Goal: Task Accomplishment & Management: Manage account settings

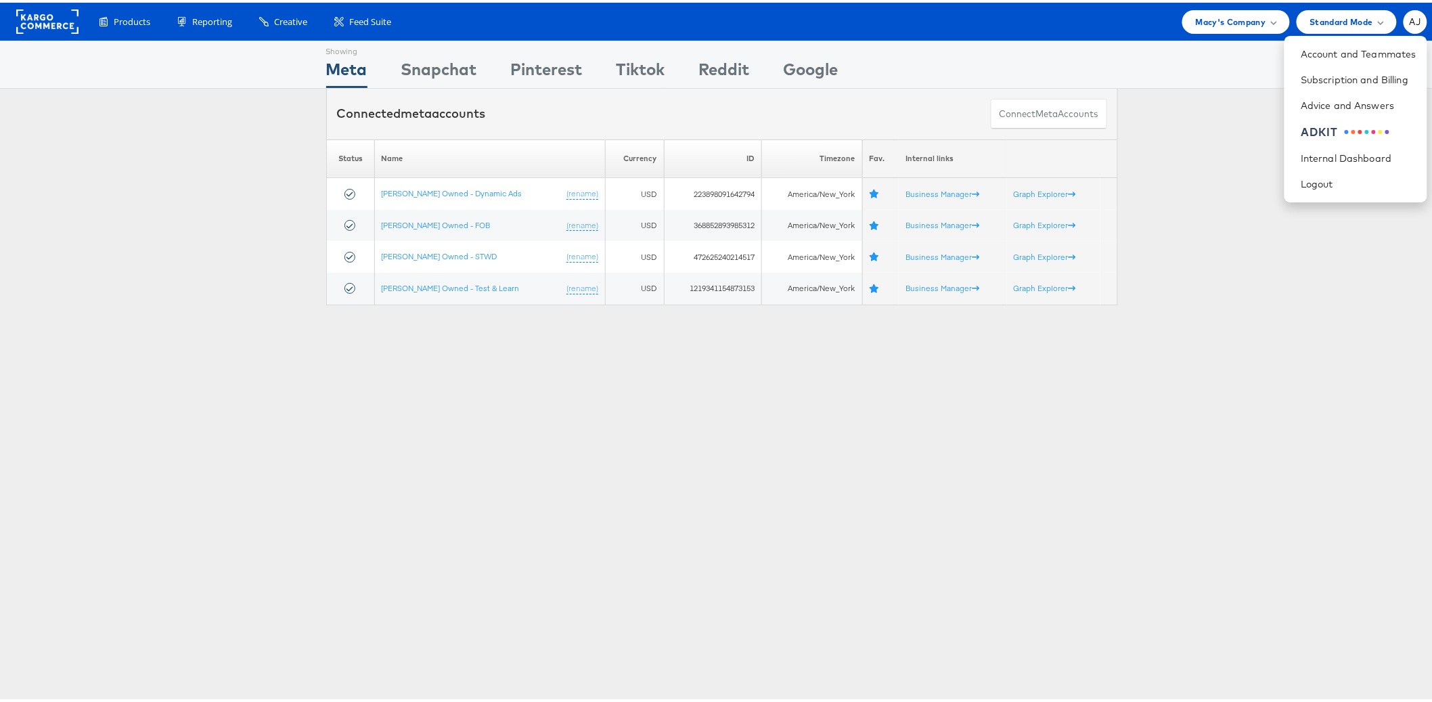
click at [602, 538] on div "Showing Meta Showing Snapchat Showing Pinterest Showing Tiktok Showing Reddit S…" at bounding box center [721, 376] width 1443 height 677
click at [1203, 23] on span "Macy's Company" at bounding box center [1230, 19] width 70 height 14
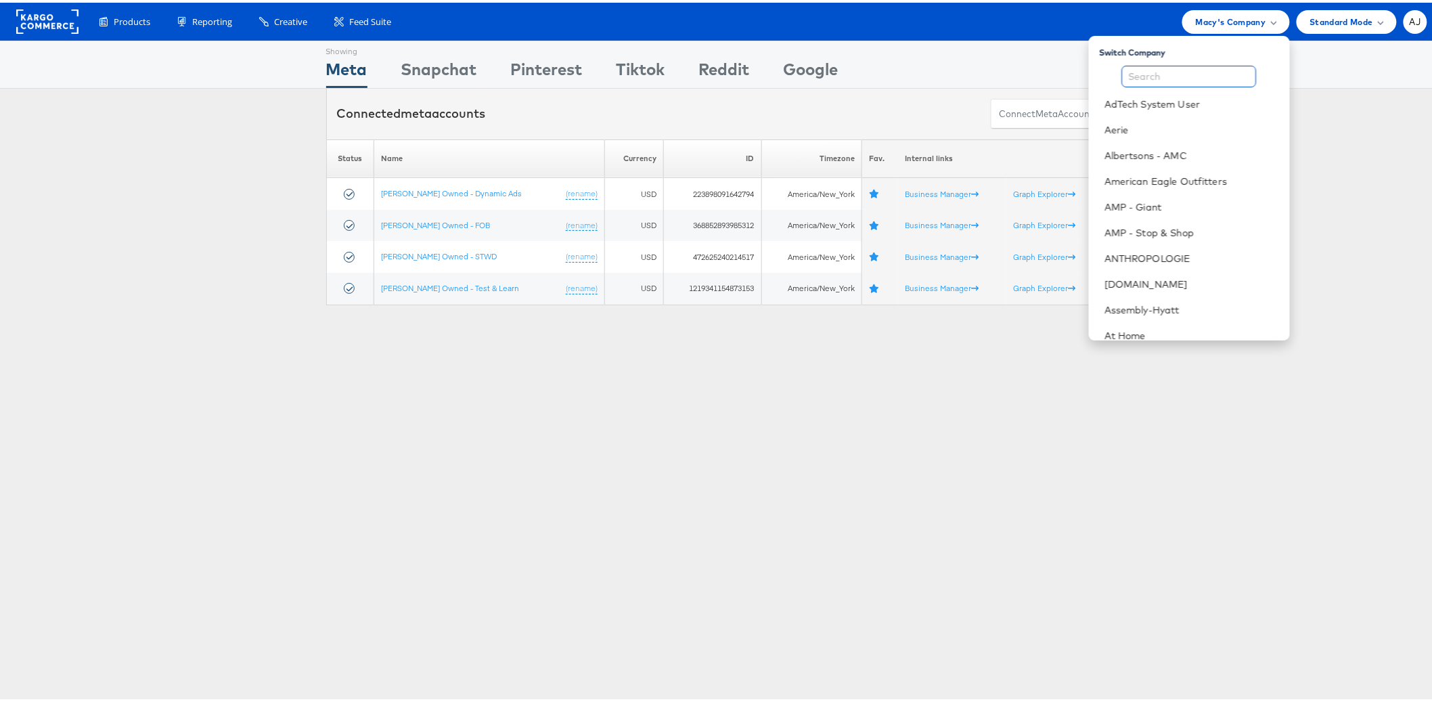
click at [1162, 78] on input "text" at bounding box center [1189, 74] width 135 height 22
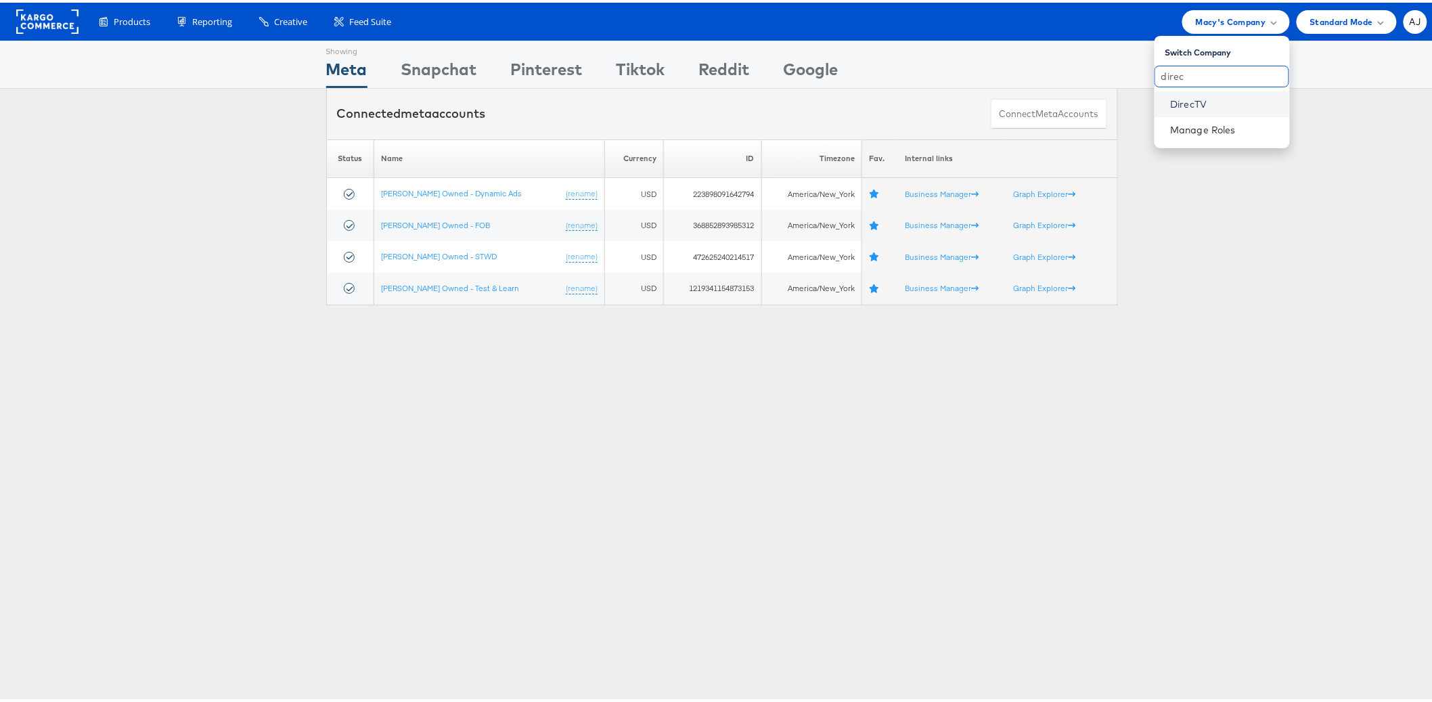
type input "direc"
click at [1176, 99] on link "DirecTV" at bounding box center [1224, 102] width 108 height 14
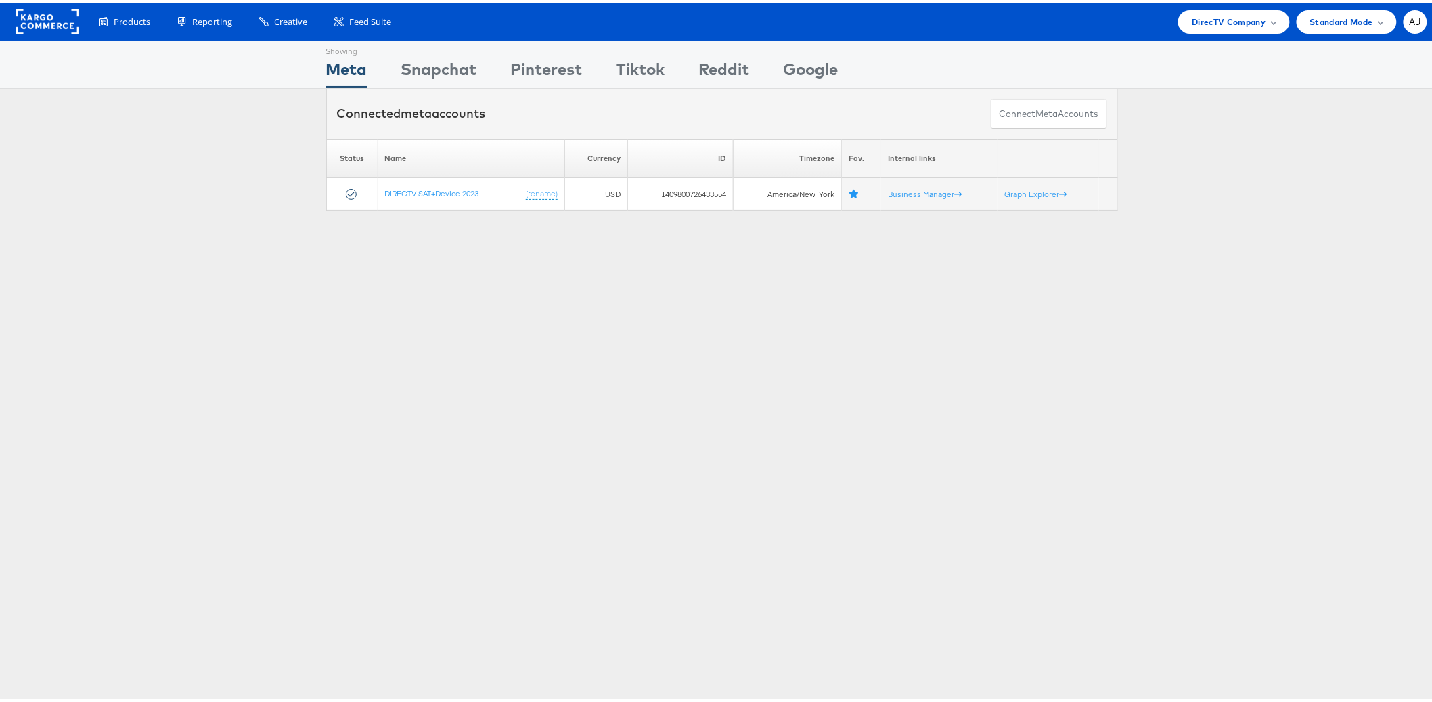
click at [195, 409] on div "Showing Meta Showing [GEOGRAPHIC_DATA] Showing Pinterest Showing Tiktok Showing…" at bounding box center [721, 376] width 1443 height 677
click at [244, 394] on div "Showing Meta Showing [GEOGRAPHIC_DATA] Showing Pinterest Showing Tiktok Showing…" at bounding box center [721, 376] width 1443 height 677
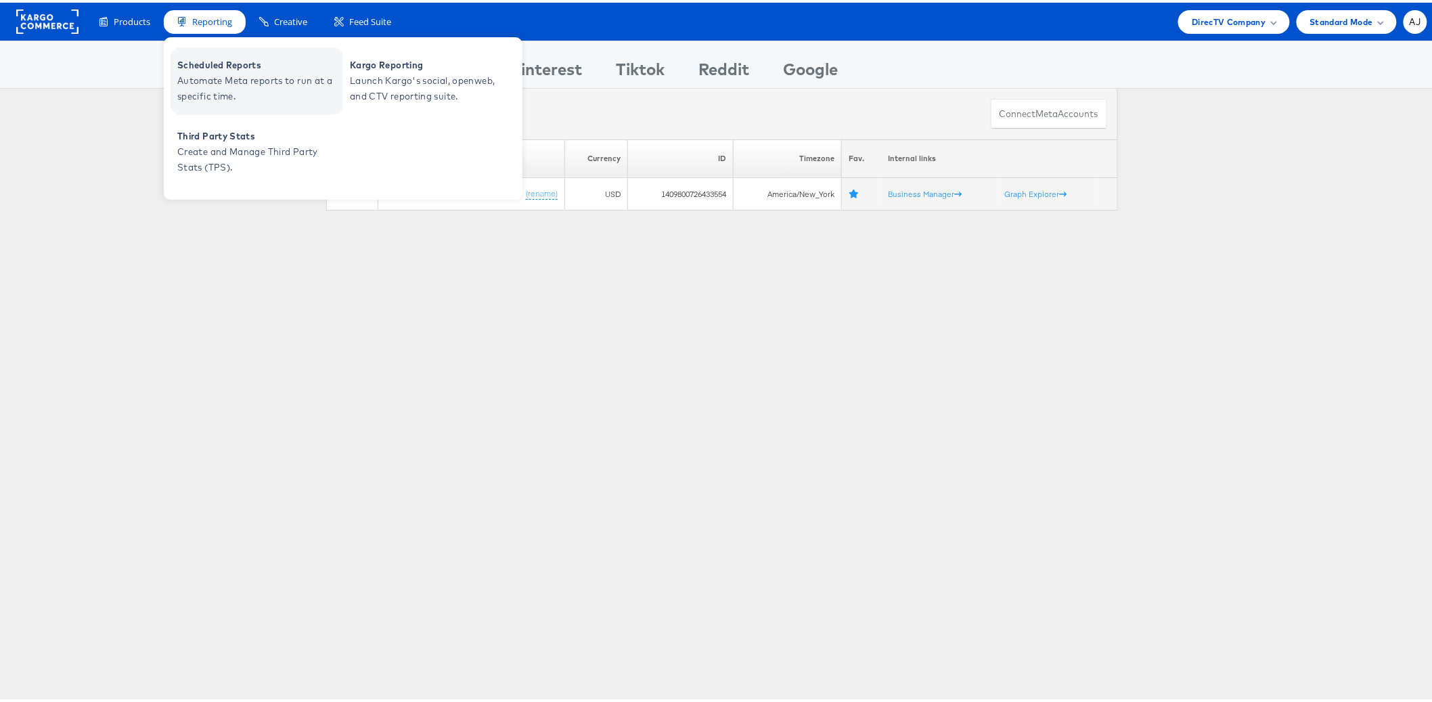
click at [239, 78] on span "Automate Meta reports to run at a specific time." at bounding box center [258, 85] width 162 height 31
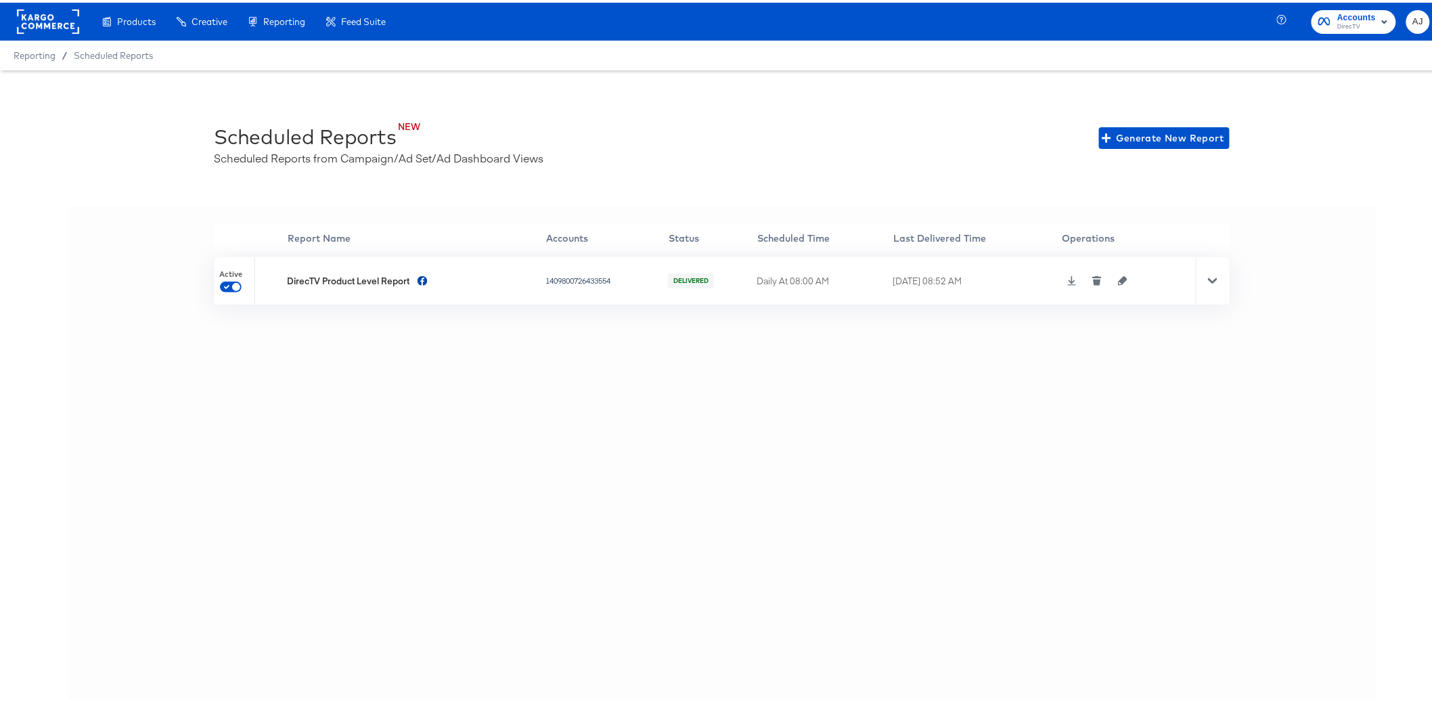
click at [677, 386] on div "'' Report Name Accounts Status Scheduled Time Last Delivered Time Operations Ac…" at bounding box center [722, 467] width 1308 height 528
click at [1118, 281] on icon "button" at bounding box center [1122, 277] width 9 height 9
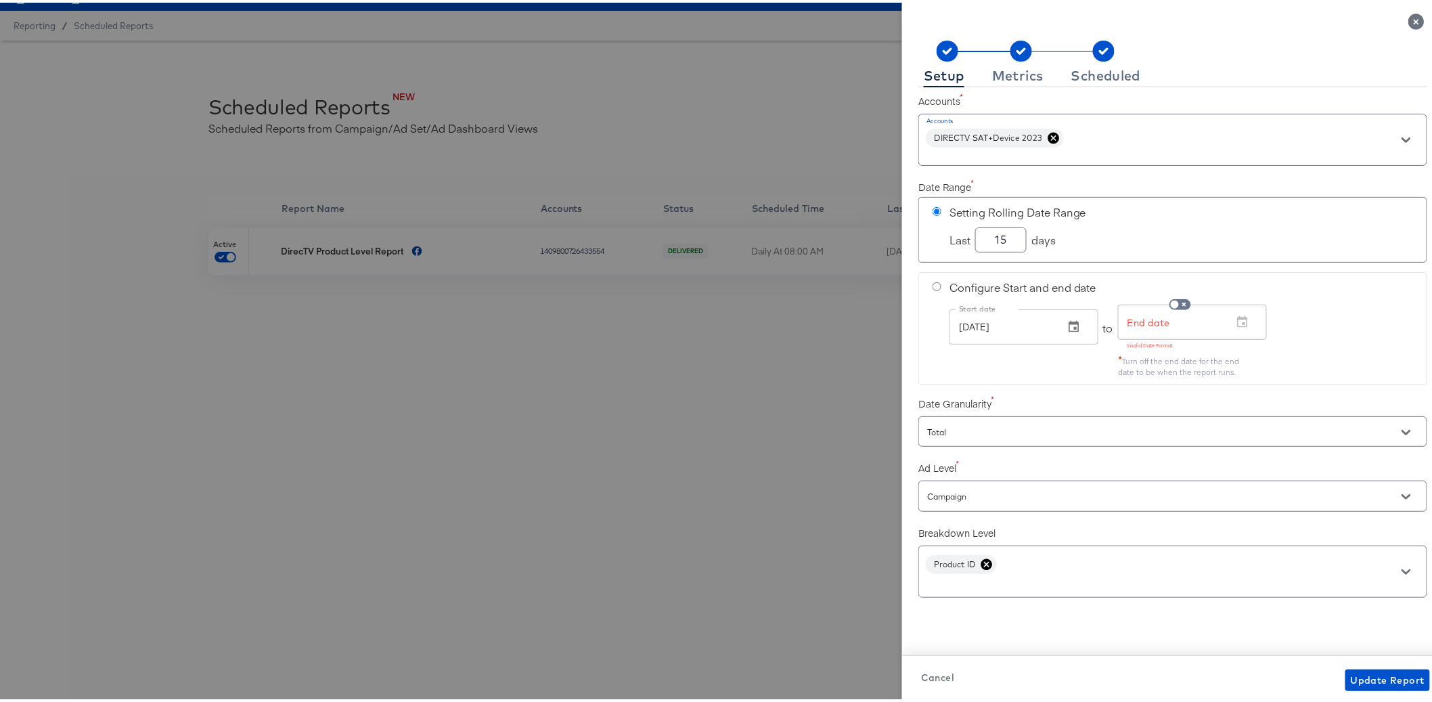
click at [1010, 55] on rect at bounding box center [1021, 48] width 22 height 21
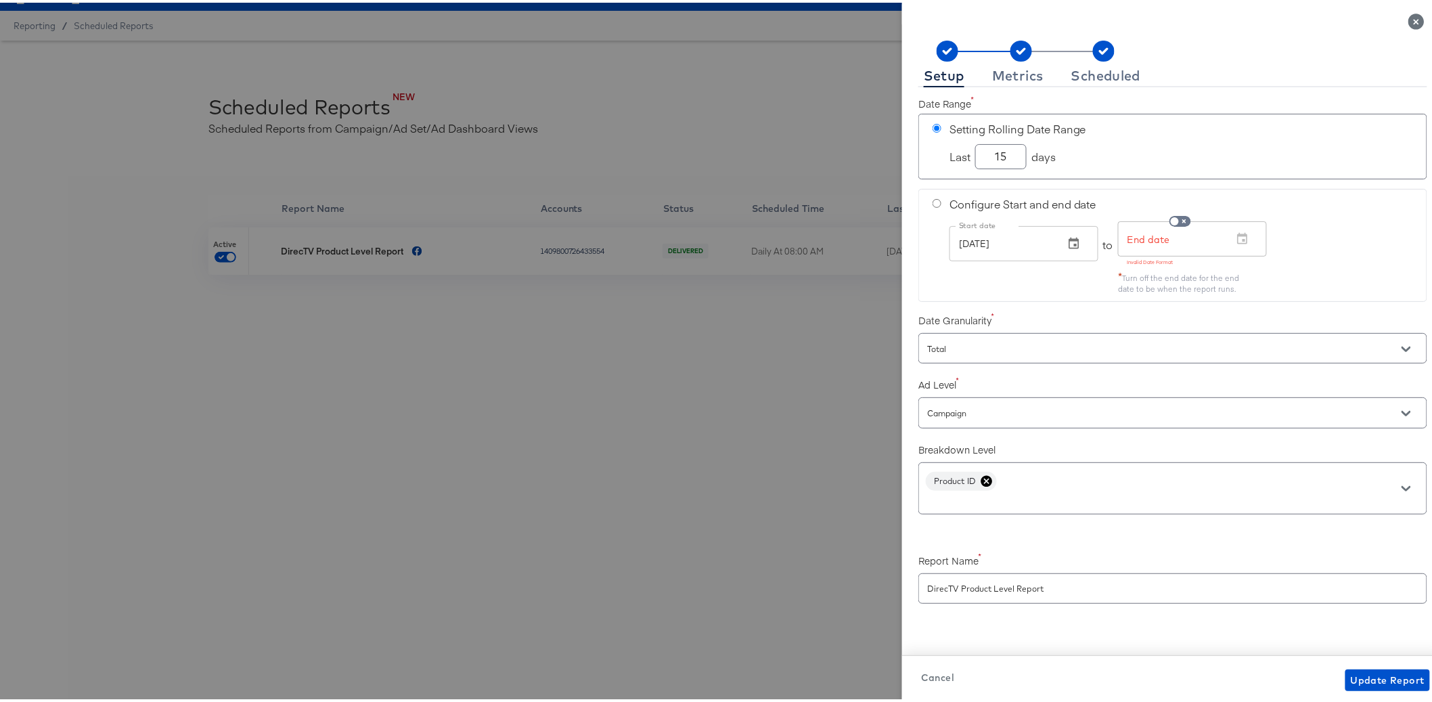
scroll to position [97, 0]
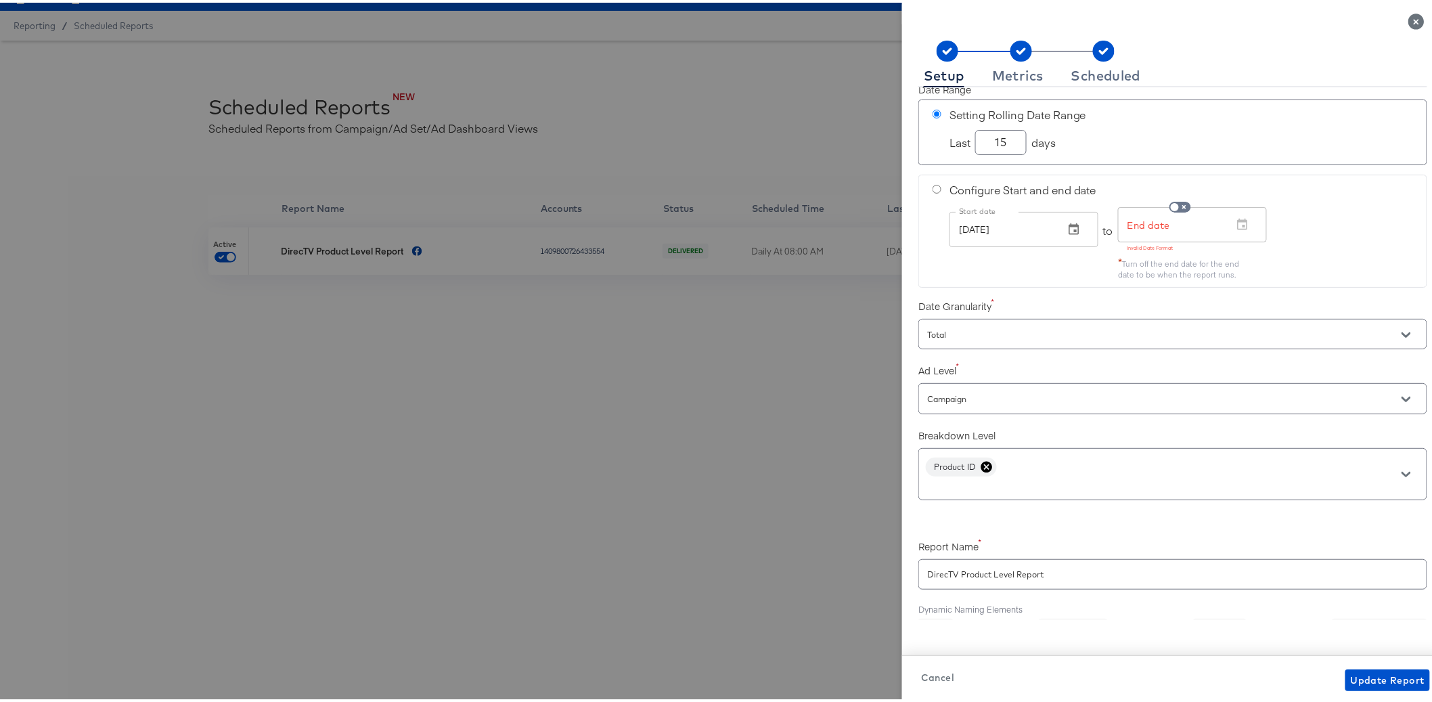
click at [970, 321] on div "Total" at bounding box center [1172, 331] width 509 height 30
click at [1401, 329] on icon "Open" at bounding box center [1405, 331] width 9 height 9
click at [1401, 329] on icon "Close" at bounding box center [1405, 331] width 9 height 9
click at [1245, 292] on div "Date Granularity Total" at bounding box center [1172, 320] width 509 height 60
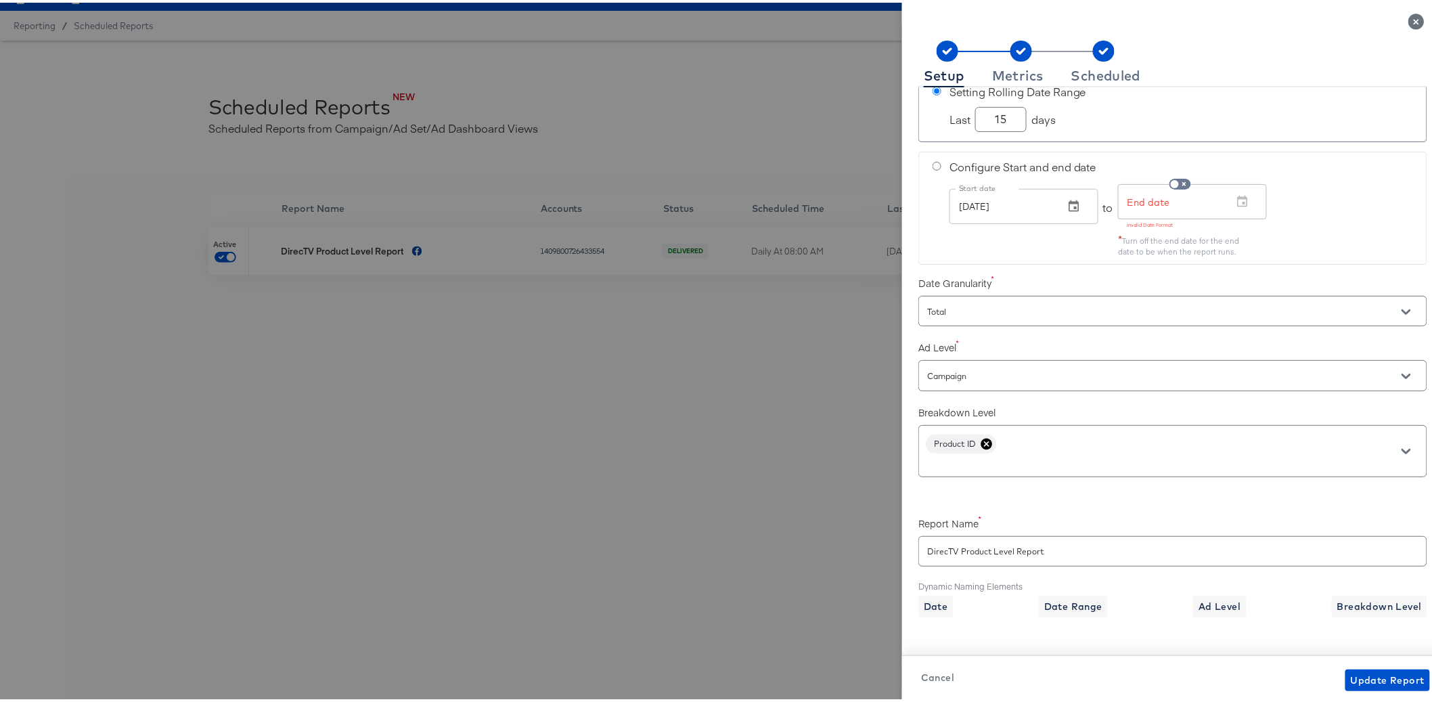
scroll to position [0, 0]
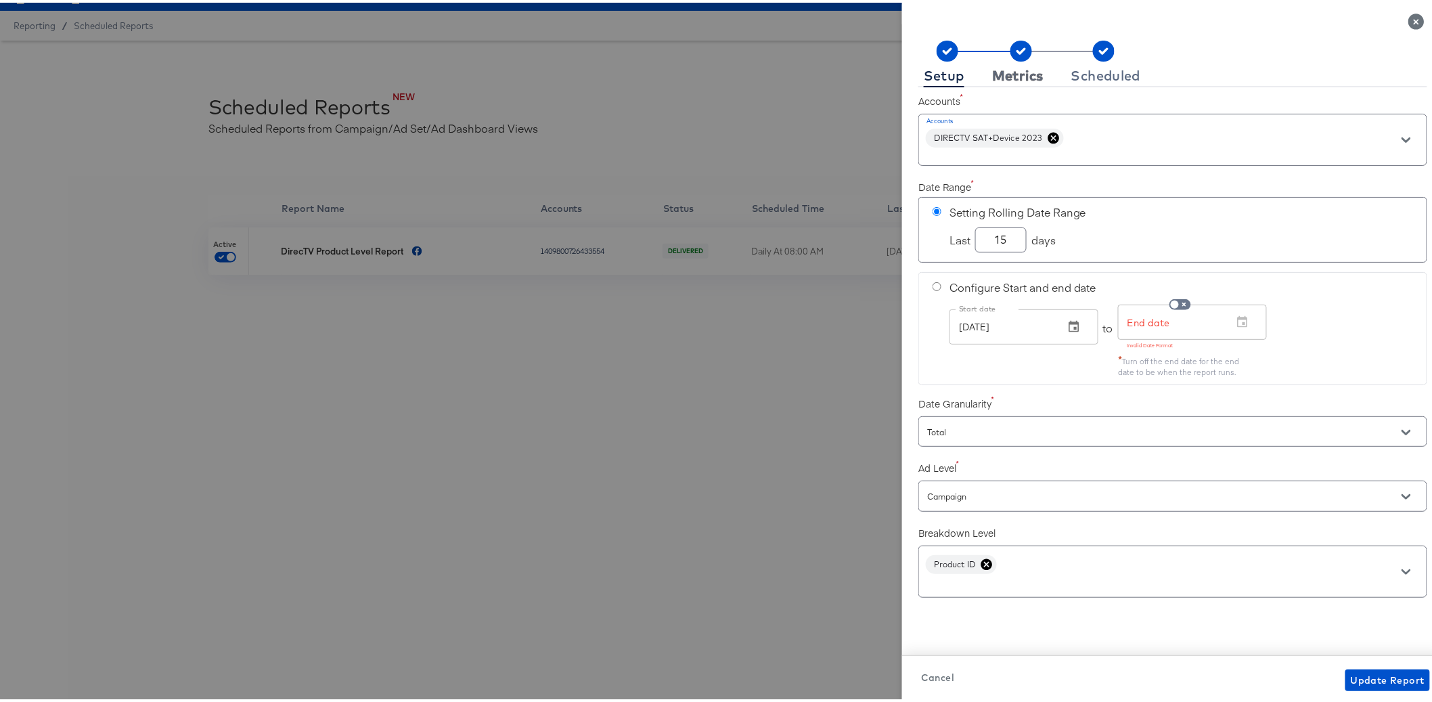
click at [994, 78] on div "Metrics" at bounding box center [1017, 73] width 51 height 11
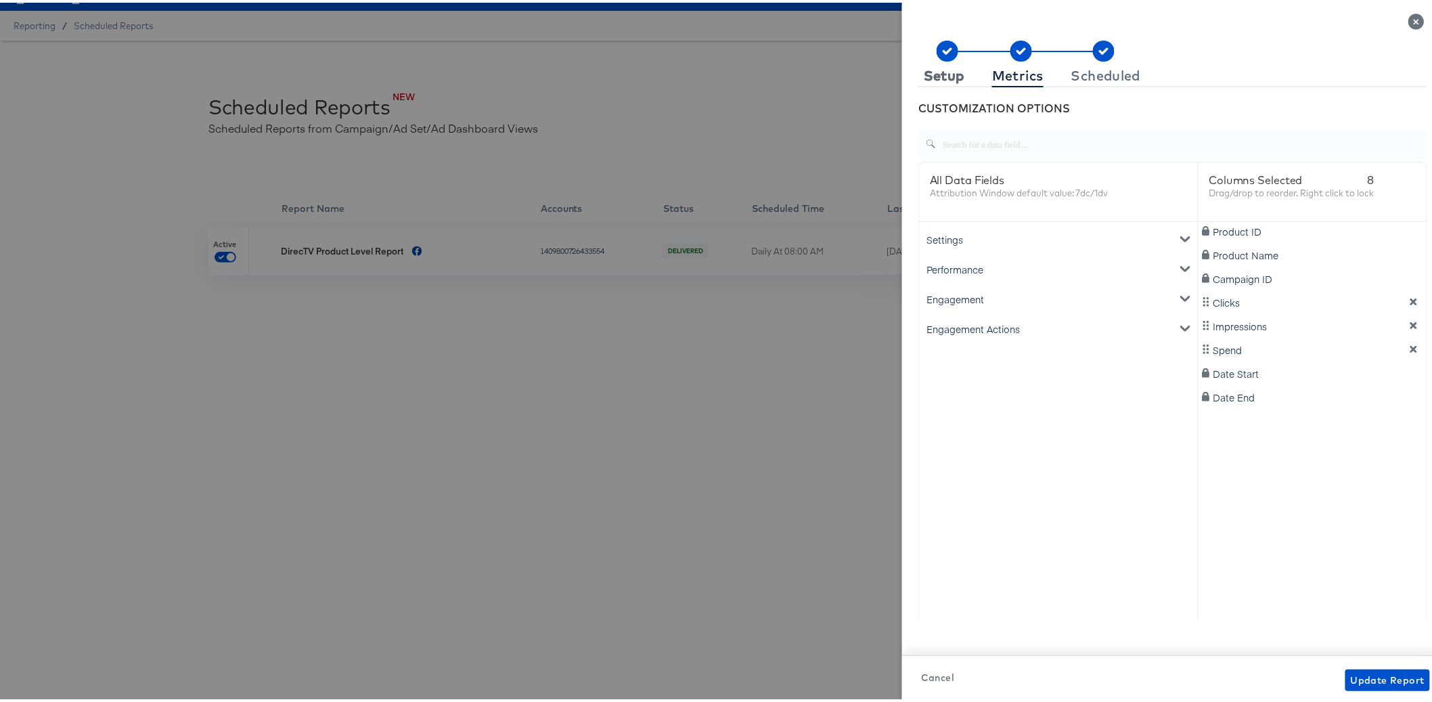
click at [933, 70] on div "Setup" at bounding box center [943, 73] width 41 height 11
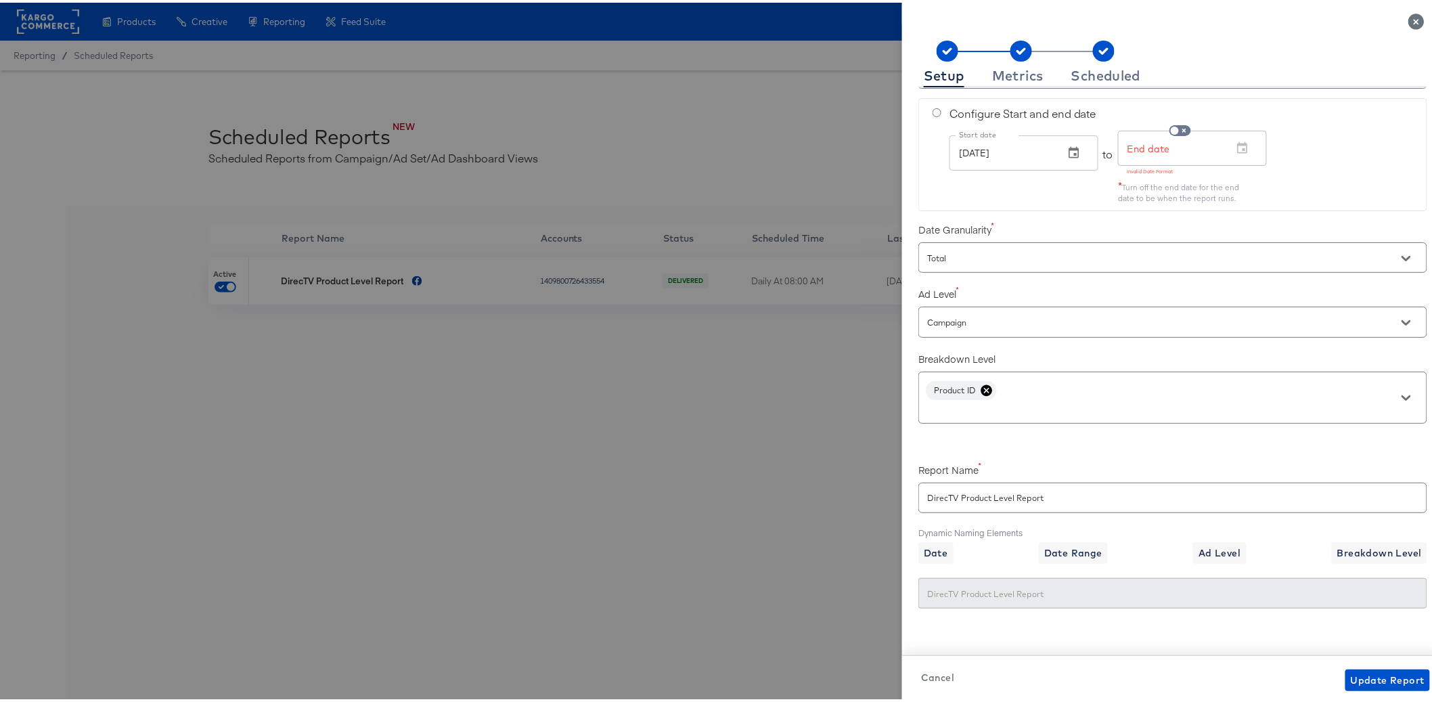
scroll to position [181, 0]
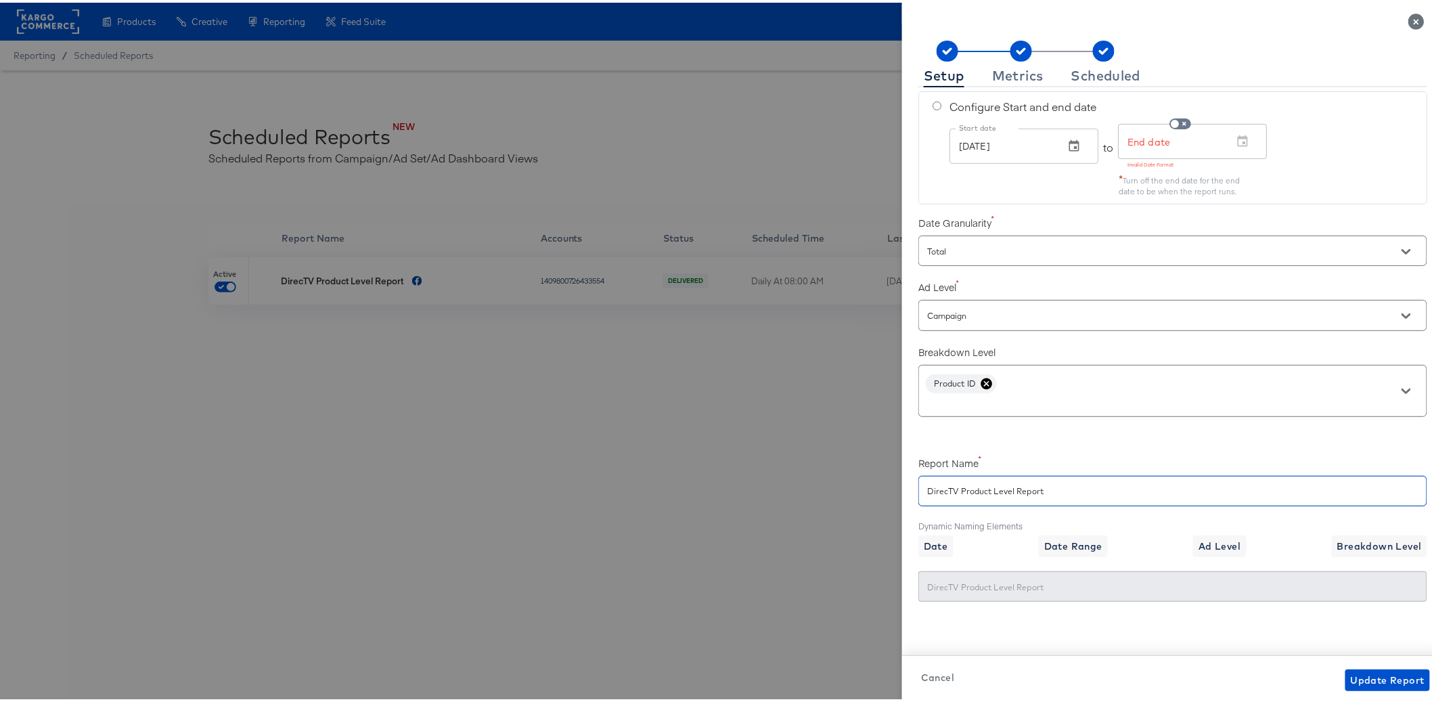
click at [1041, 488] on input "DirecTV Product Level Report" at bounding box center [1172, 482] width 507 height 29
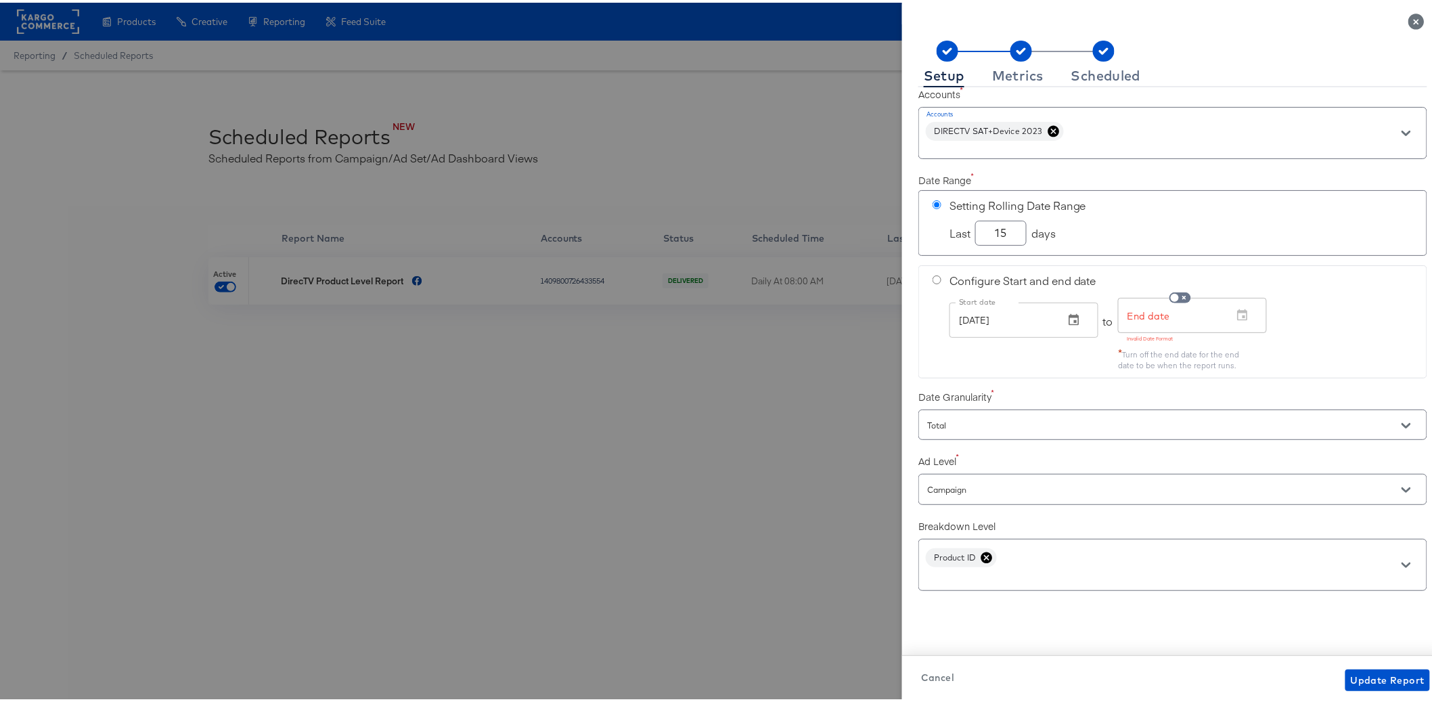
scroll to position [0, 0]
click at [1011, 60] on div "Setup Metrics Scheduled" at bounding box center [1172, 61] width 509 height 47
click at [1012, 71] on div "Metrics" at bounding box center [1017, 73] width 51 height 11
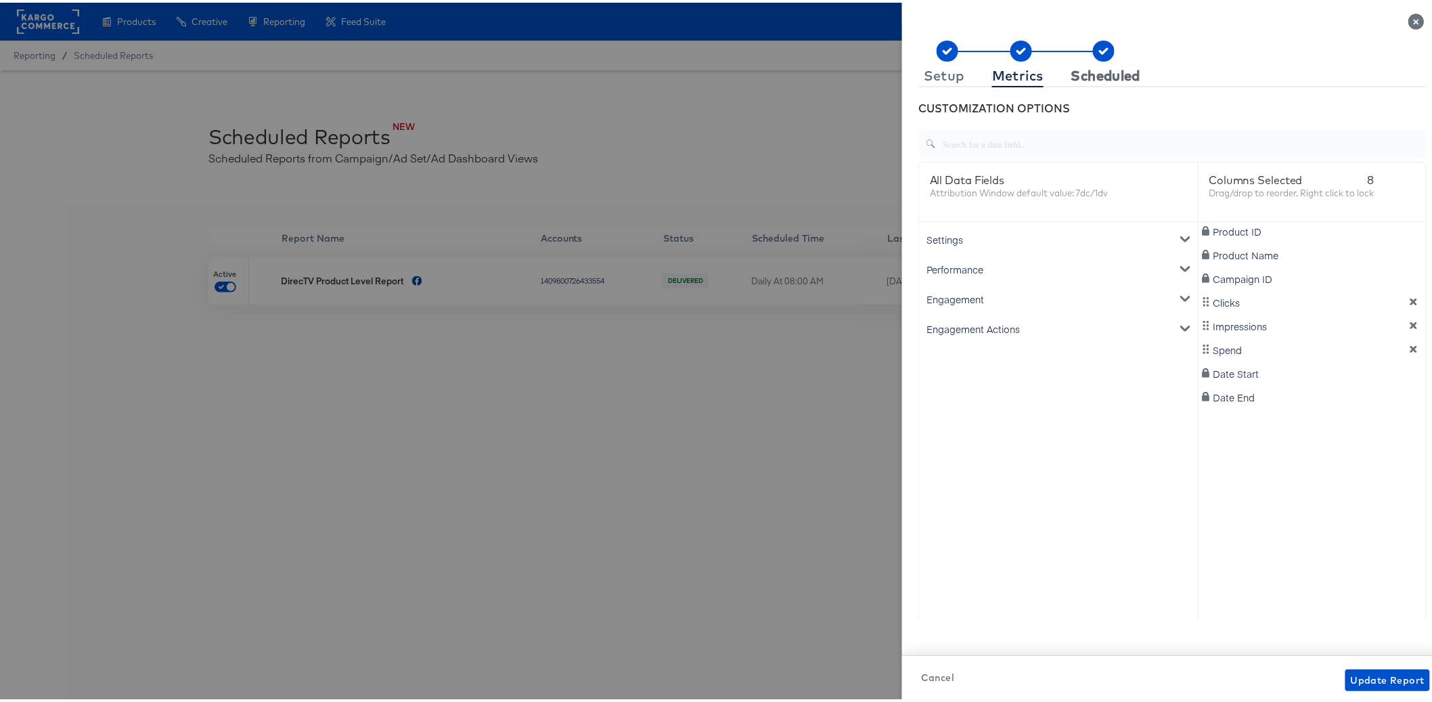
click at [1084, 72] on div "Scheduled" at bounding box center [1106, 73] width 70 height 11
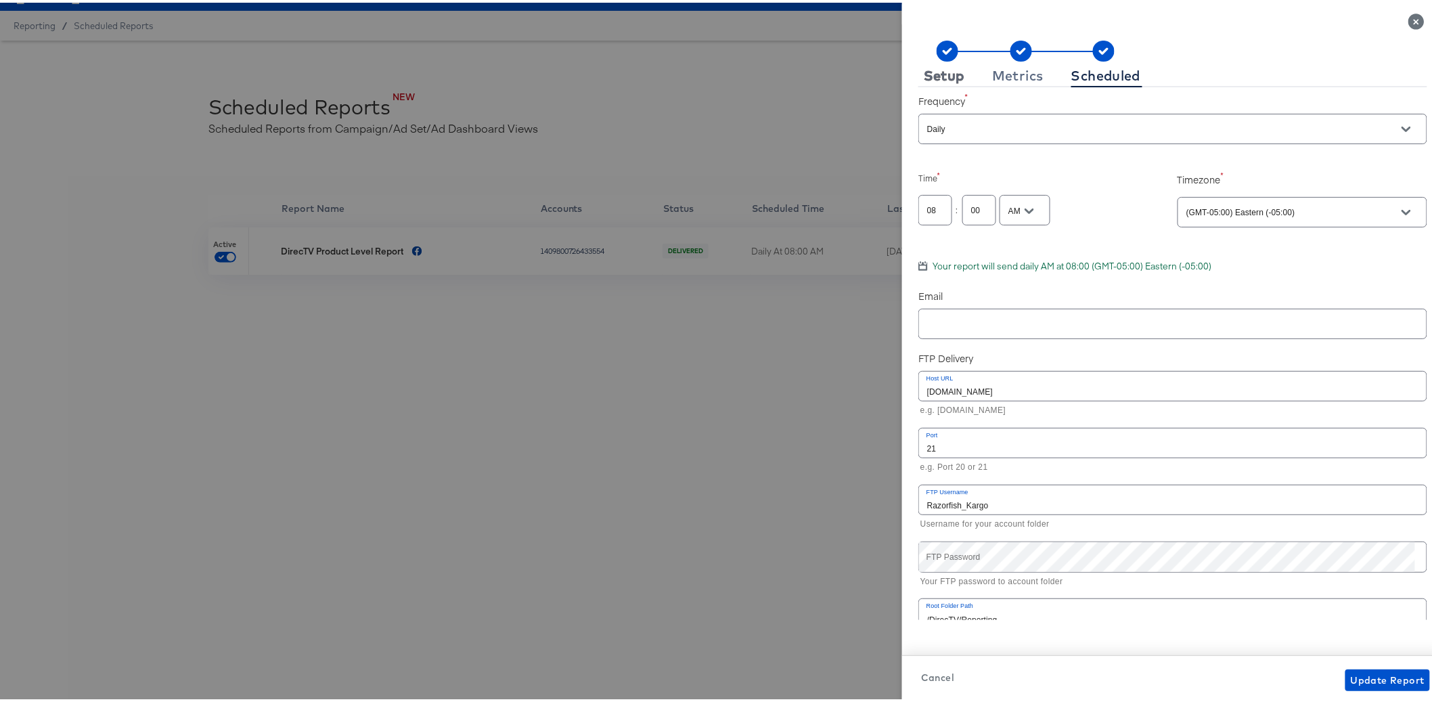
click at [937, 72] on div "Setup" at bounding box center [943, 73] width 41 height 11
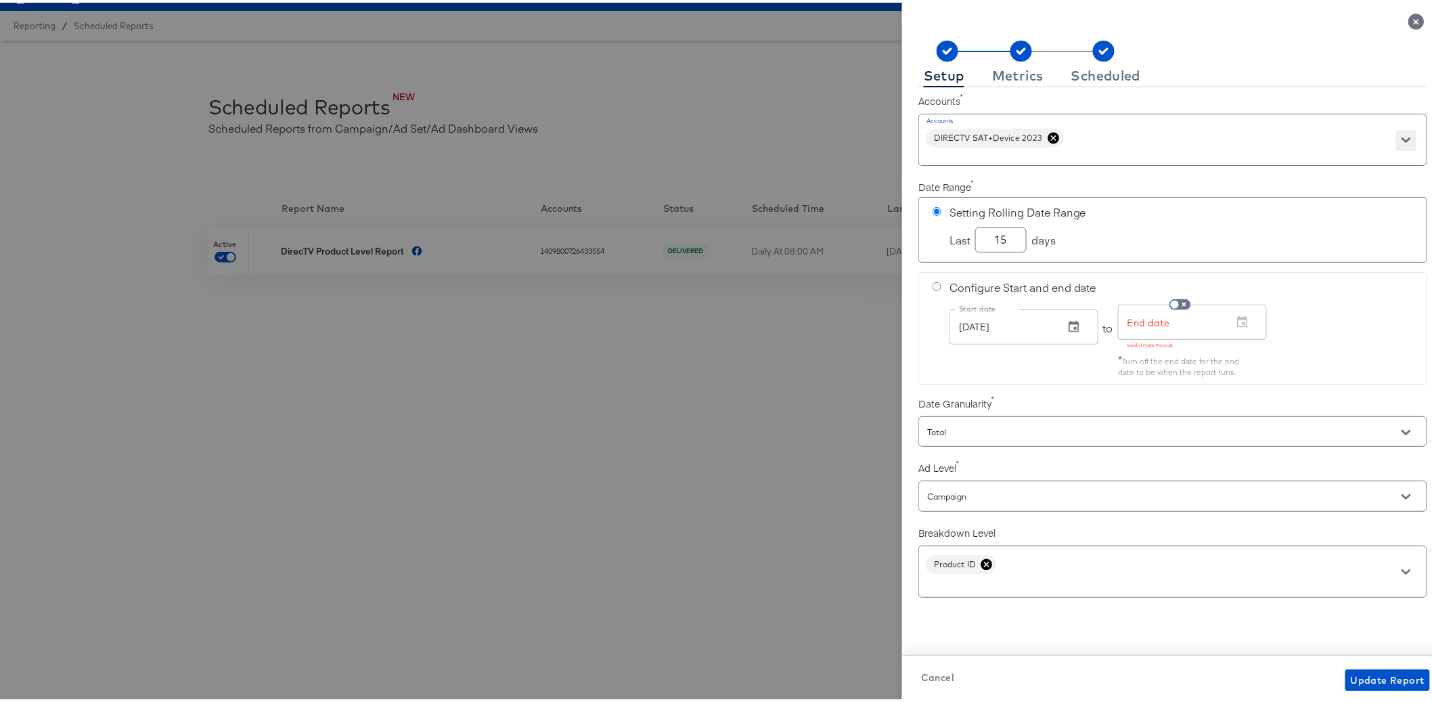
click at [1401, 136] on icon "Open" at bounding box center [1405, 137] width 9 height 5
click at [1401, 136] on icon "Close" at bounding box center [1405, 137] width 9 height 5
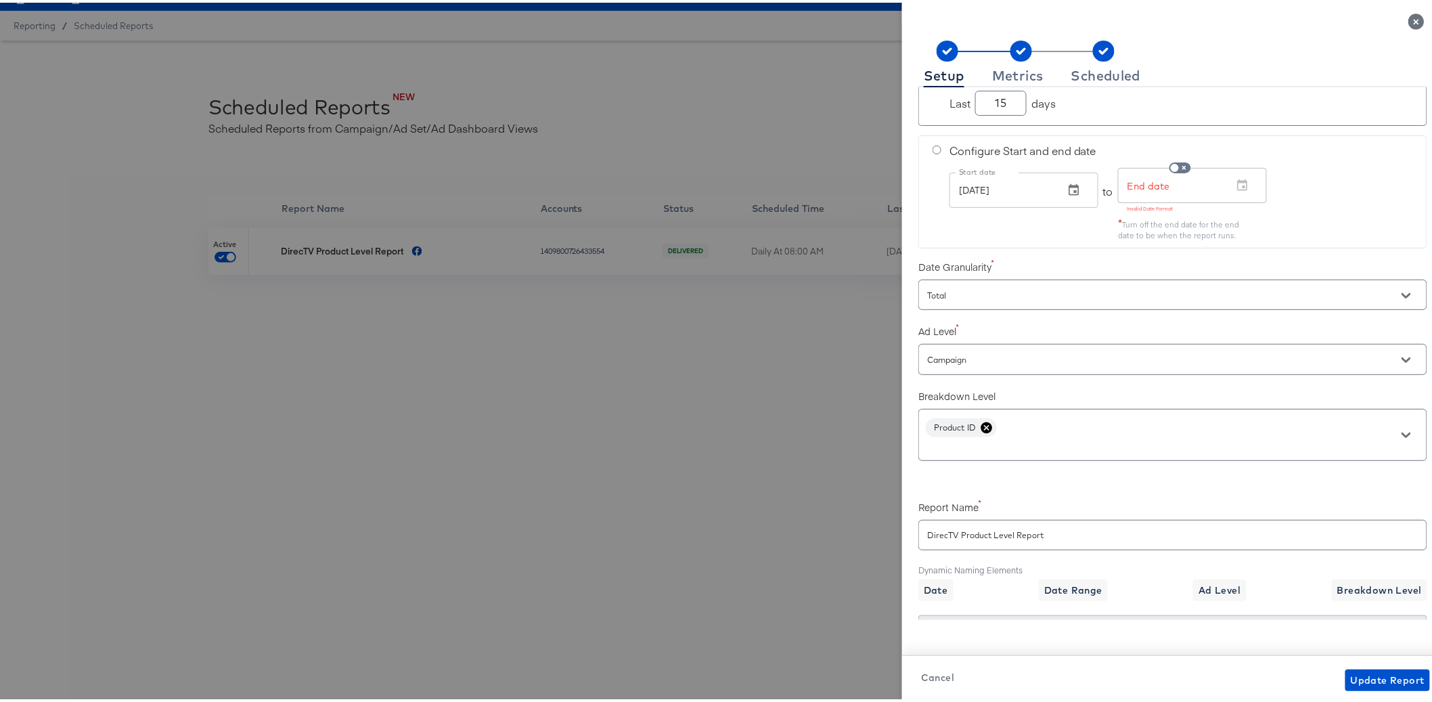
scroll to position [190, 0]
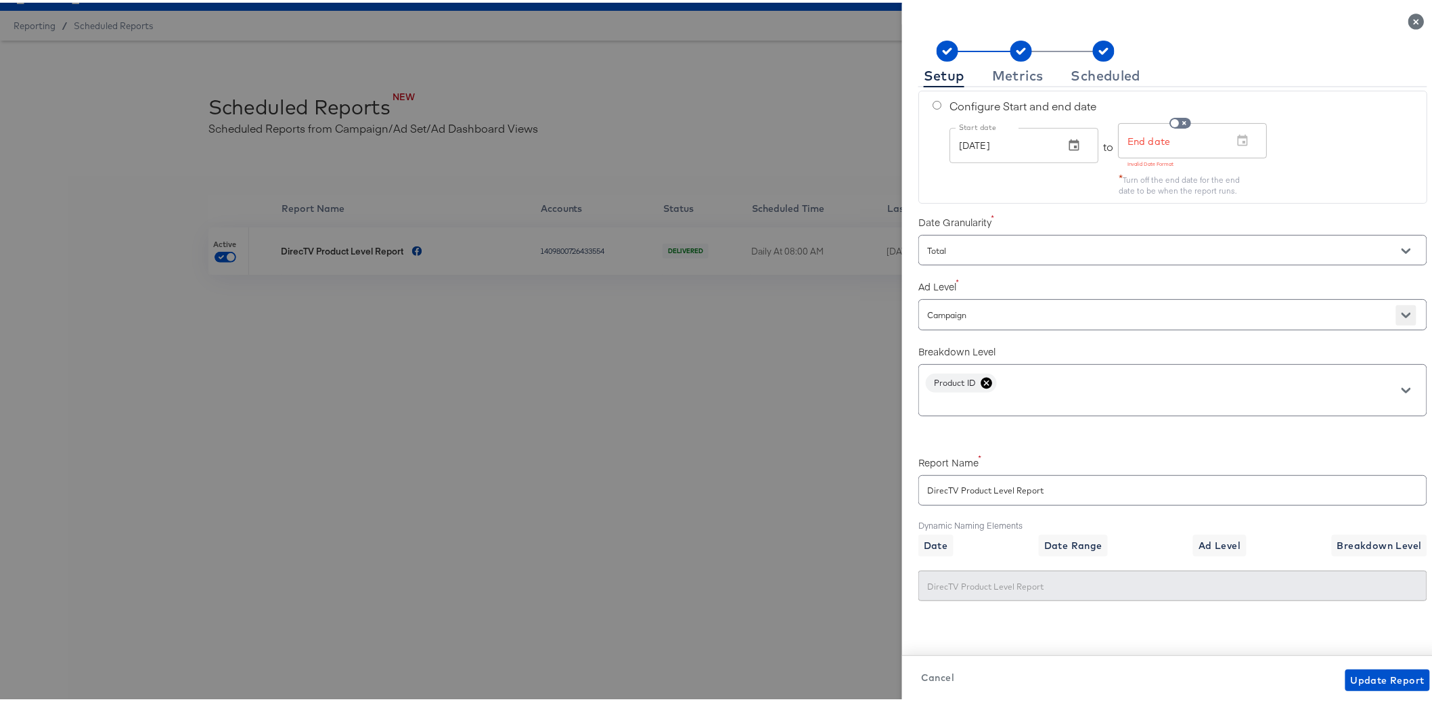
click at [1401, 308] on icon "Open" at bounding box center [1405, 312] width 9 height 9
click at [1078, 277] on label "Ad Level" at bounding box center [1172, 284] width 509 height 14
click at [1401, 383] on icon "Open" at bounding box center [1405, 387] width 9 height 9
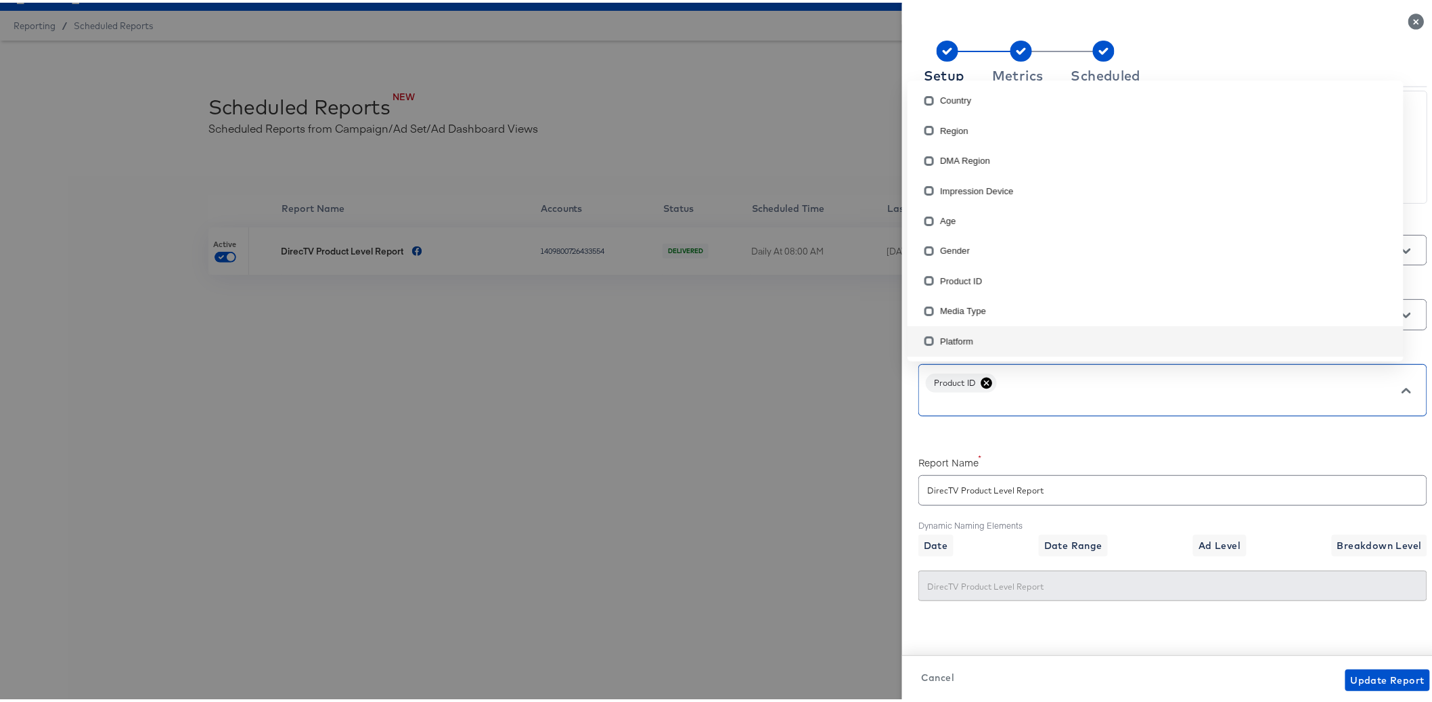
click at [1219, 447] on div "Report Name DirecTV Product Level Report" at bounding box center [1172, 476] width 509 height 60
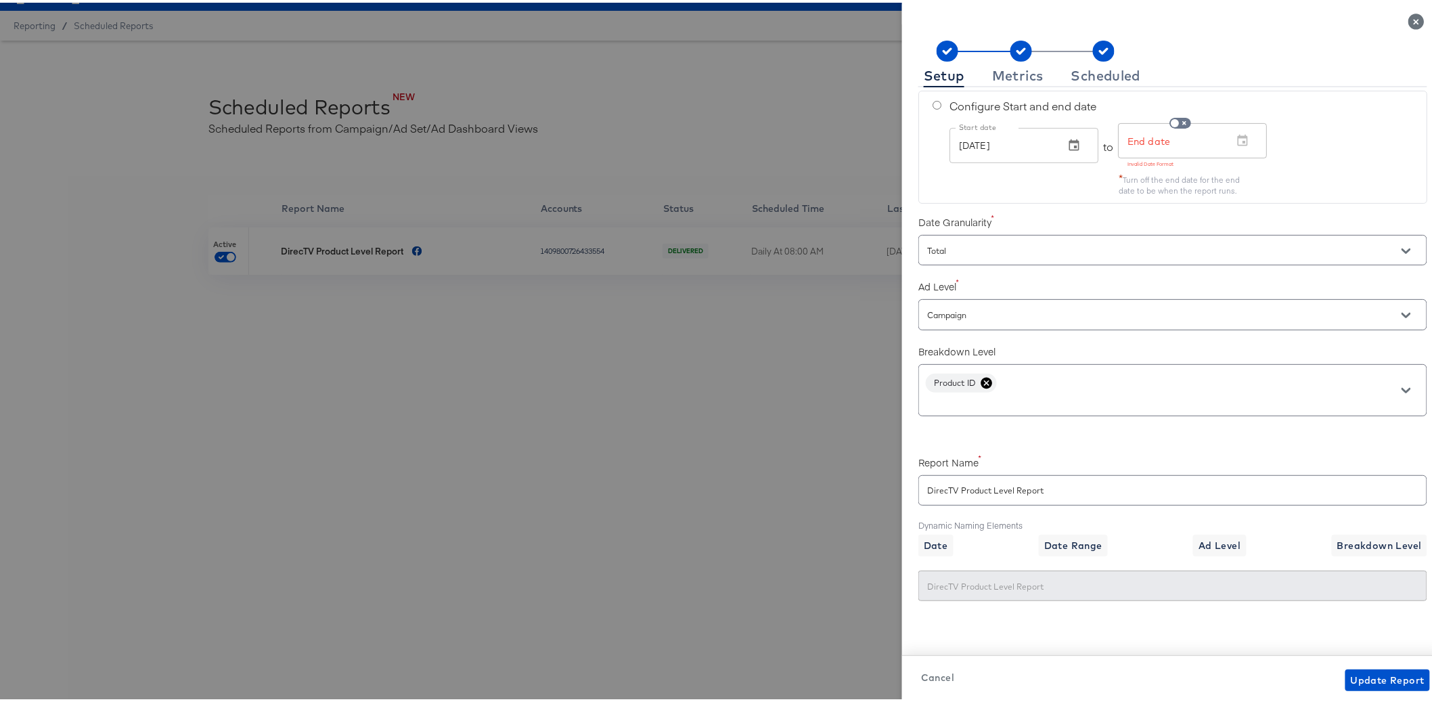
click at [923, 675] on span "Cancel" at bounding box center [937, 674] width 33 height 17
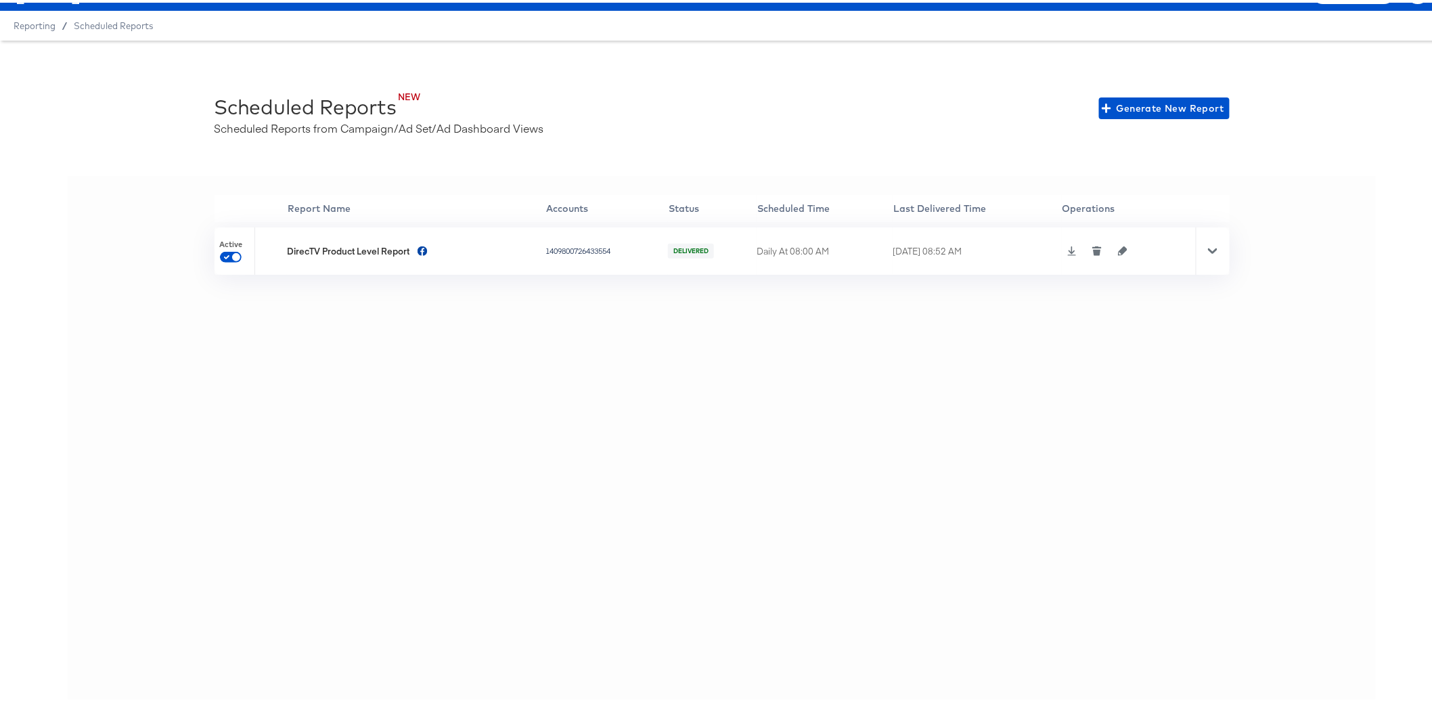
click at [667, 471] on div "'' Report Name Accounts Status Scheduled Time Last Delivered Time Operations Ac…" at bounding box center [722, 437] width 1308 height 528
click at [1208, 247] on icon at bounding box center [1212, 248] width 9 height 5
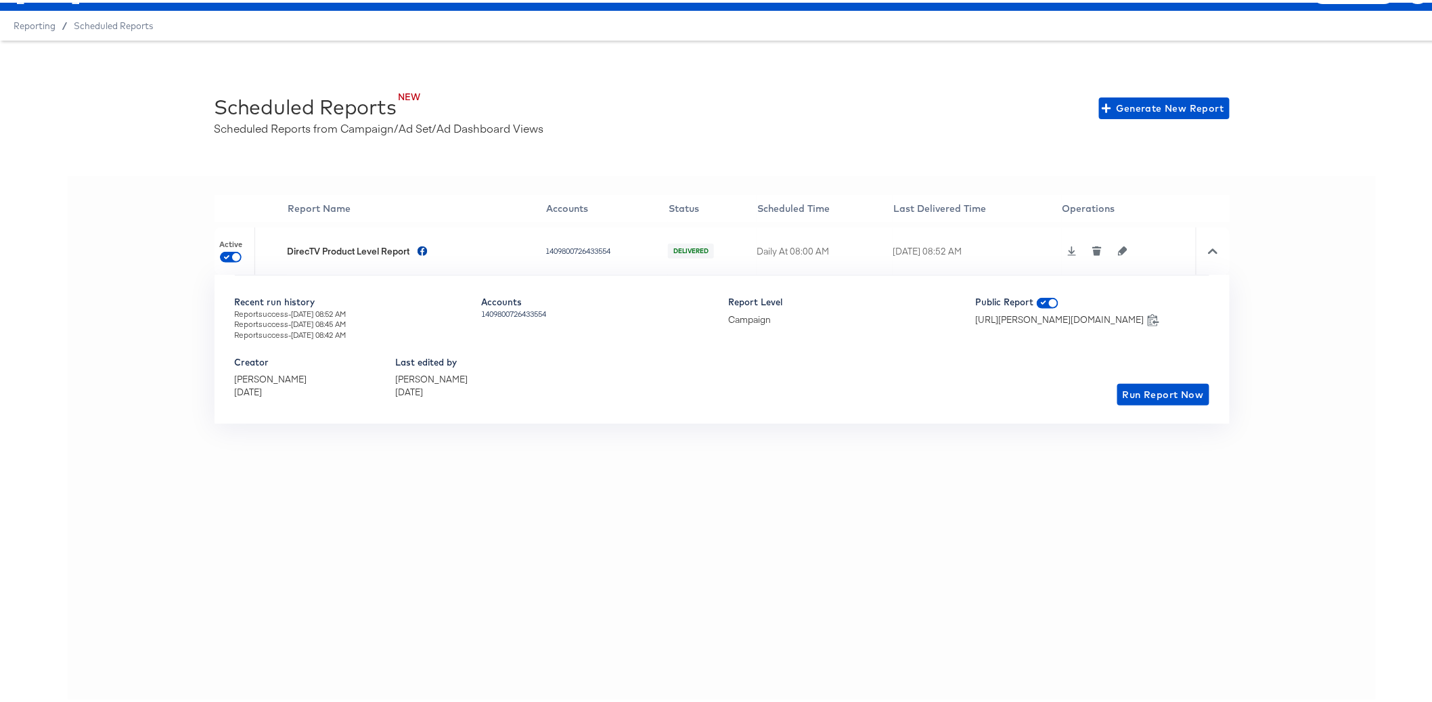
click at [781, 515] on div "'' Report Name Accounts Status Scheduled Time Last Delivered Time Operations Ac…" at bounding box center [722, 437] width 1308 height 528
click at [1072, 513] on div "'' Report Name Accounts Status Scheduled Time Last Delivered Time Operations Ac…" at bounding box center [722, 437] width 1308 height 528
click at [1106, 316] on div "[URL][PERSON_NAME][DOMAIN_NAME]" at bounding box center [1060, 317] width 168 height 13
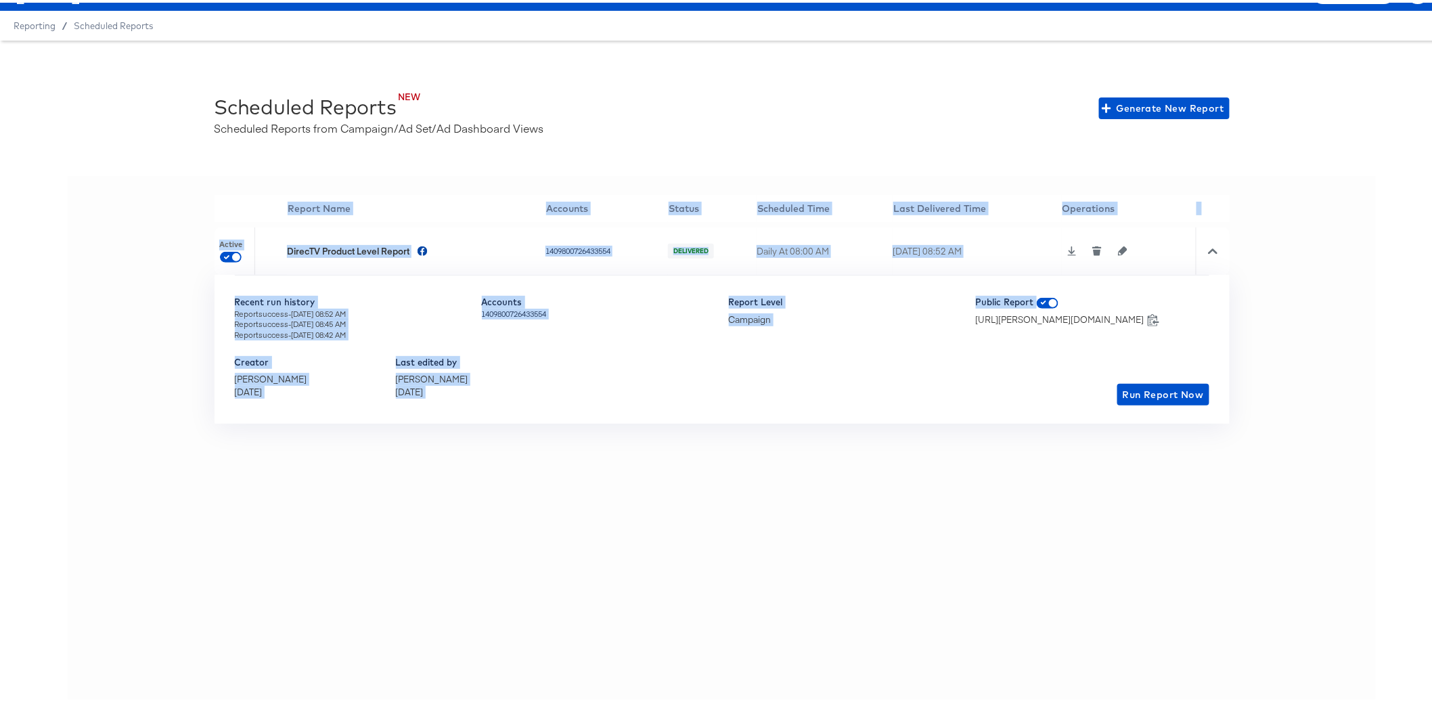
click at [1106, 316] on div "[URL][PERSON_NAME][DOMAIN_NAME]" at bounding box center [1060, 317] width 168 height 13
copy table "'' Report Name Accounts Status Scheduled Time Last Delivered Time Operations Ac…"
click at [1054, 477] on div "'' Report Name Accounts Status Scheduled Time Last Delivered Time Operations Ac…" at bounding box center [722, 437] width 1308 height 528
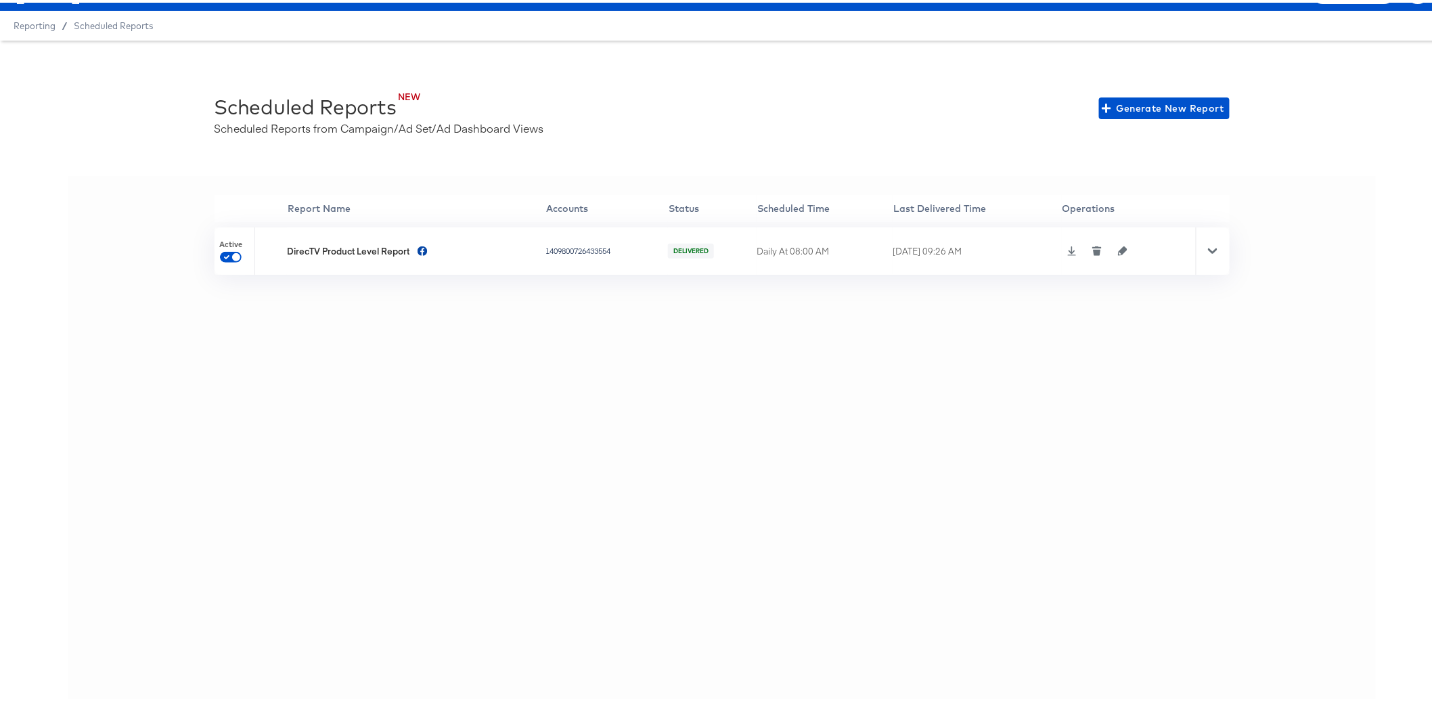
click at [1208, 251] on icon at bounding box center [1212, 248] width 9 height 9
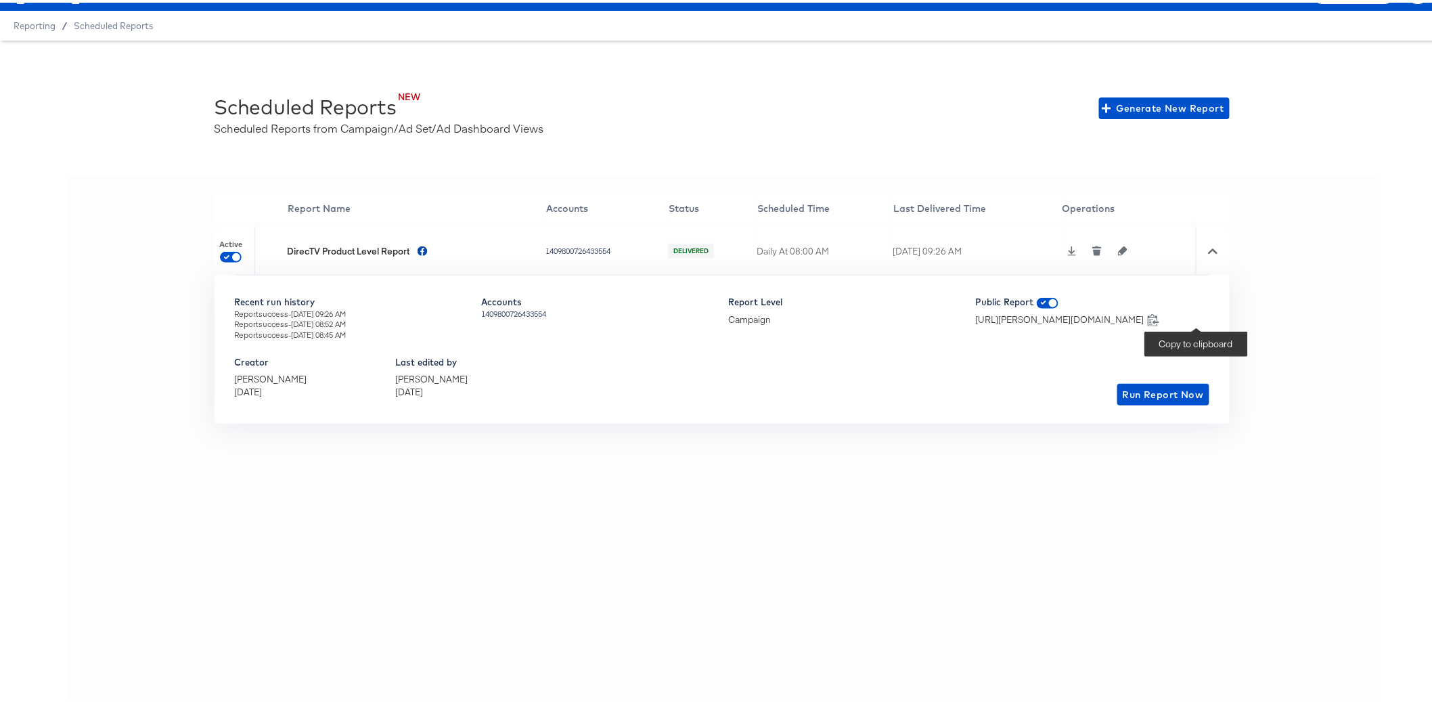
click at [1159, 320] on icon at bounding box center [1153, 317] width 12 height 12
click at [261, 618] on div "'' Report Name Accounts Status Scheduled Time Last Delivered Time Operations Ac…" at bounding box center [722, 437] width 1308 height 528
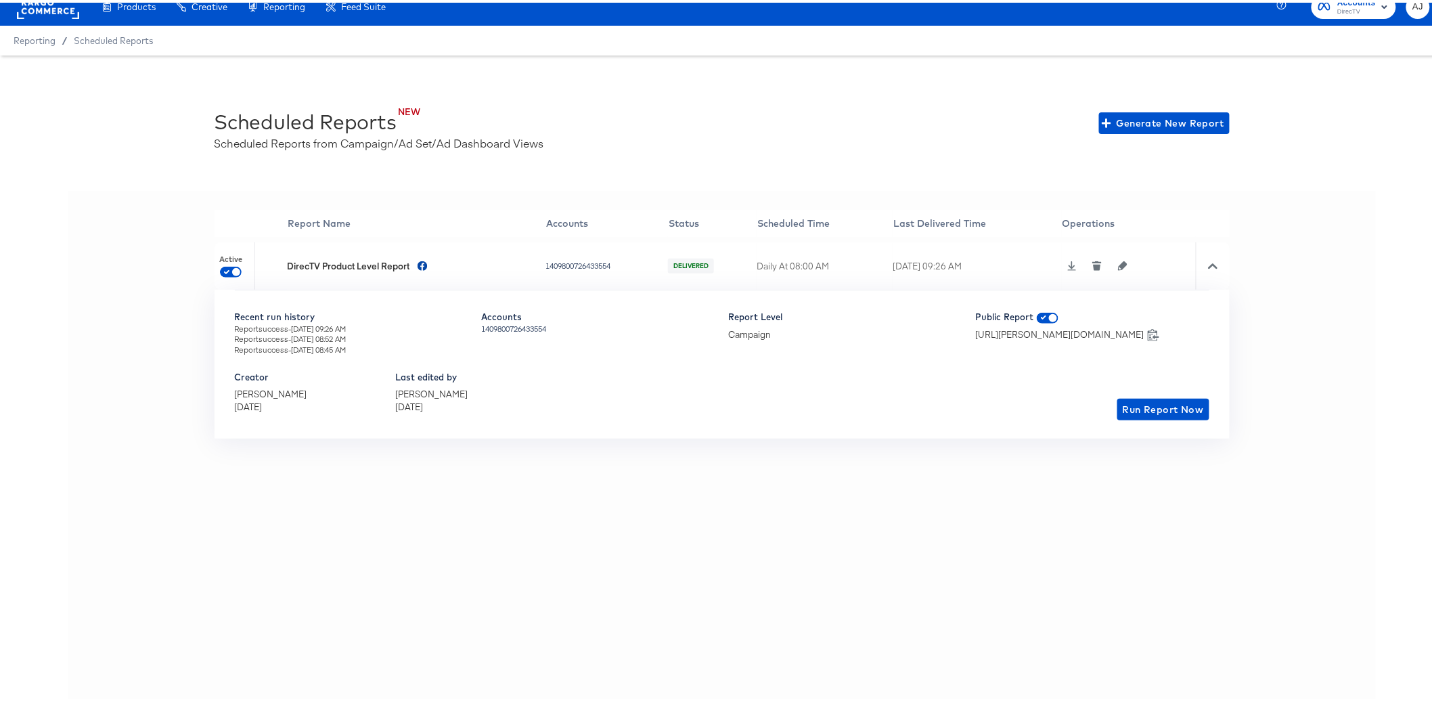
scroll to position [0, 0]
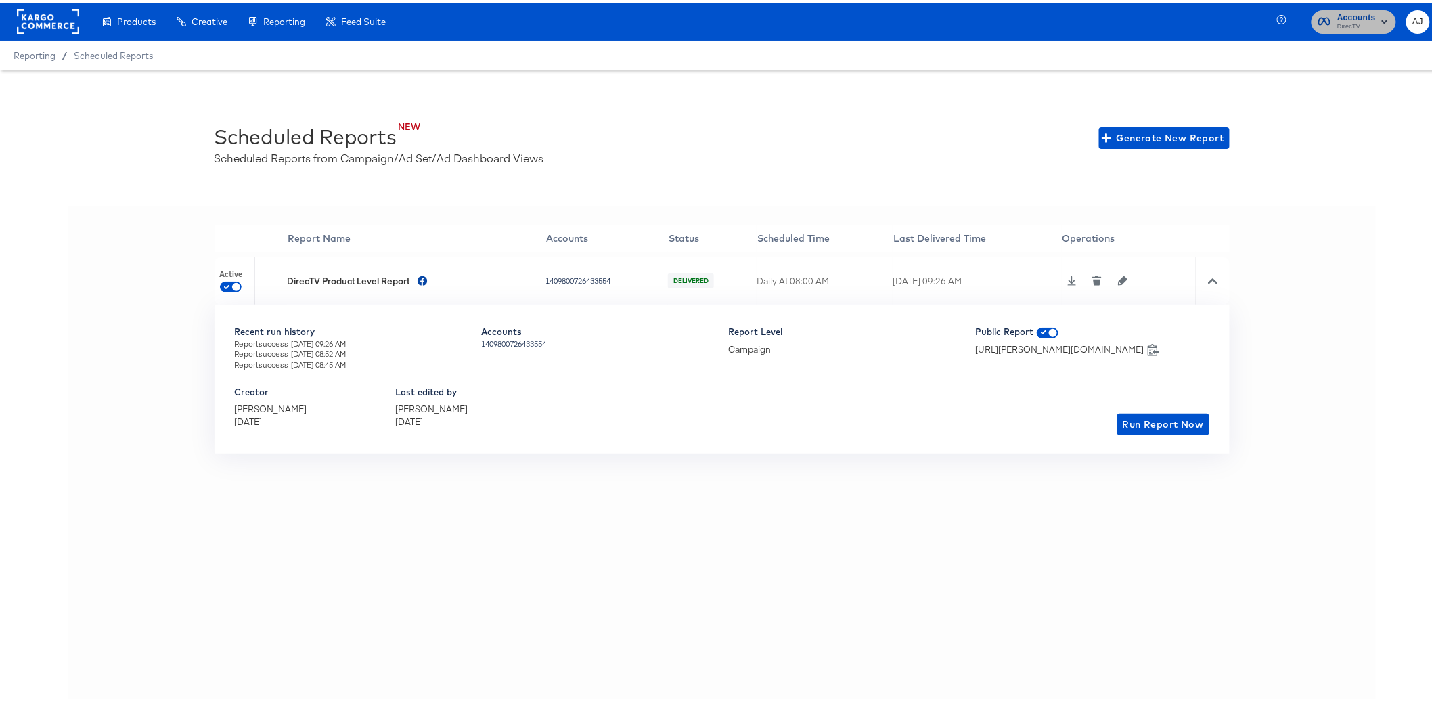
click at [1349, 26] on span "DirecTV" at bounding box center [1356, 24] width 39 height 11
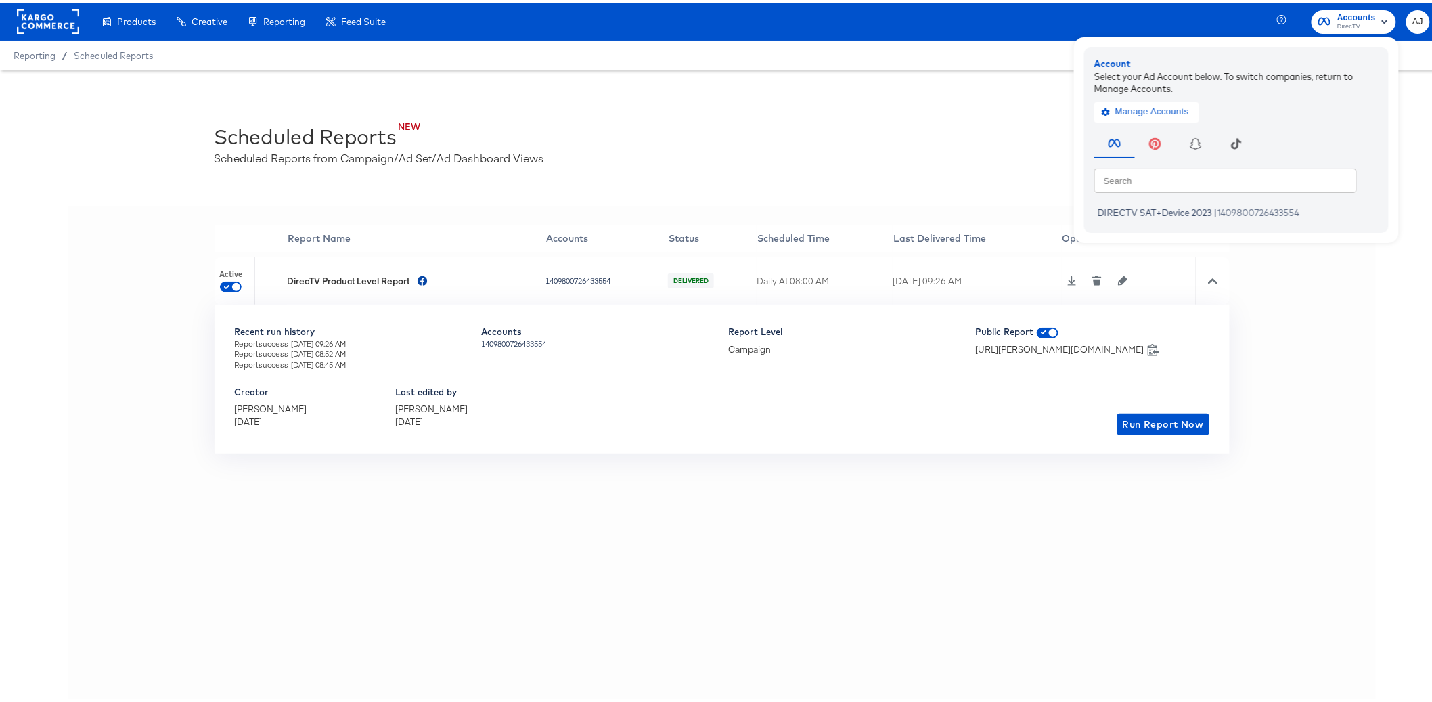
click at [1335, 340] on div "'' Report Name Accounts Status Scheduled Time Last Delivered Time Operations Ac…" at bounding box center [722, 467] width 1308 height 528
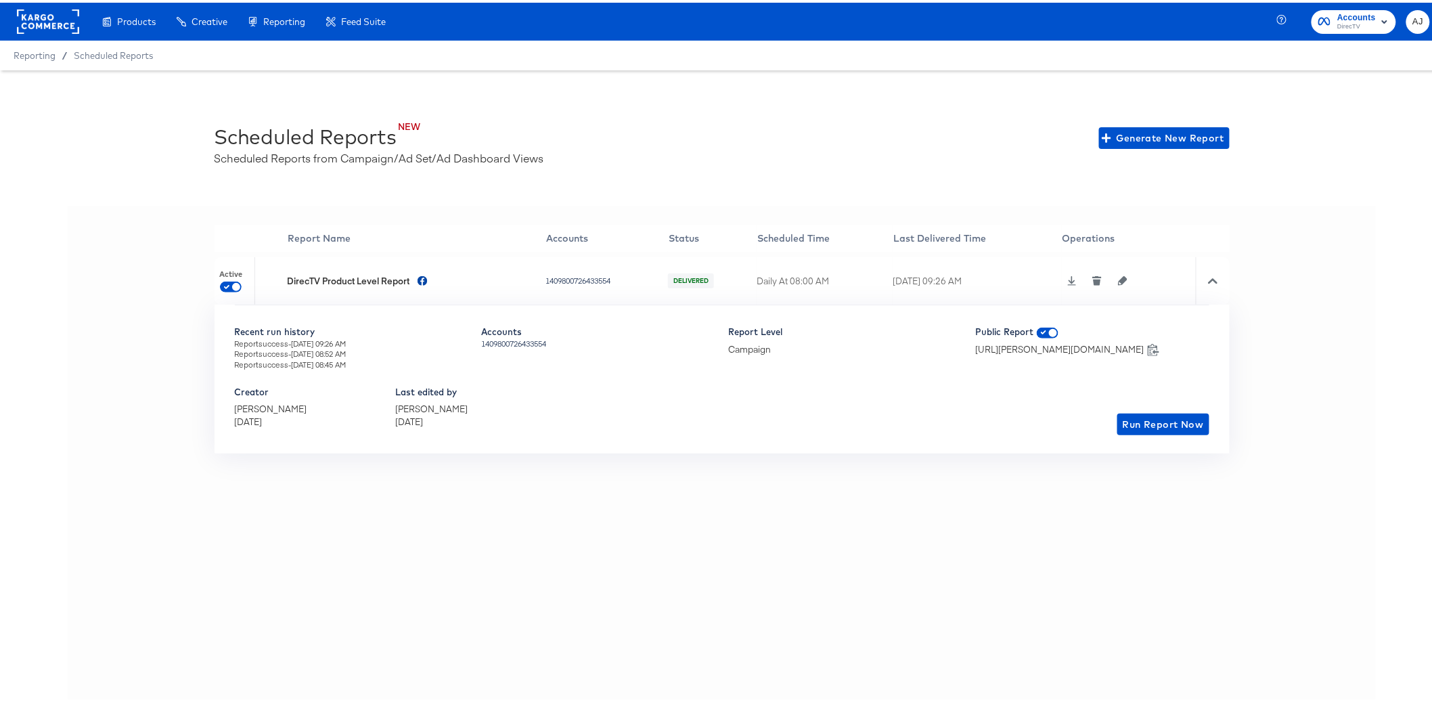
click at [1239, 480] on div "'' Report Name Accounts Status Scheduled Time Last Delivered Time Operations Ac…" at bounding box center [722, 467] width 1308 height 528
click at [1208, 282] on icon at bounding box center [1212, 277] width 9 height 9
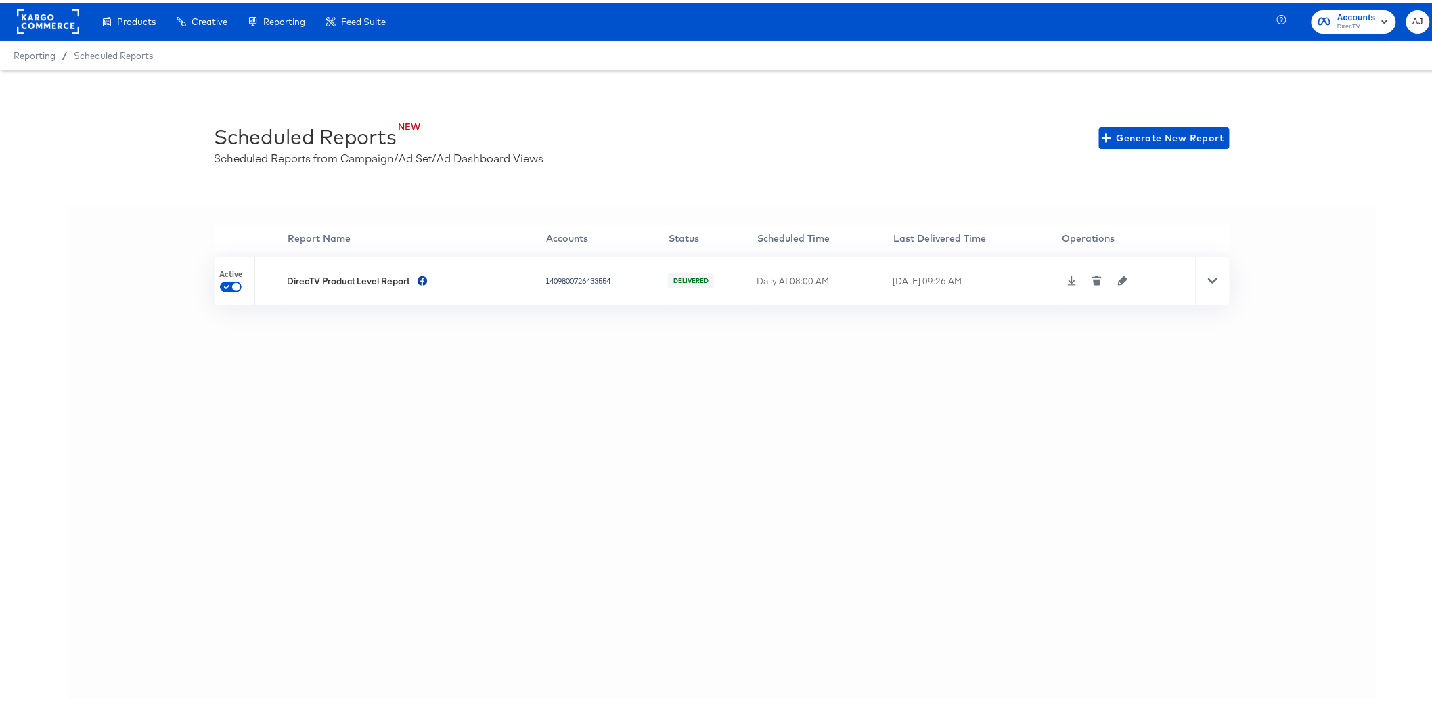
click at [773, 421] on div "'' Report Name Accounts Status Scheduled Time Last Delivered Time Operations Ac…" at bounding box center [722, 467] width 1308 height 528
click at [1376, 168] on div "NEW Scheduled Reports Scheduled Reports from Campaign/Ad Set/Ad Dashboard Views…" at bounding box center [721, 400] width 1443 height 664
click at [1348, 22] on span "DirecTV" at bounding box center [1356, 24] width 39 height 11
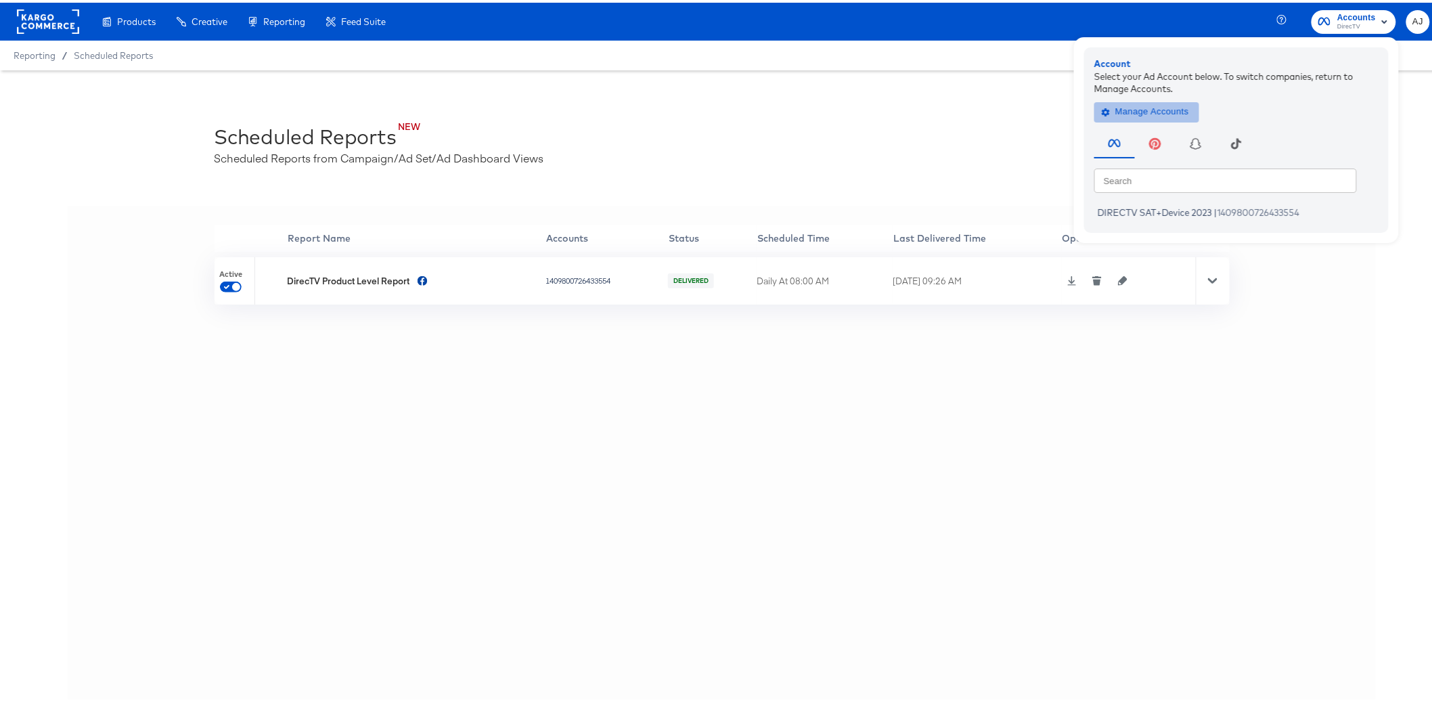
click at [1151, 105] on span "Manage Accounts" at bounding box center [1146, 109] width 85 height 16
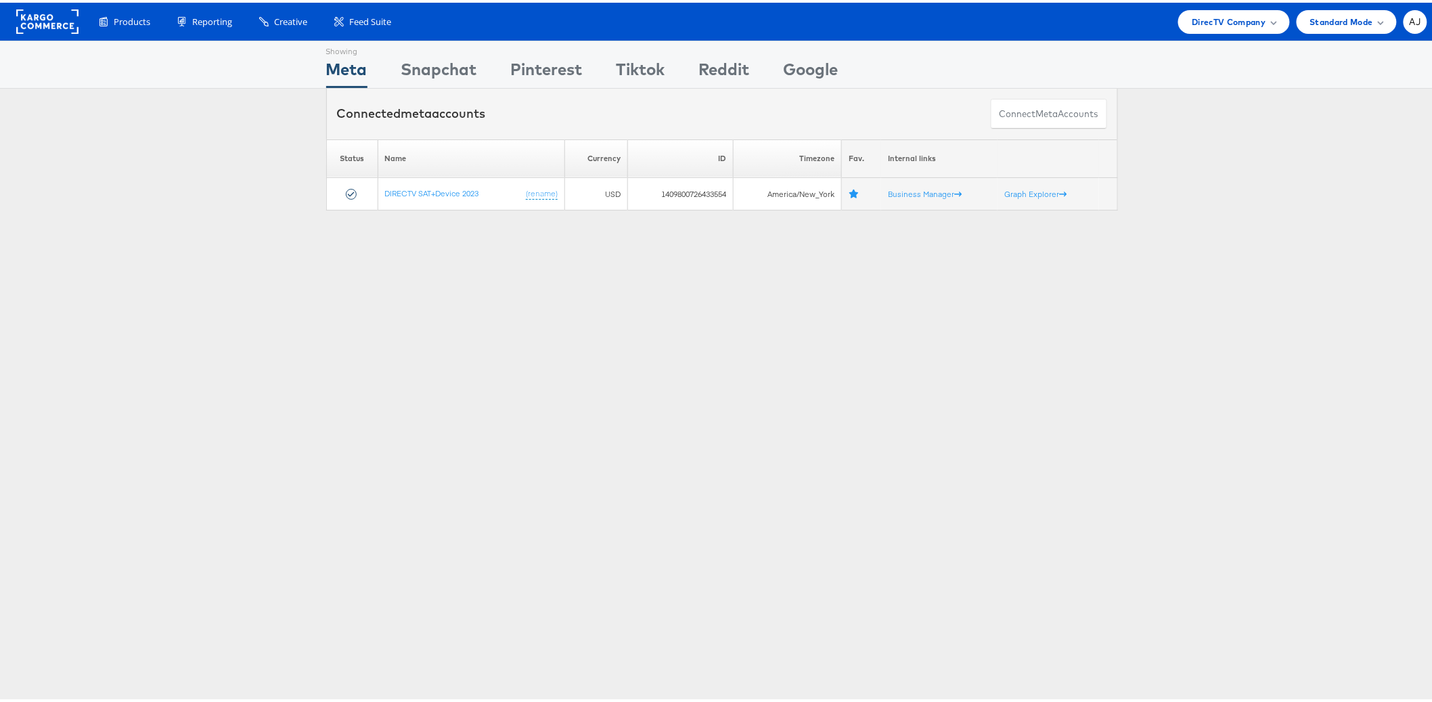
click at [1294, 99] on div "Connected meta accounts Connect meta Accounts" at bounding box center [721, 111] width 1443 height 51
click at [1248, 24] on span "DirecTV Company" at bounding box center [1228, 19] width 74 height 14
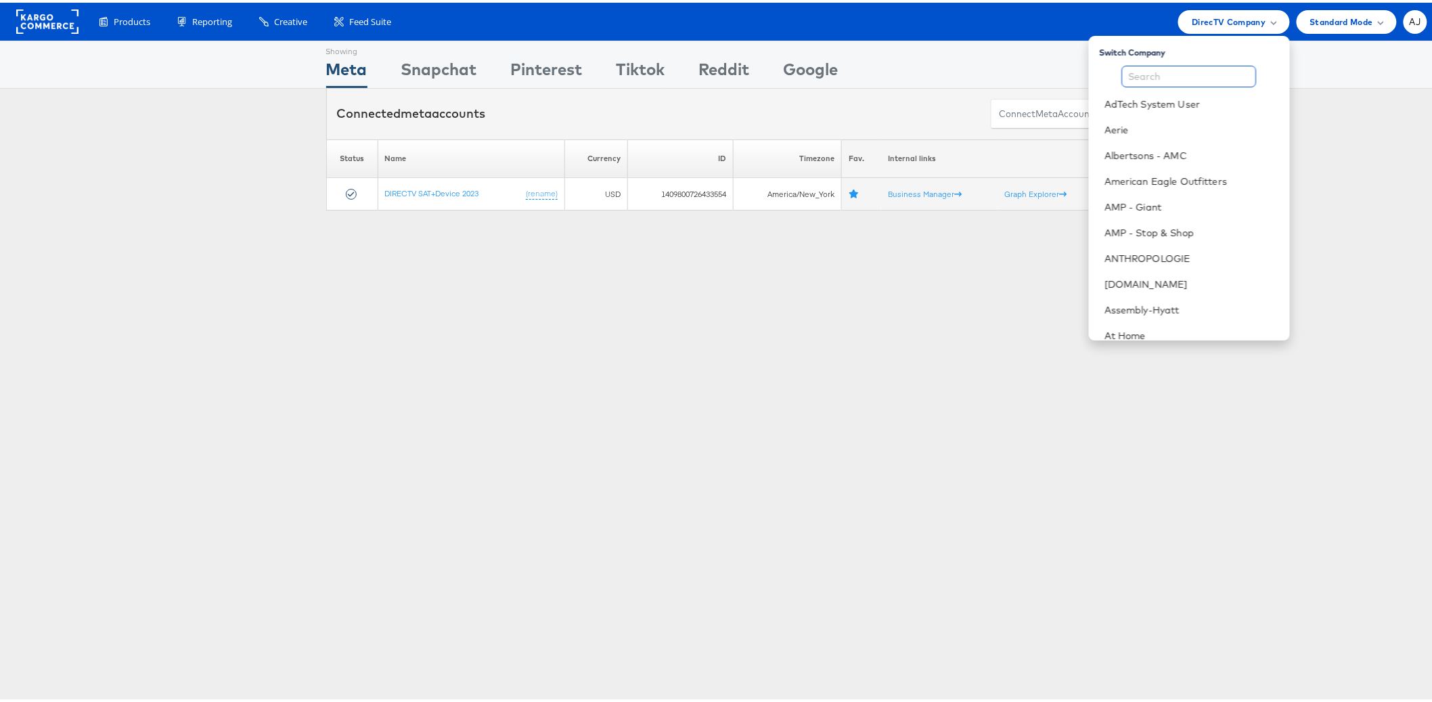
click at [1162, 76] on input "text" at bounding box center [1189, 74] width 135 height 22
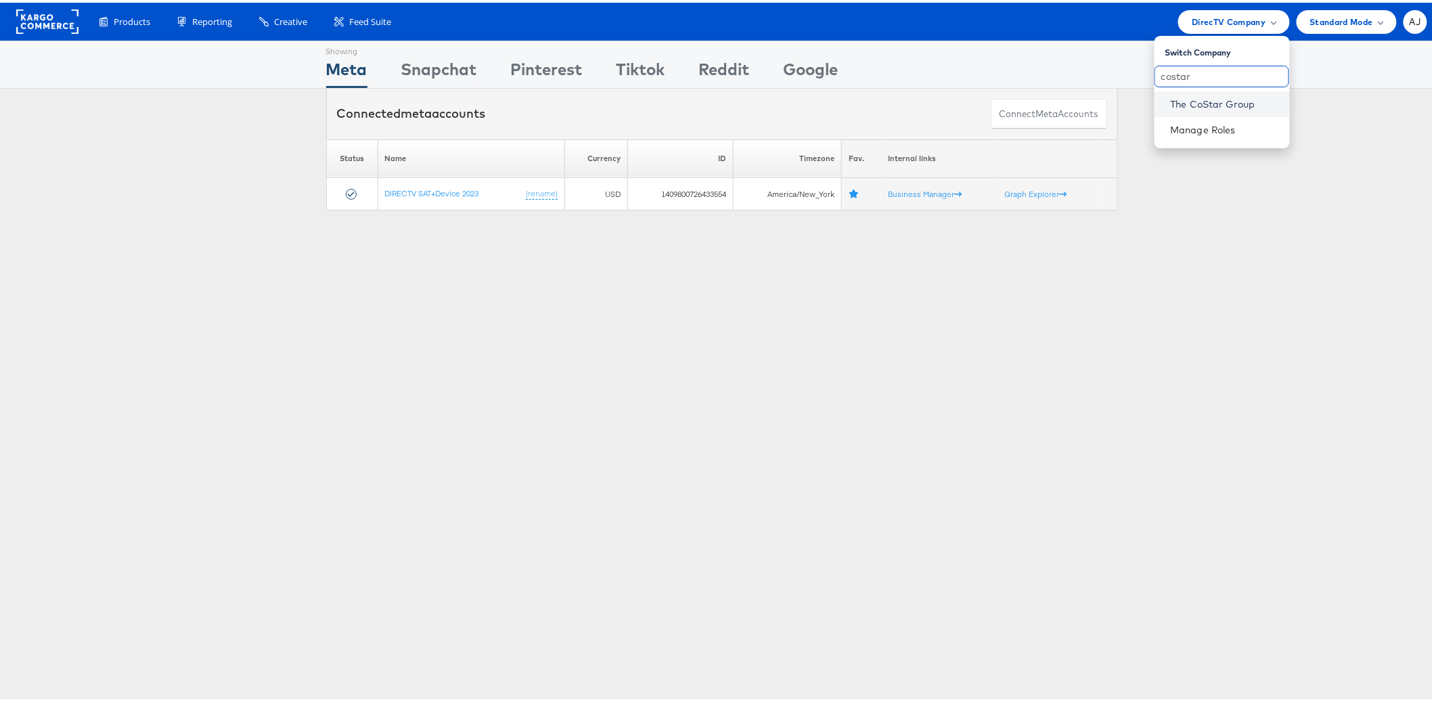
type input "costar"
click at [1170, 97] on link "The CoStar Group" at bounding box center [1224, 102] width 108 height 14
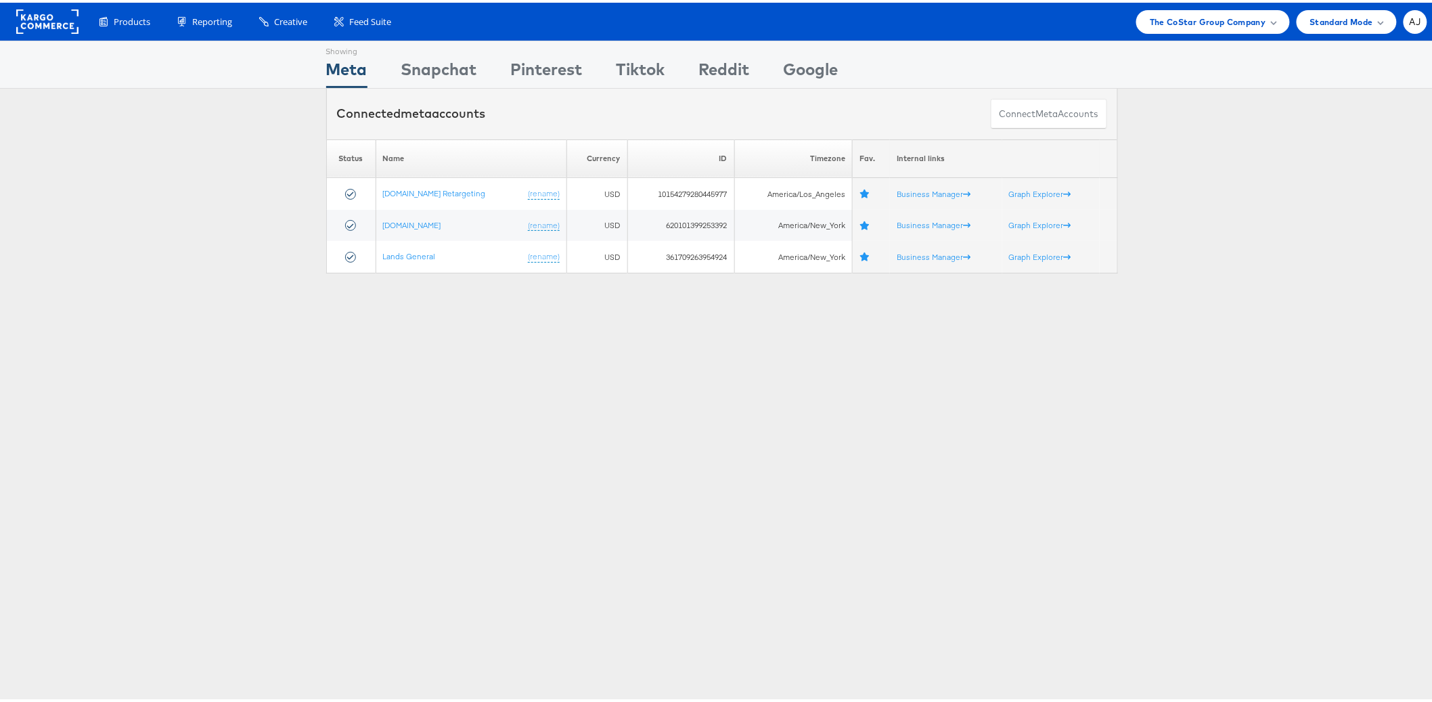
click at [648, 398] on div "Showing Meta Showing Snapchat Showing Pinterest Showing Tiktok Showing Reddit S…" at bounding box center [721, 376] width 1443 height 677
click at [644, 391] on div "Showing Meta Showing Snapchat Showing Pinterest Showing Tiktok Showing Reddit S…" at bounding box center [721, 376] width 1443 height 677
click at [642, 391] on div "Showing Meta Showing Snapchat Showing Pinterest Showing Tiktok Showing Reddit S…" at bounding box center [721, 376] width 1443 height 677
click at [493, 453] on div "Showing Meta Showing Snapchat Showing Pinterest Showing Tiktok Showing Reddit S…" at bounding box center [721, 376] width 1443 height 677
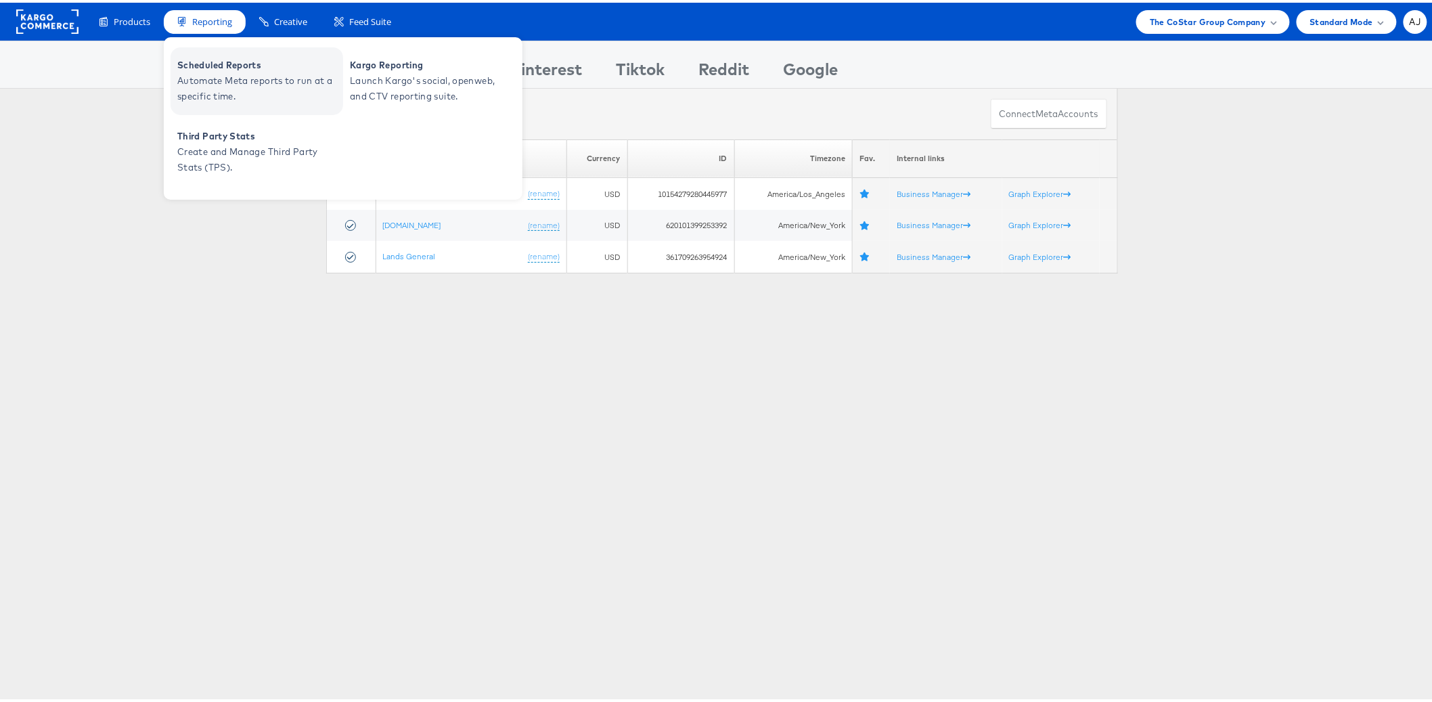
click at [240, 70] on span "Automate Meta reports to run at a specific time." at bounding box center [258, 85] width 162 height 31
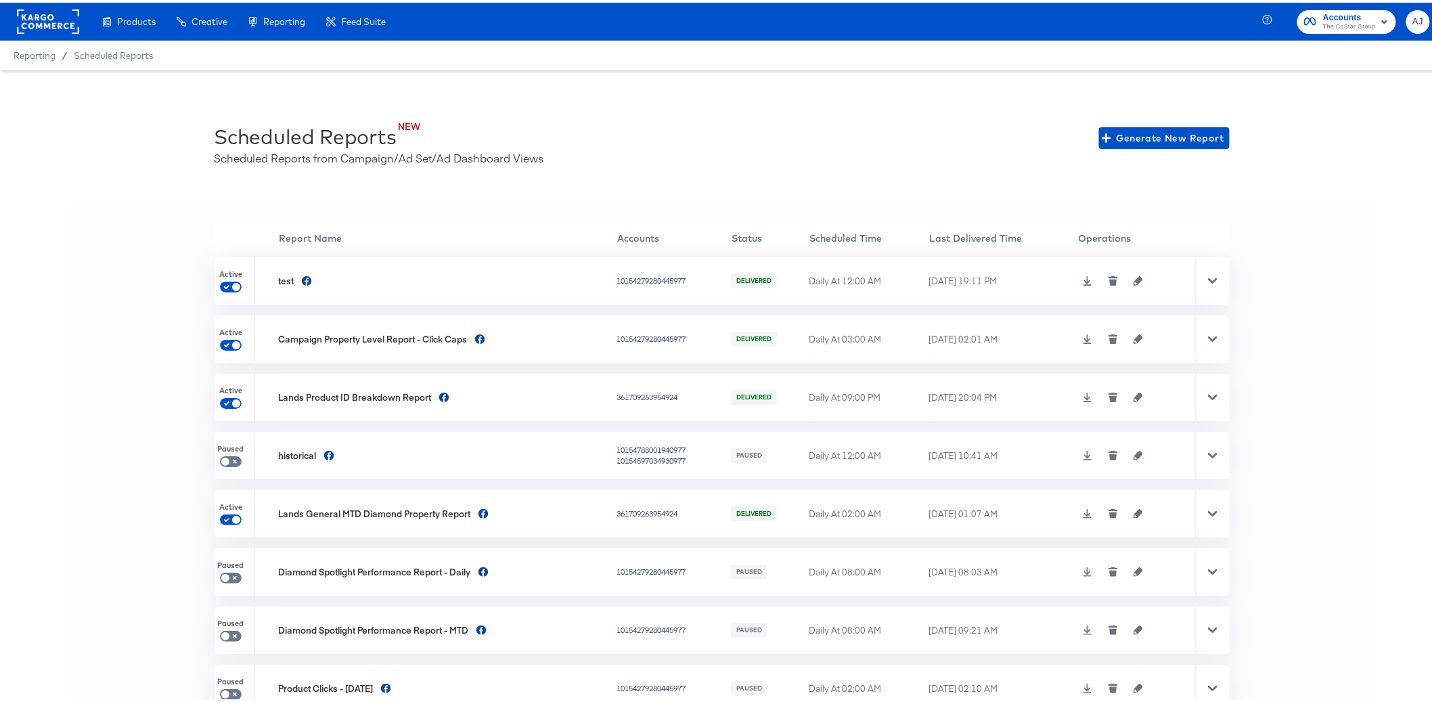
click at [87, 426] on div "'' Report Name Accounts Status Scheduled Time Last Delivered Time Operations Ac…" at bounding box center [722, 467] width 1308 height 528
click at [1207, 339] on div at bounding box center [1212, 336] width 34 height 47
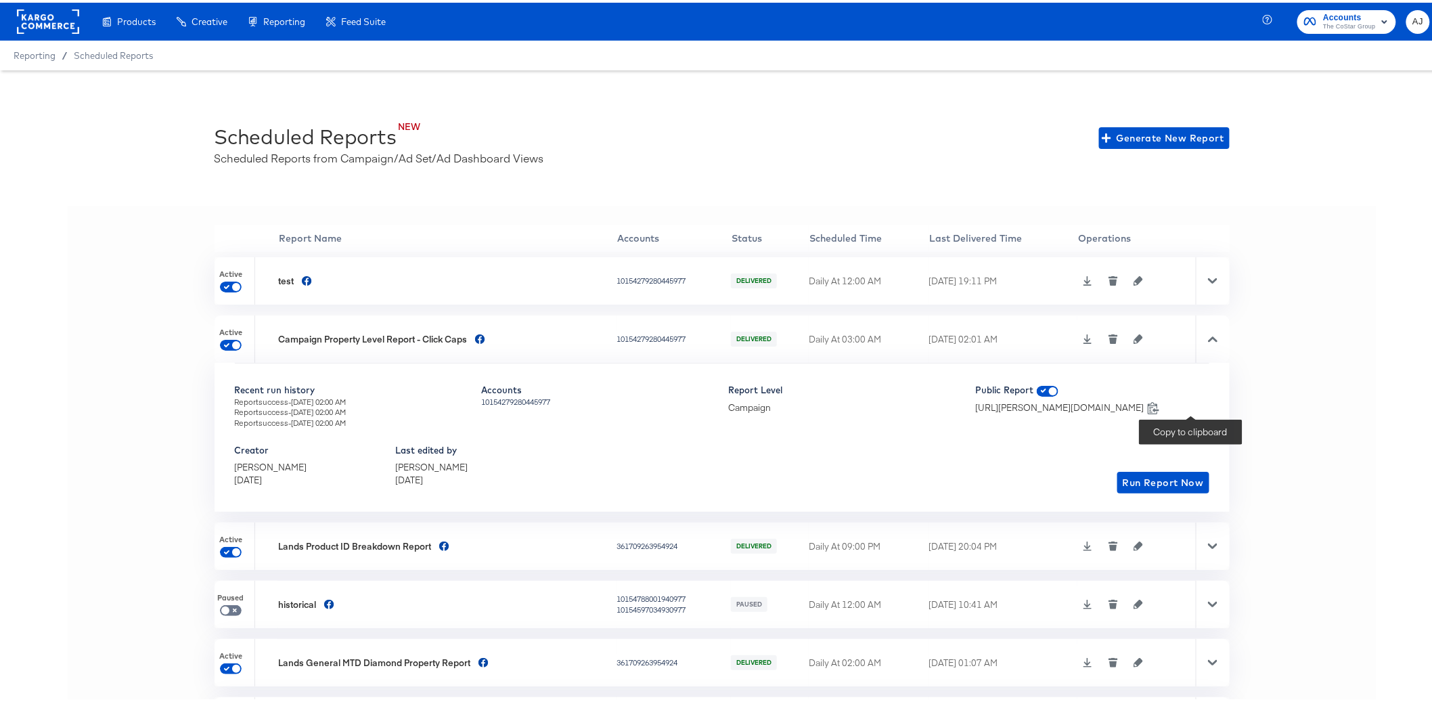
click at [1160, 403] on icon at bounding box center [1153, 404] width 13 height 13
click at [1208, 339] on icon at bounding box center [1212, 336] width 9 height 9
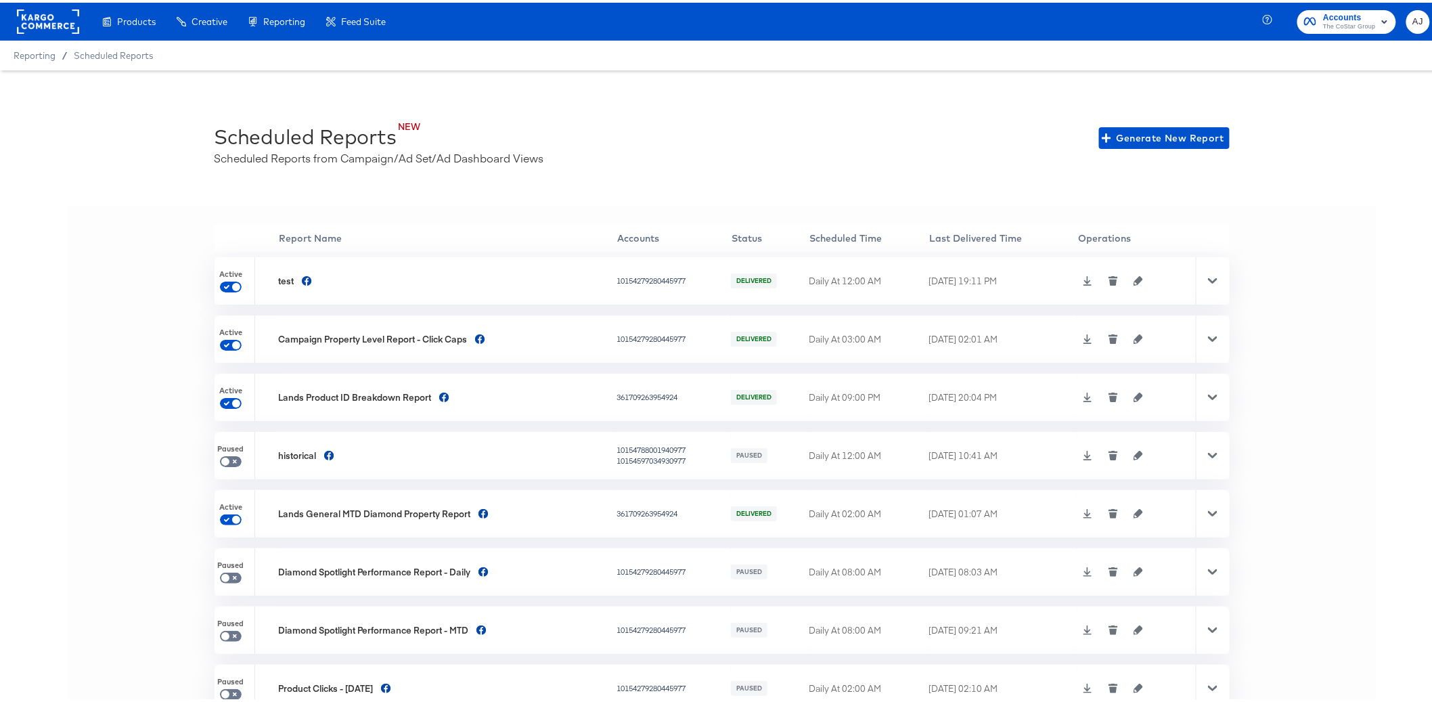
click at [1276, 239] on div "'' Report Name Accounts Status Scheduled Time Last Delivered Time Operations Ac…" at bounding box center [722, 467] width 1308 height 528
click at [1134, 333] on button "button" at bounding box center [1138, 336] width 20 height 9
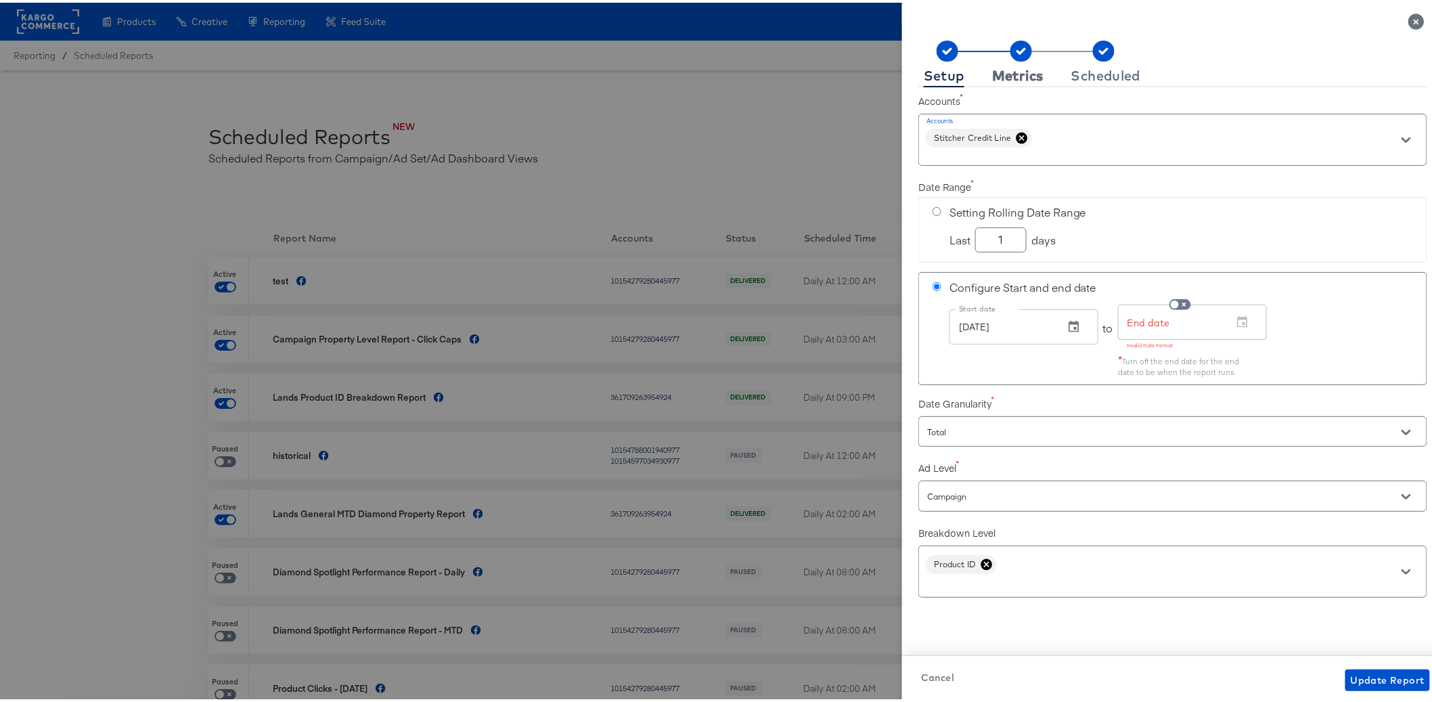
click at [1003, 73] on div "Metrics" at bounding box center [1017, 73] width 51 height 11
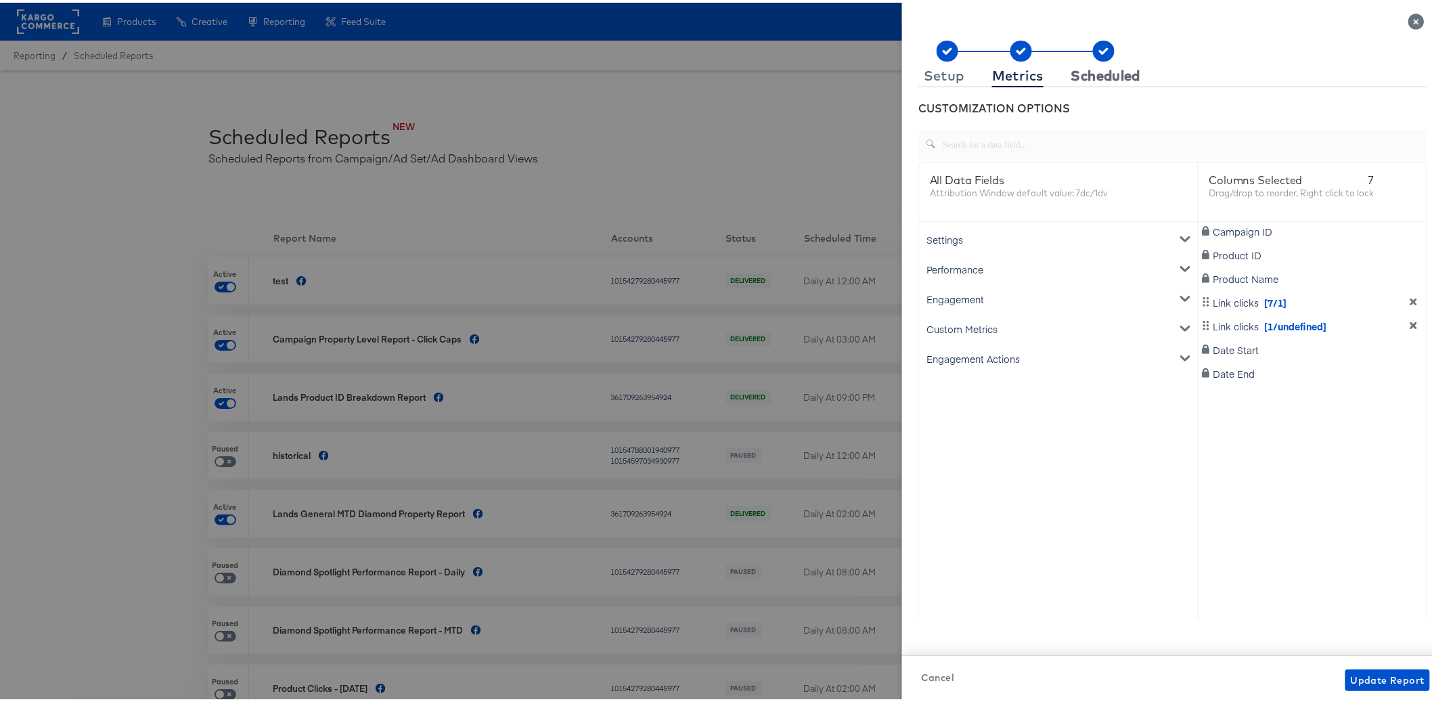
click at [1105, 62] on button "Scheduled" at bounding box center [1106, 73] width 81 height 22
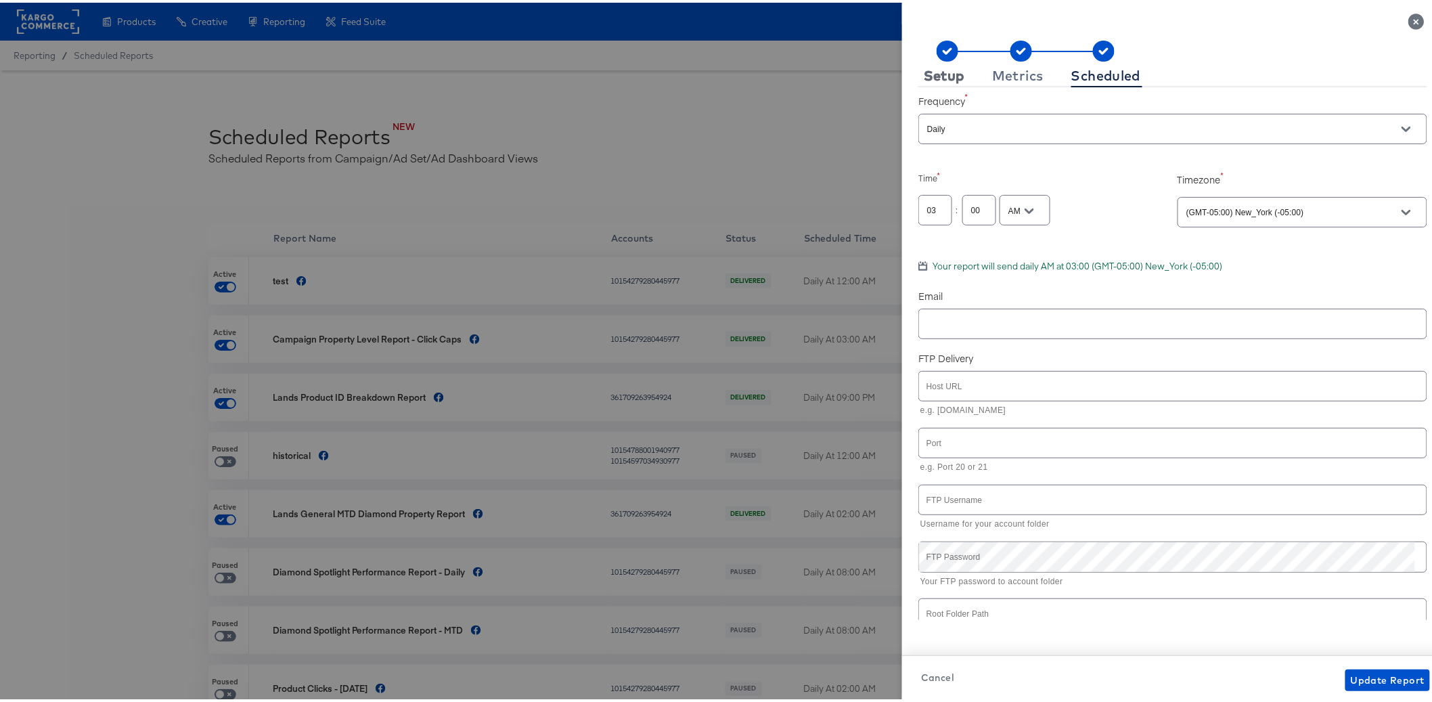
click at [944, 74] on div "Setup" at bounding box center [943, 73] width 41 height 11
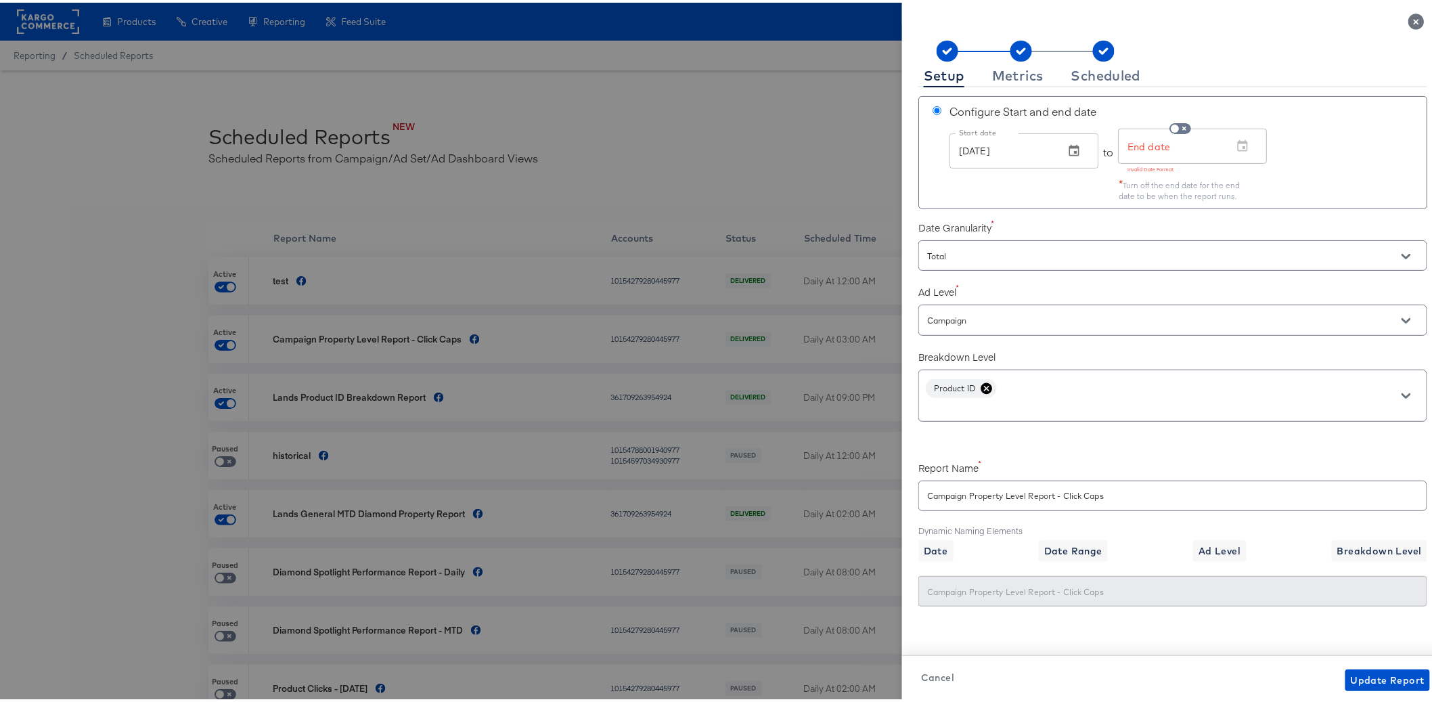
scroll to position [181, 0]
click at [1001, 75] on div "Metrics" at bounding box center [1017, 73] width 51 height 11
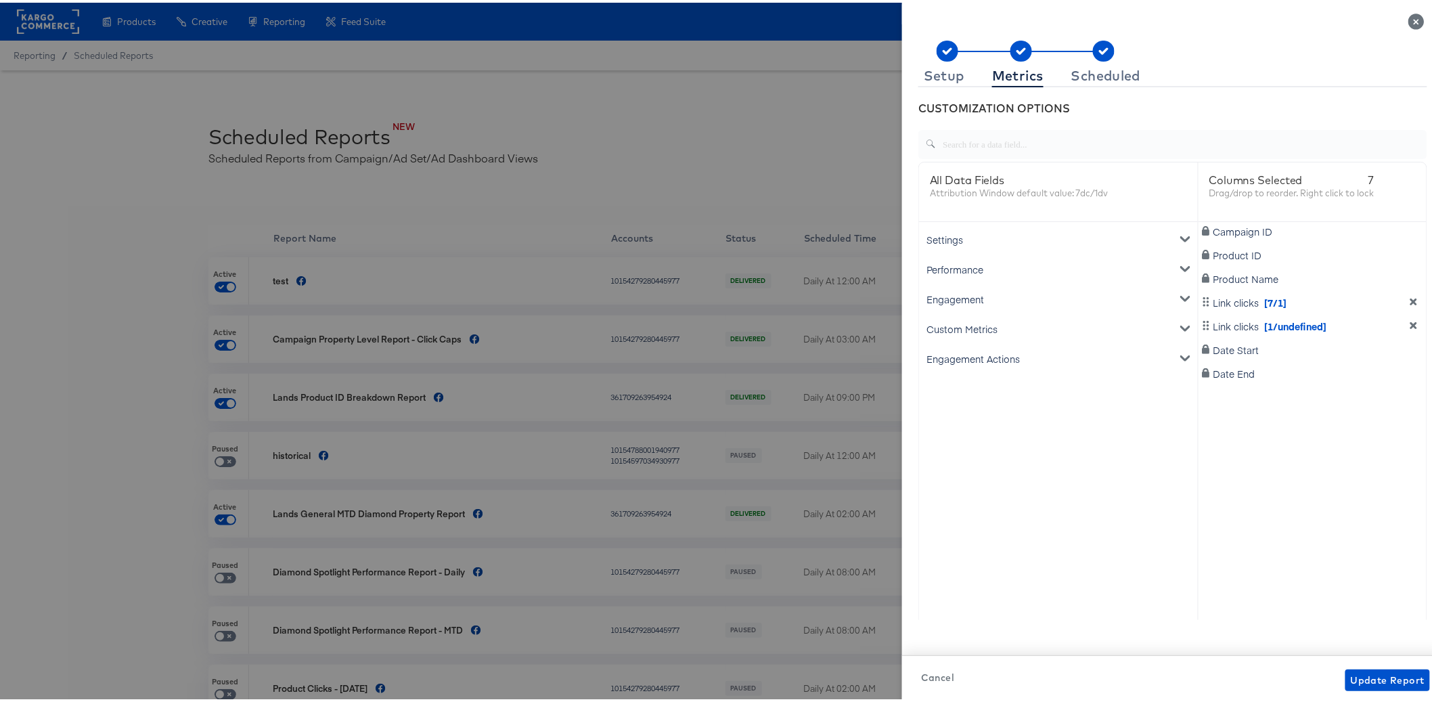
click at [1180, 262] on icon "metrics-list" at bounding box center [1184, 265] width 9 height 9
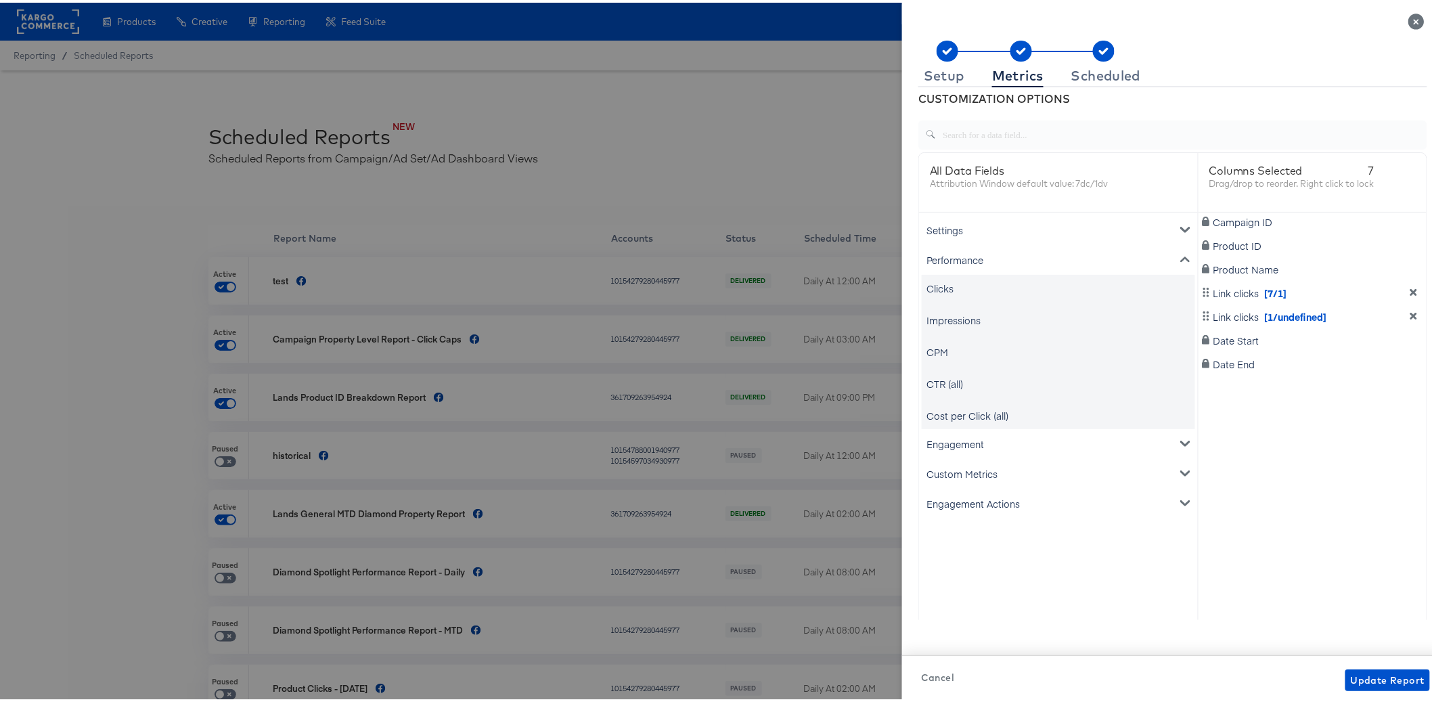
scroll to position [24, 0]
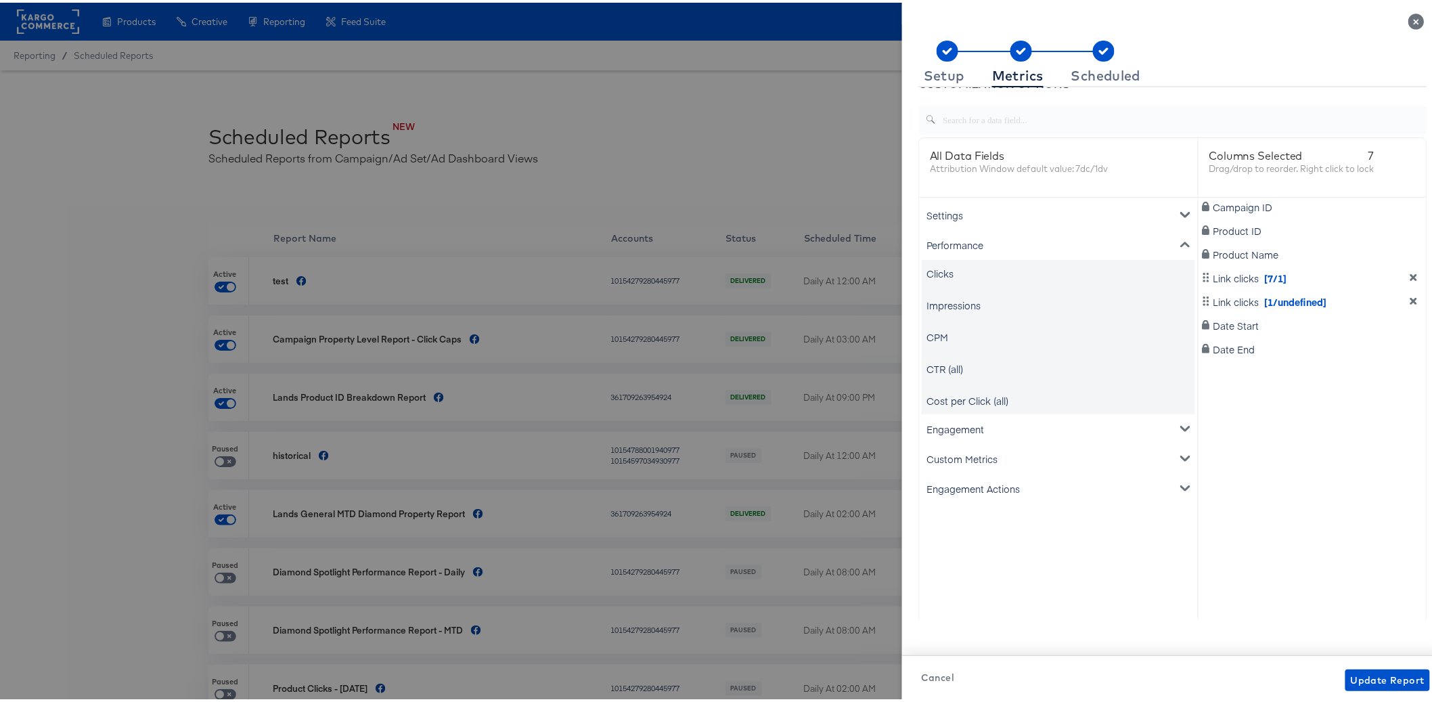
click at [1180, 239] on icon "metrics-list" at bounding box center [1184, 241] width 9 height 9
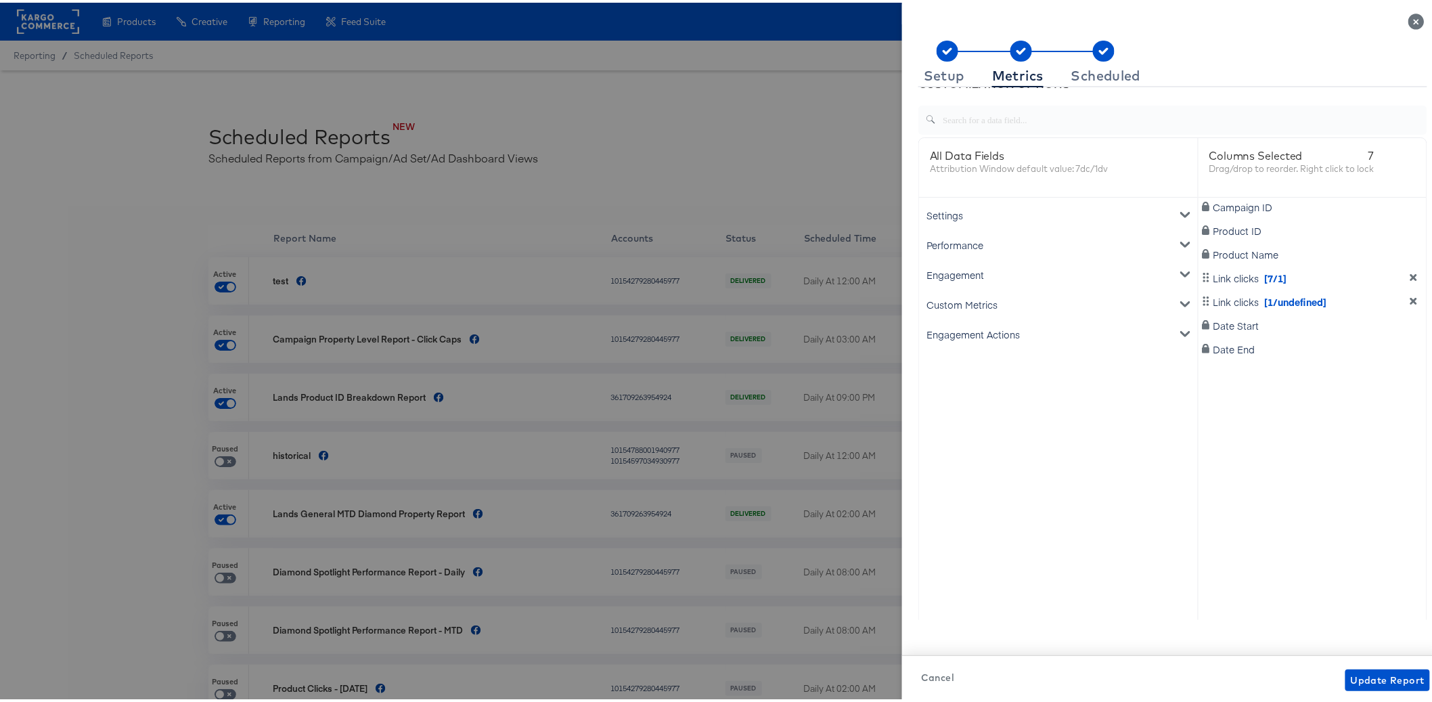
click at [1172, 269] on div "Engagement" at bounding box center [1057, 272] width 273 height 30
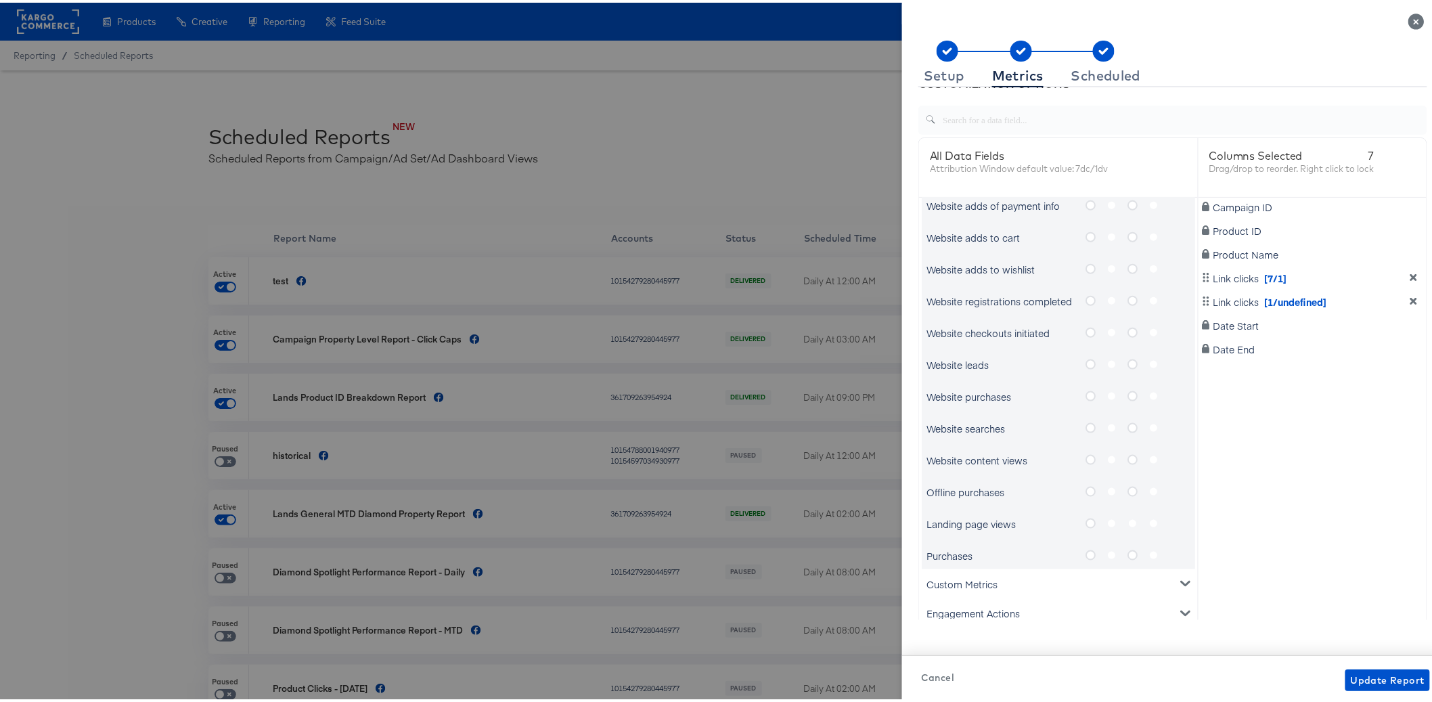
scroll to position [668, 0]
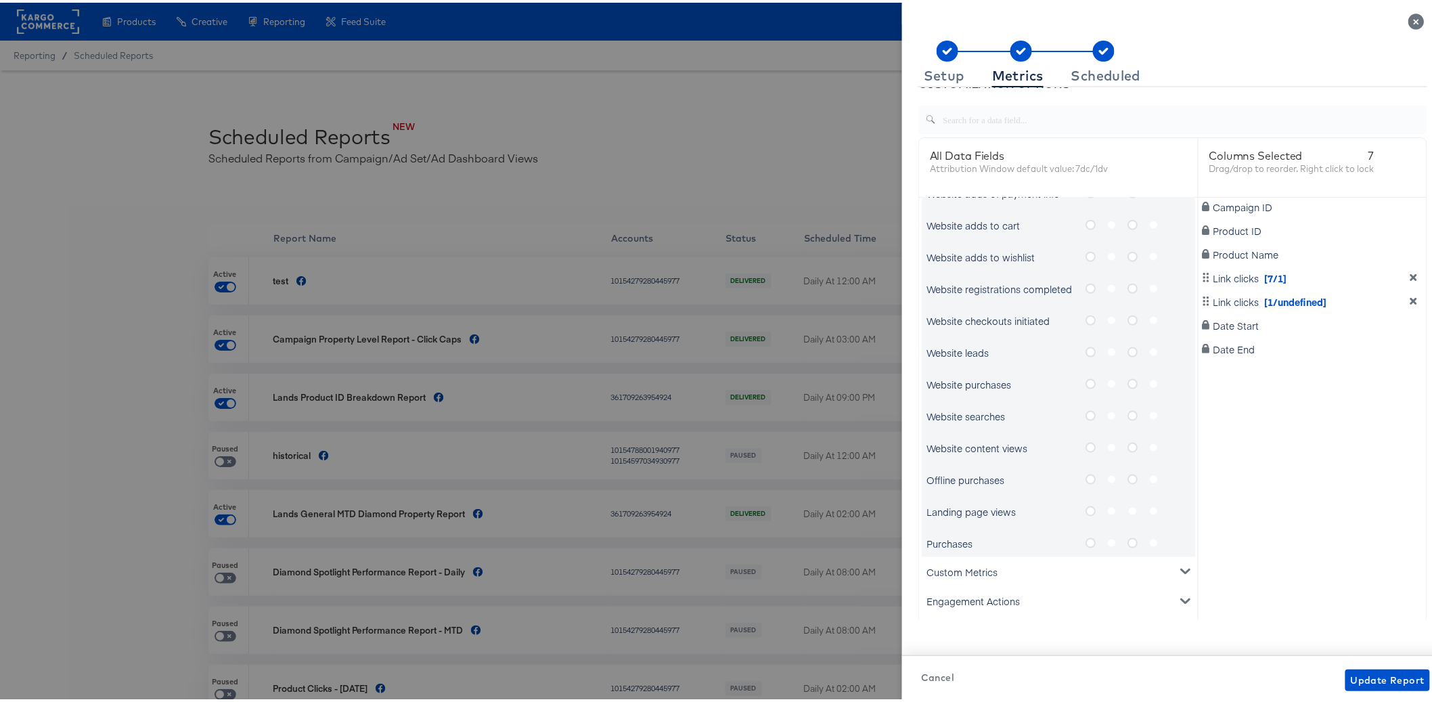
click at [924, 687] on div "Cancel Update Report" at bounding box center [1172, 677] width 514 height 22
click at [928, 679] on span "Cancel" at bounding box center [937, 674] width 33 height 17
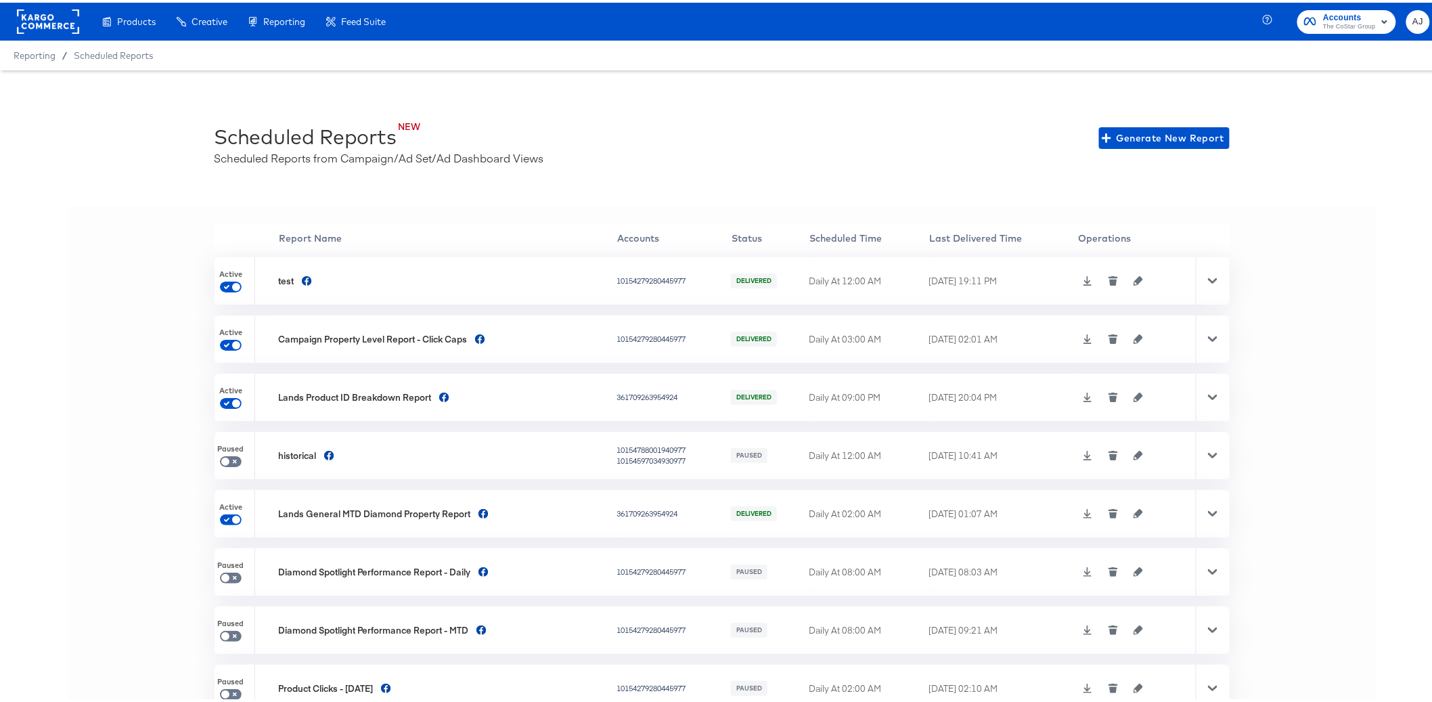
click at [126, 229] on div "'' Report Name Accounts Status Scheduled Time Last Delivered Time Operations Ac…" at bounding box center [722, 467] width 1308 height 528
click at [1350, 18] on span "Accounts" at bounding box center [1349, 15] width 53 height 14
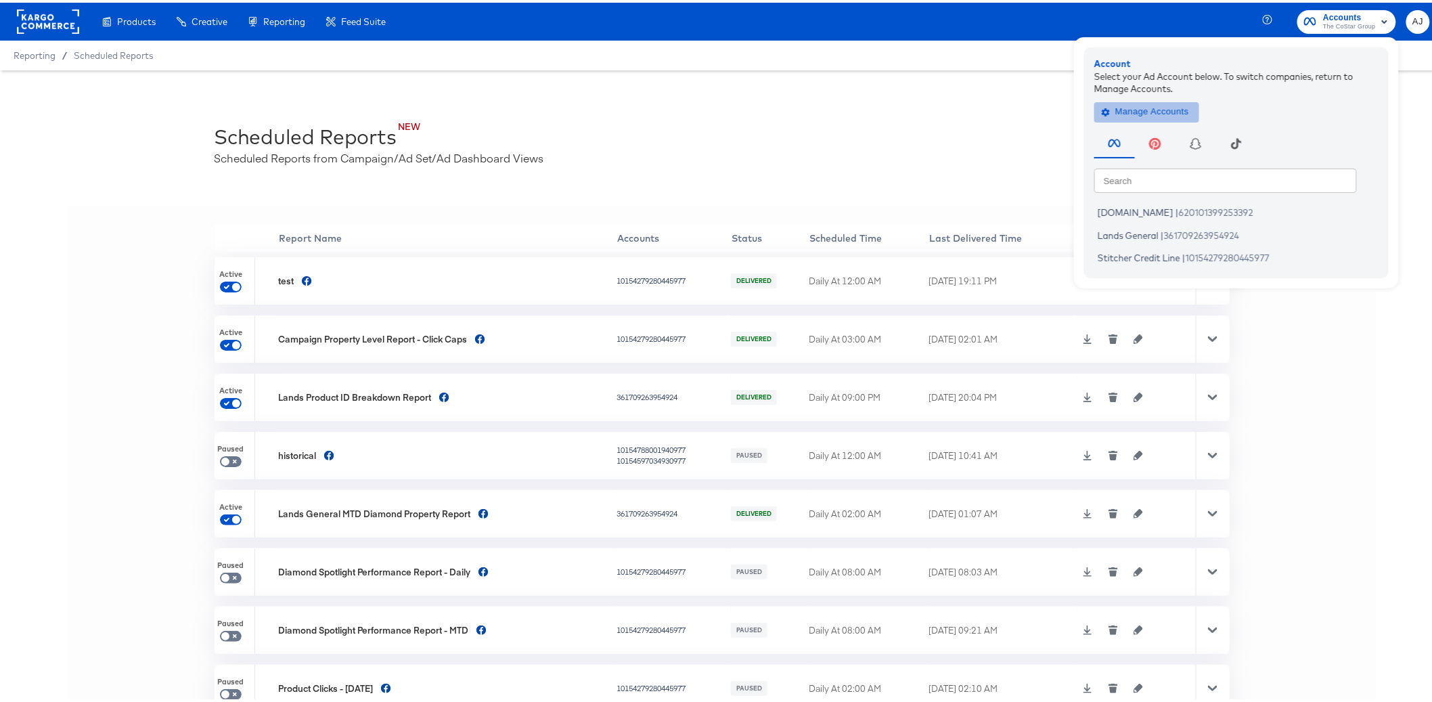
click at [1147, 104] on span "Manage Accounts" at bounding box center [1146, 109] width 85 height 16
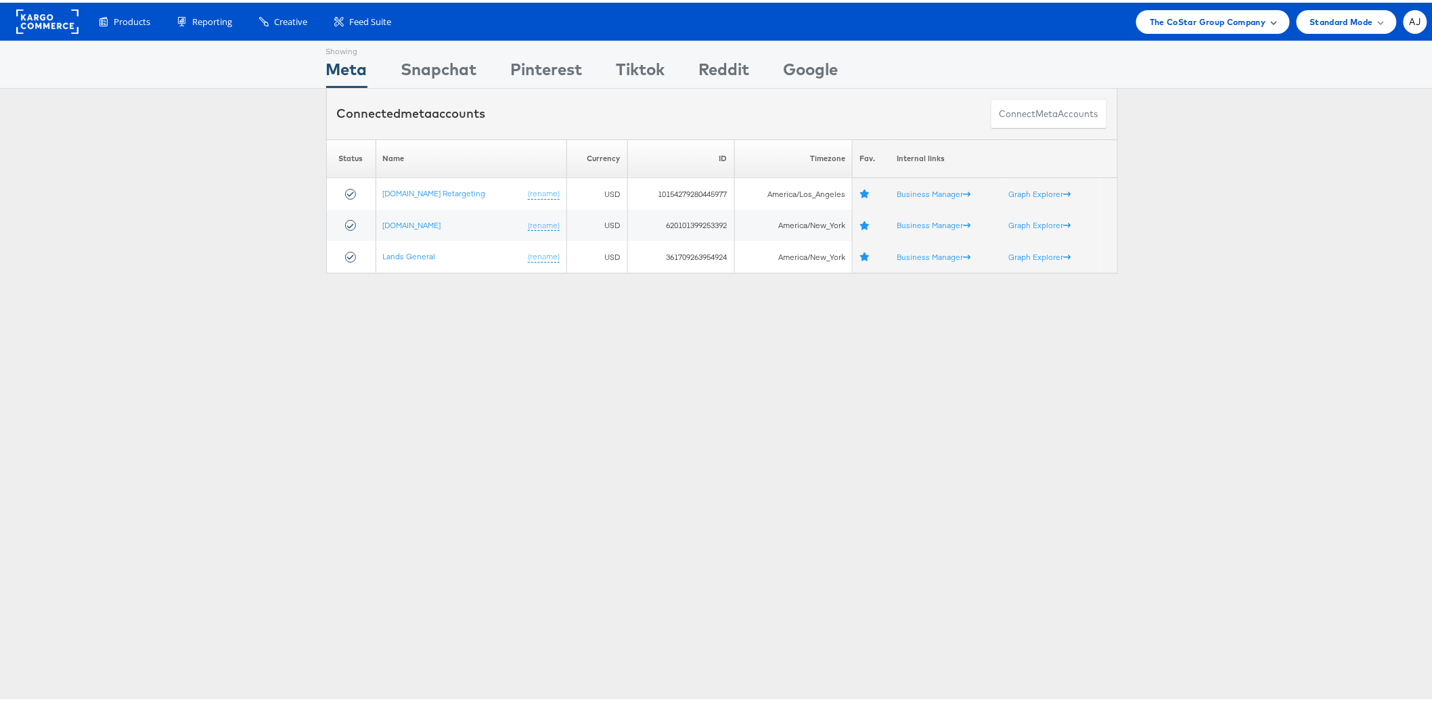
click at [1232, 30] on div "The CoStar Group Company" at bounding box center [1212, 19] width 153 height 24
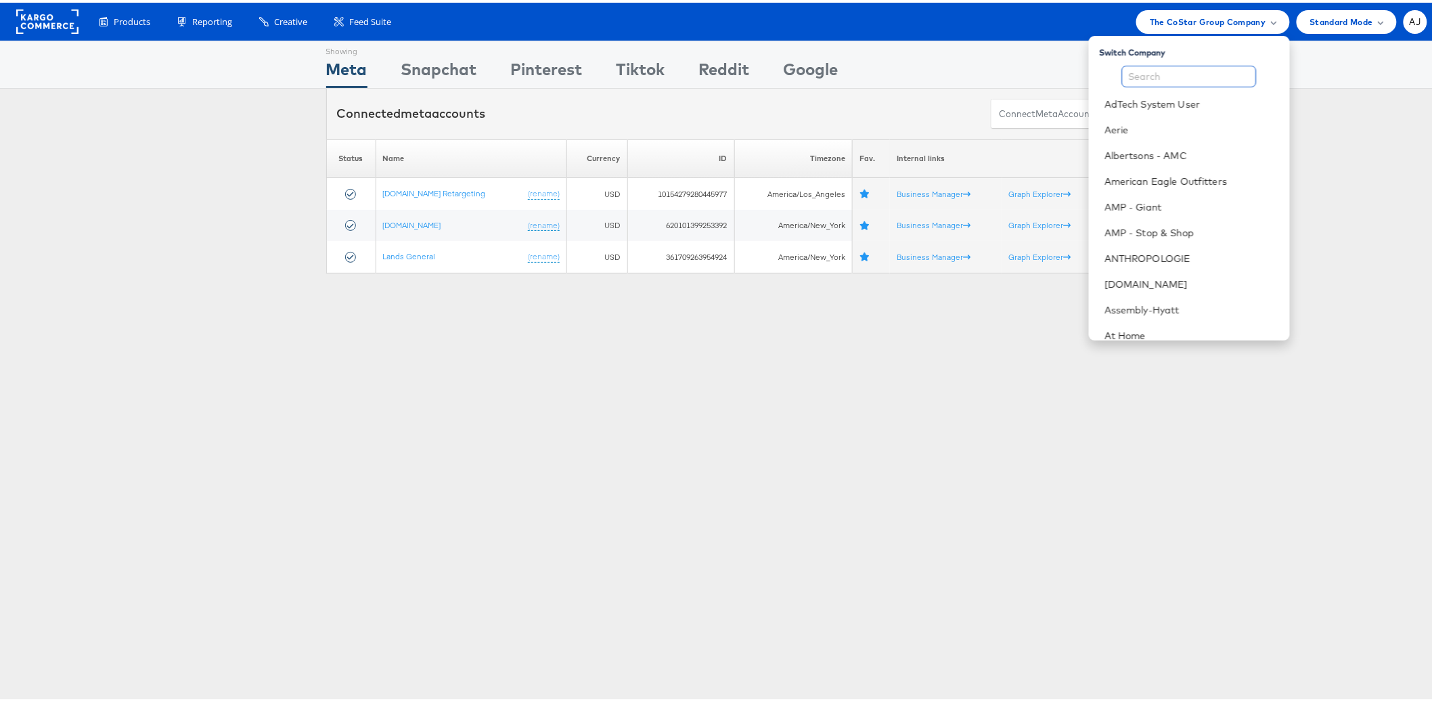
click at [1192, 69] on input "text" at bounding box center [1189, 74] width 135 height 22
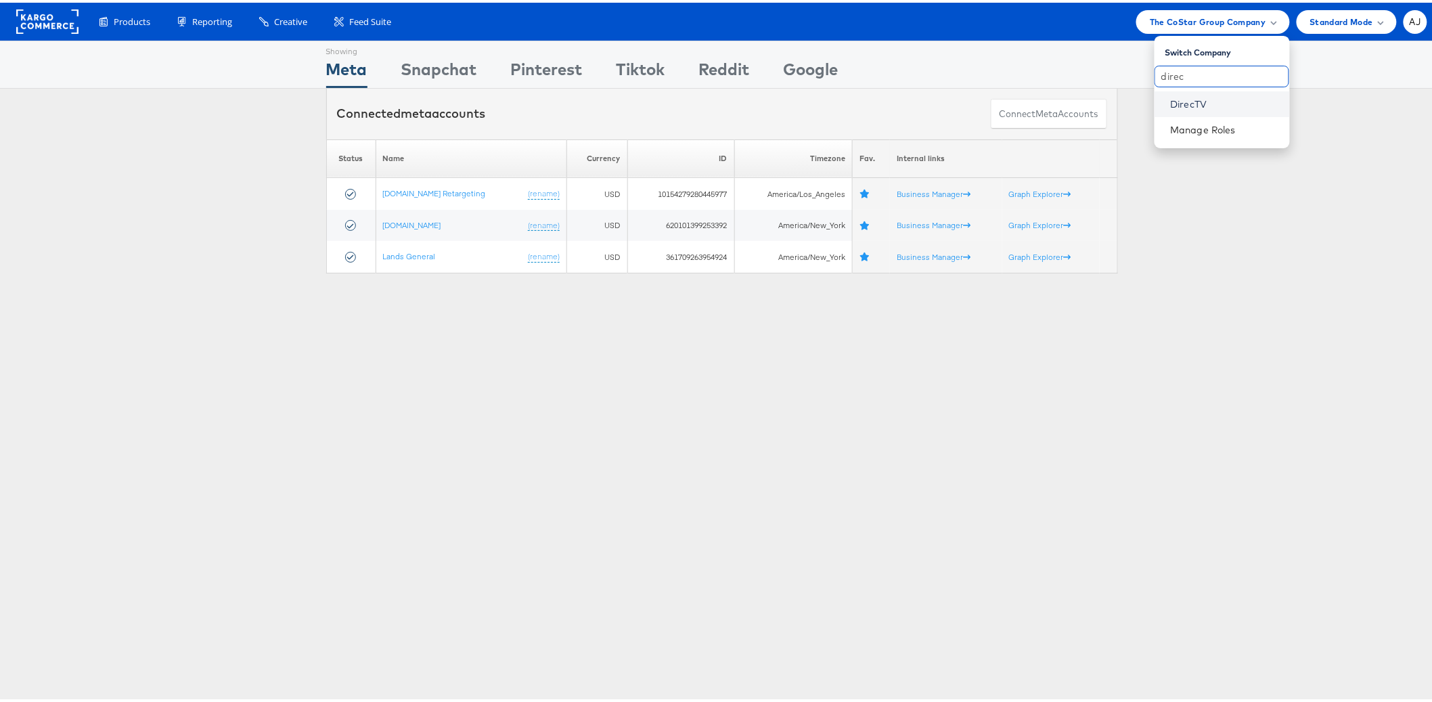
type input "direc"
click at [1170, 100] on link "DirecTV" at bounding box center [1224, 102] width 108 height 14
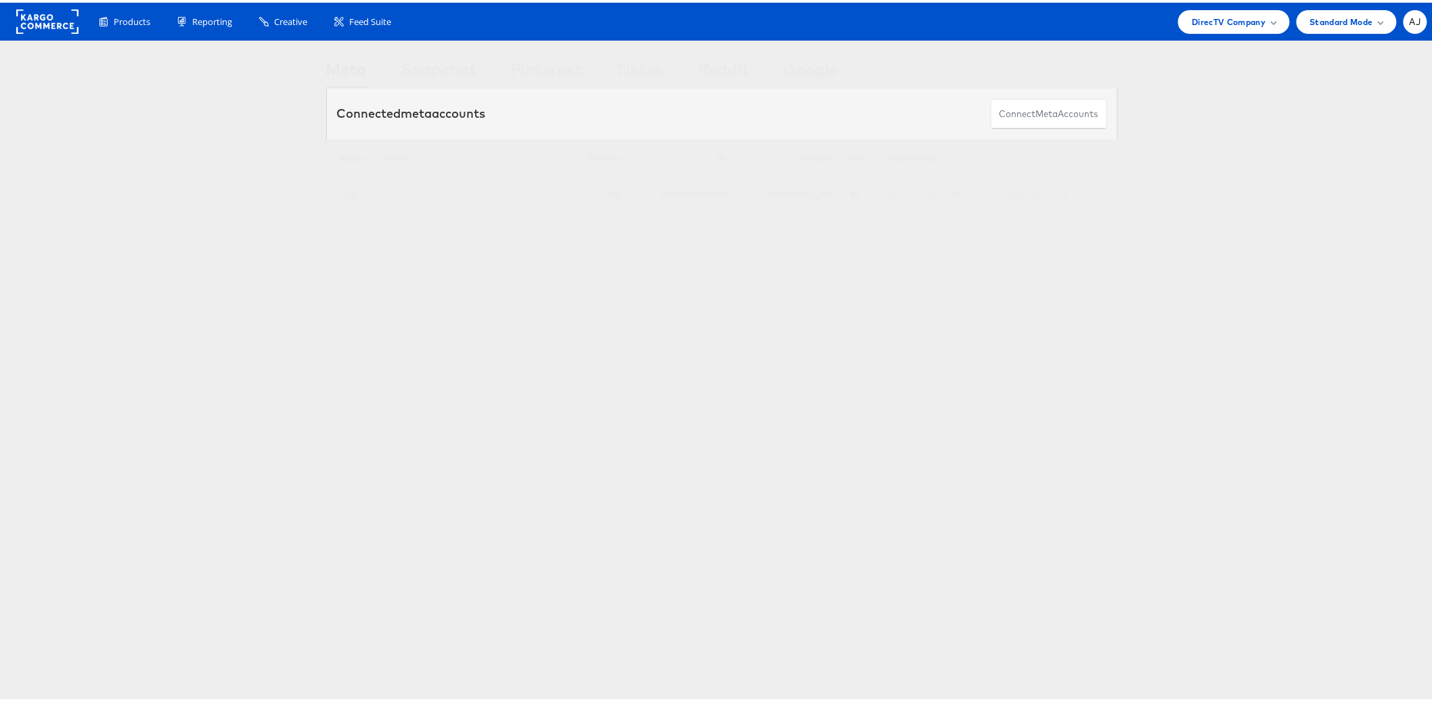
click at [821, 403] on div "Showing Meta Showing [GEOGRAPHIC_DATA] Showing Pinterest Showing Tiktok Showing…" at bounding box center [721, 376] width 1443 height 677
click at [1346, 256] on div "Showing Meta Showing [GEOGRAPHIC_DATA] Showing Pinterest Showing Tiktok Showing…" at bounding box center [721, 376] width 1443 height 677
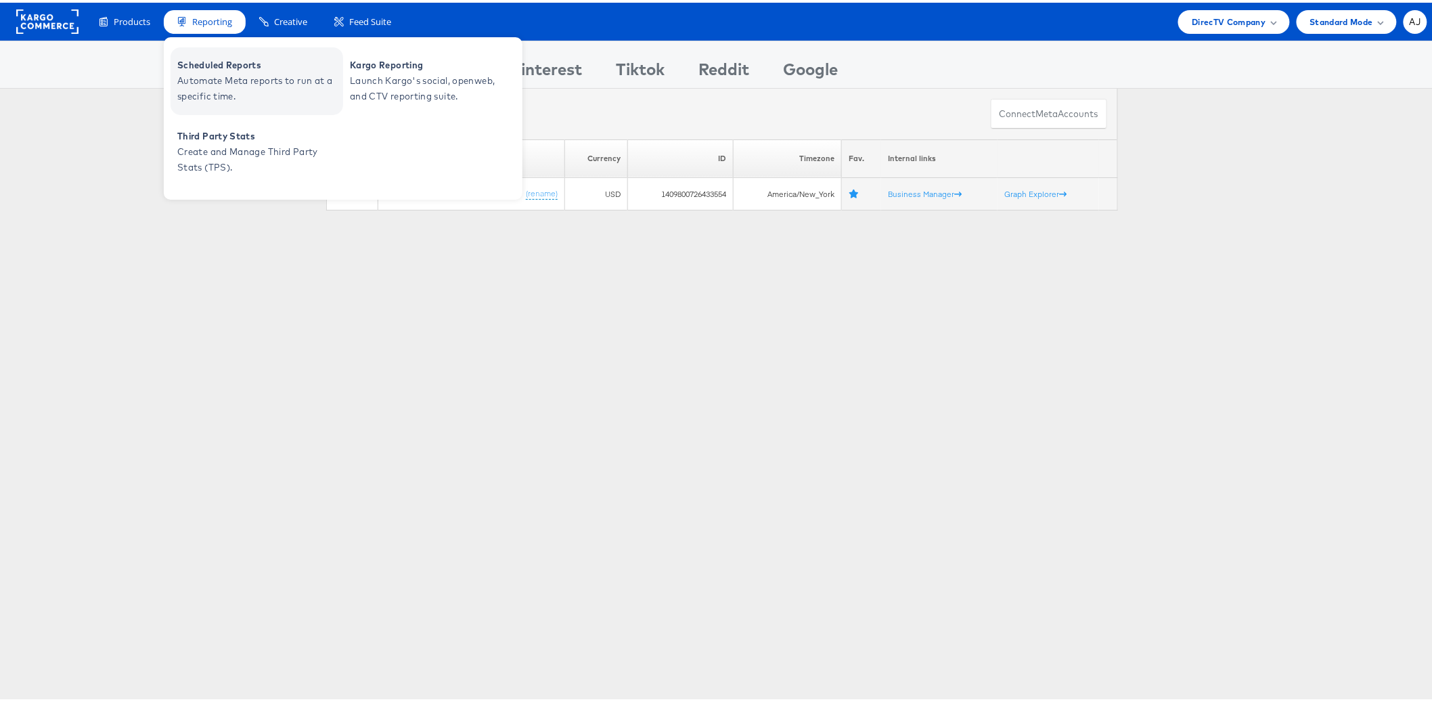
click at [220, 81] on span "Automate Meta reports to run at a specific time." at bounding box center [258, 85] width 162 height 31
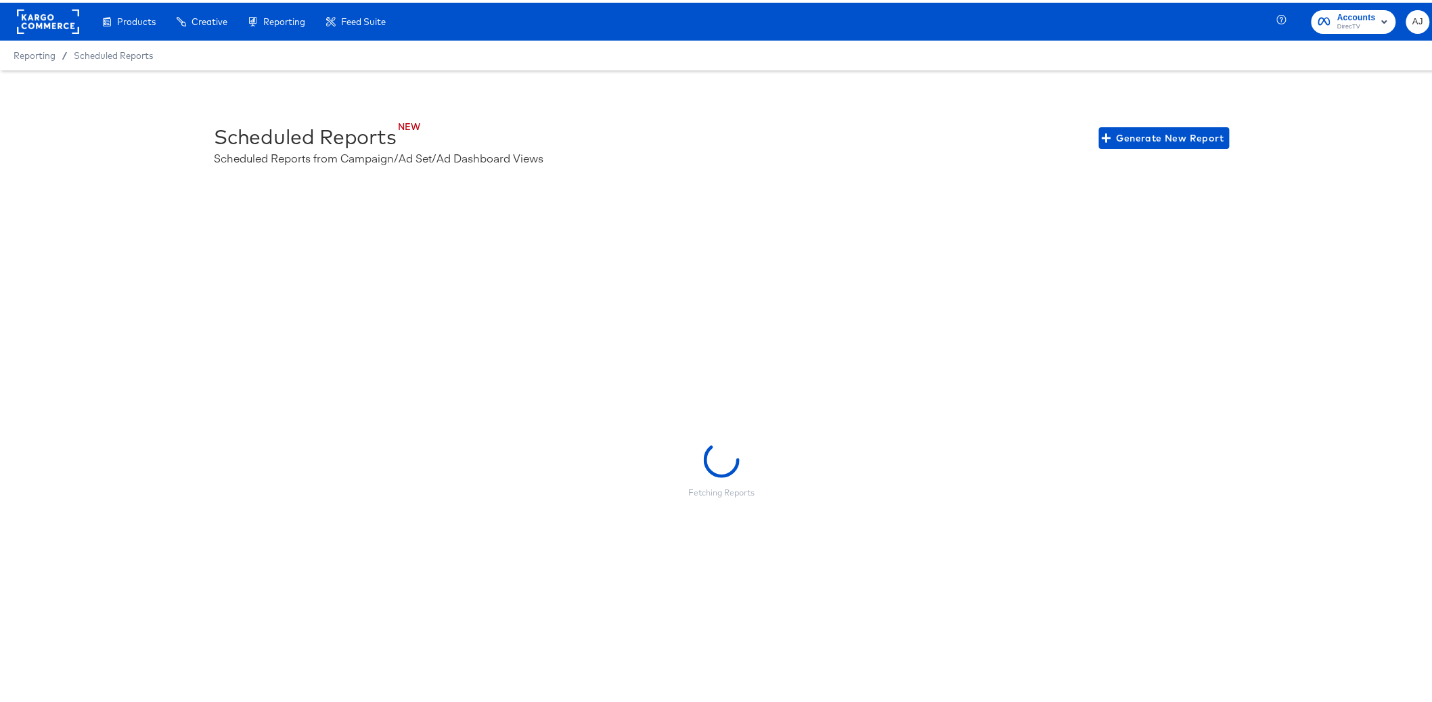
click at [1072, 295] on div "Fetching Reports" at bounding box center [722, 467] width 1308 height 528
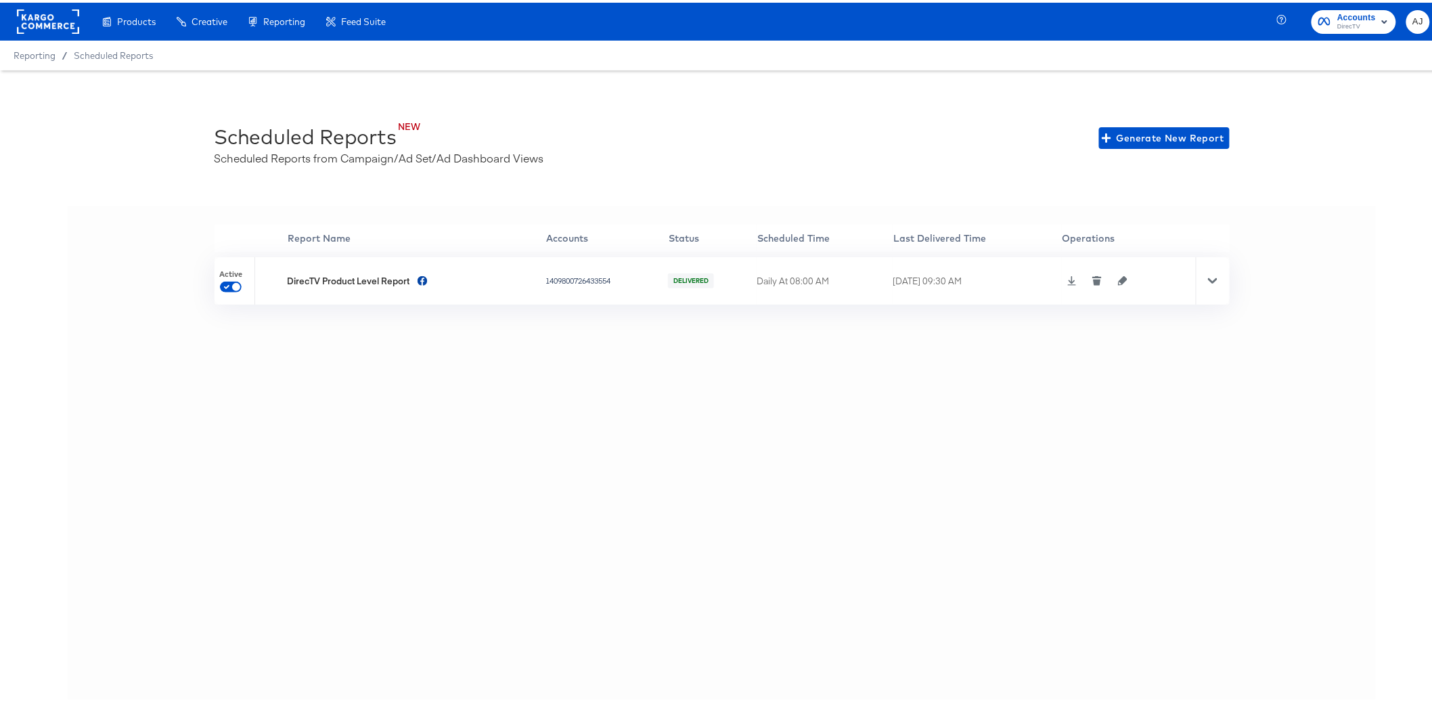
click at [917, 466] on div "'' Report Name Accounts Status Scheduled Time Last Delivered Time Operations Ac…" at bounding box center [722, 467] width 1308 height 528
click at [1126, 280] on button "button" at bounding box center [1122, 277] width 20 height 9
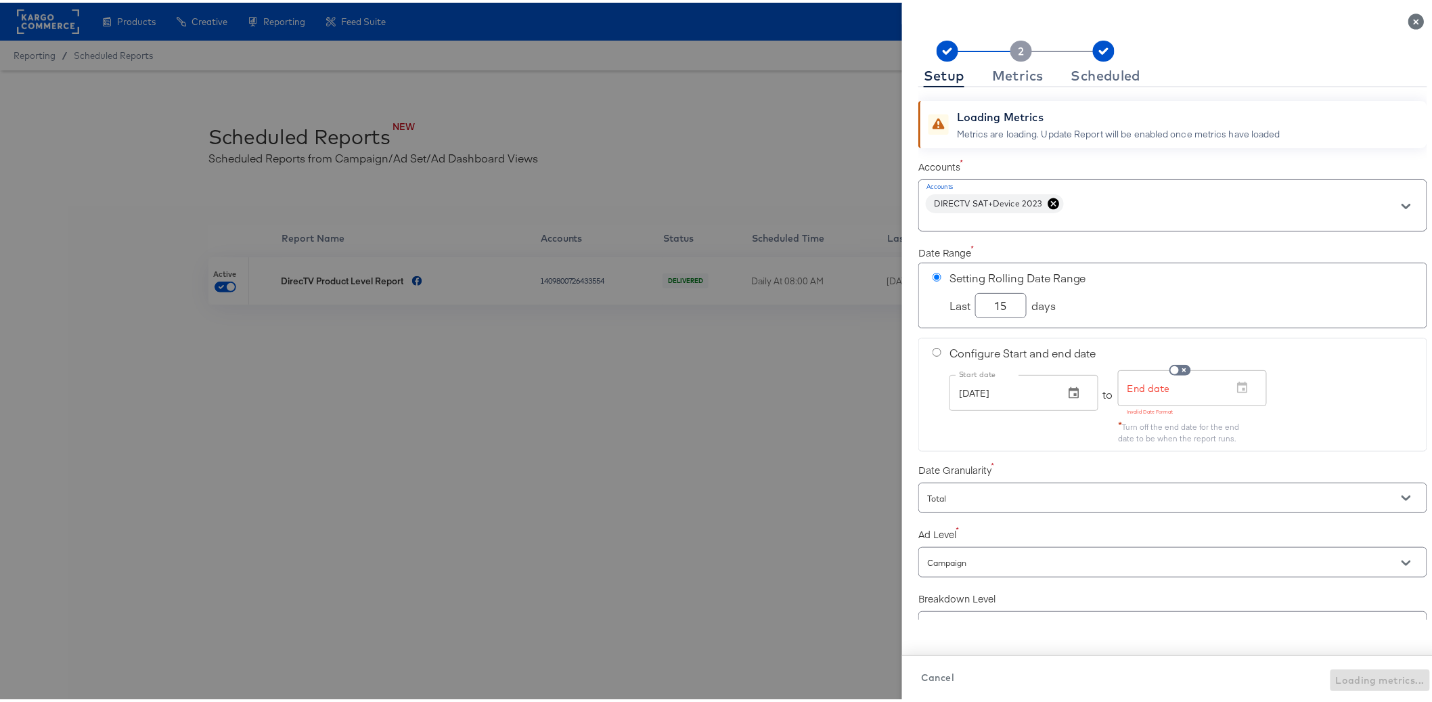
click at [932, 350] on input "radio" at bounding box center [936, 349] width 9 height 9
radio input "true"
radio input "false"
click at [1070, 391] on button "button" at bounding box center [1074, 390] width 30 height 30
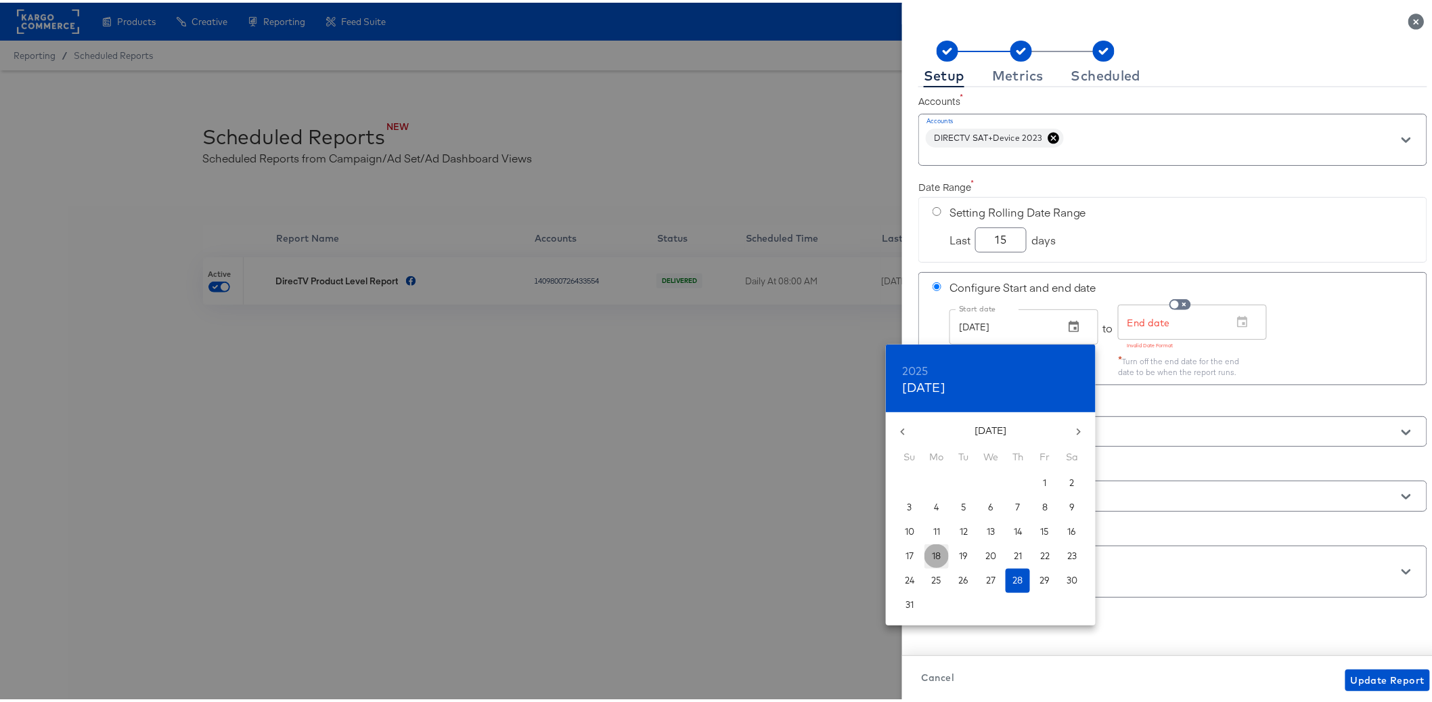
click at [938, 553] on p "18" at bounding box center [936, 553] width 9 height 13
type input "[DATE]"
click at [1280, 332] on div at bounding box center [721, 351] width 1443 height 702
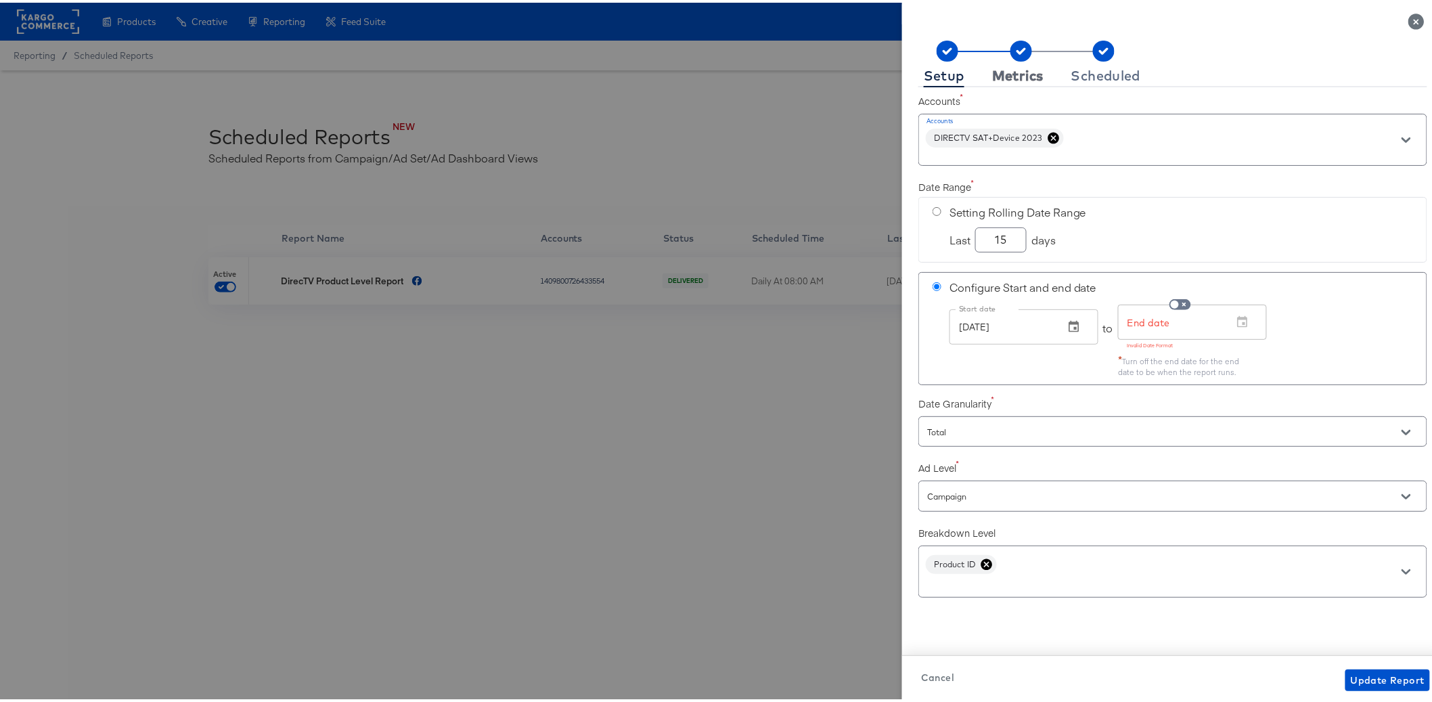
click at [992, 78] on div "Metrics" at bounding box center [1017, 73] width 51 height 11
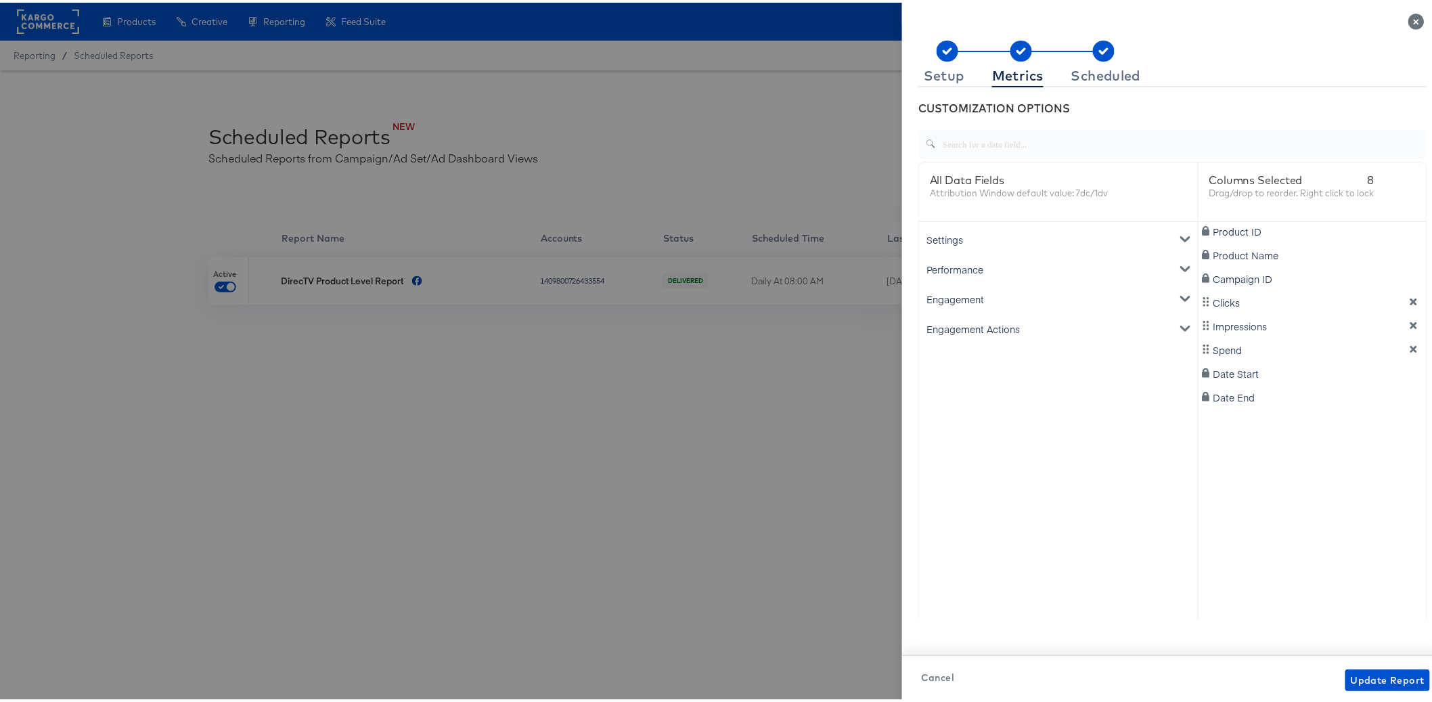
click at [971, 293] on div "Engagement" at bounding box center [1057, 296] width 273 height 30
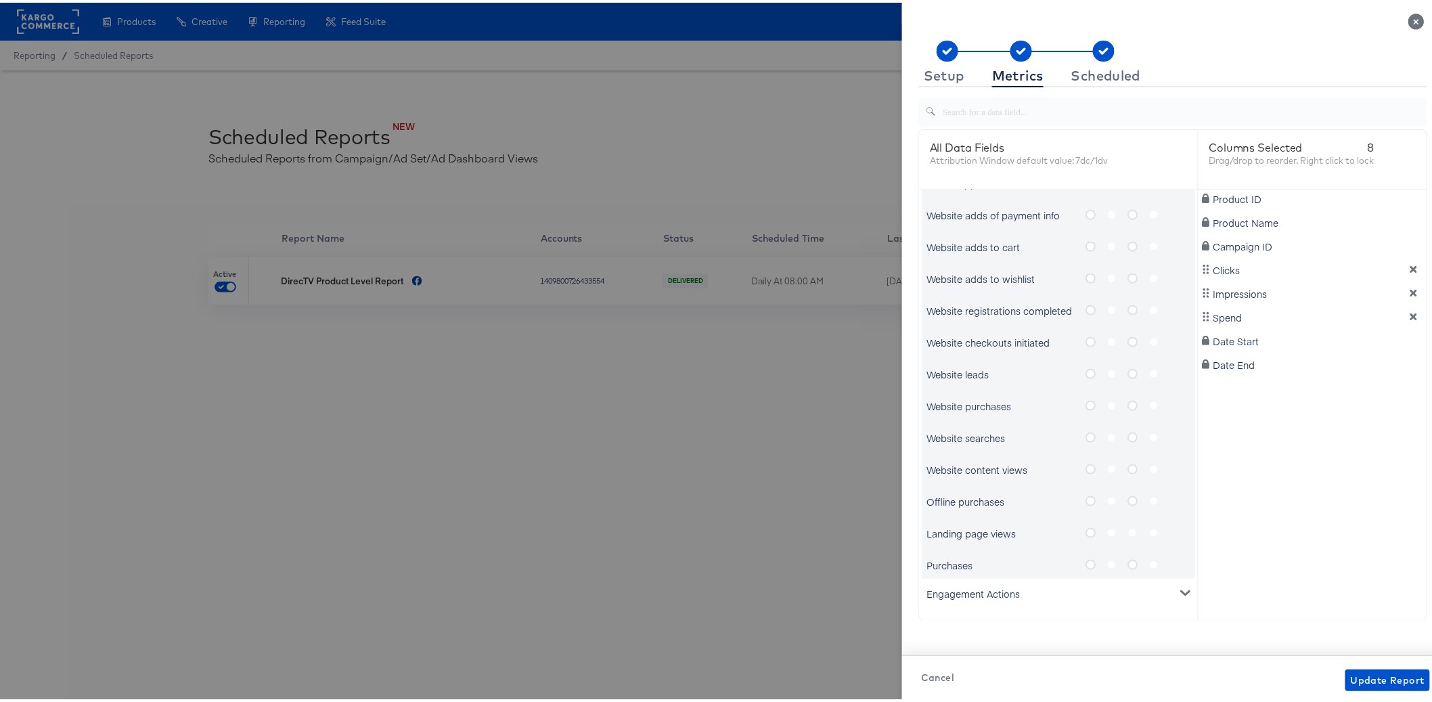
scroll to position [636, 0]
click at [997, 599] on div "Engagement Actions" at bounding box center [1057, 593] width 273 height 30
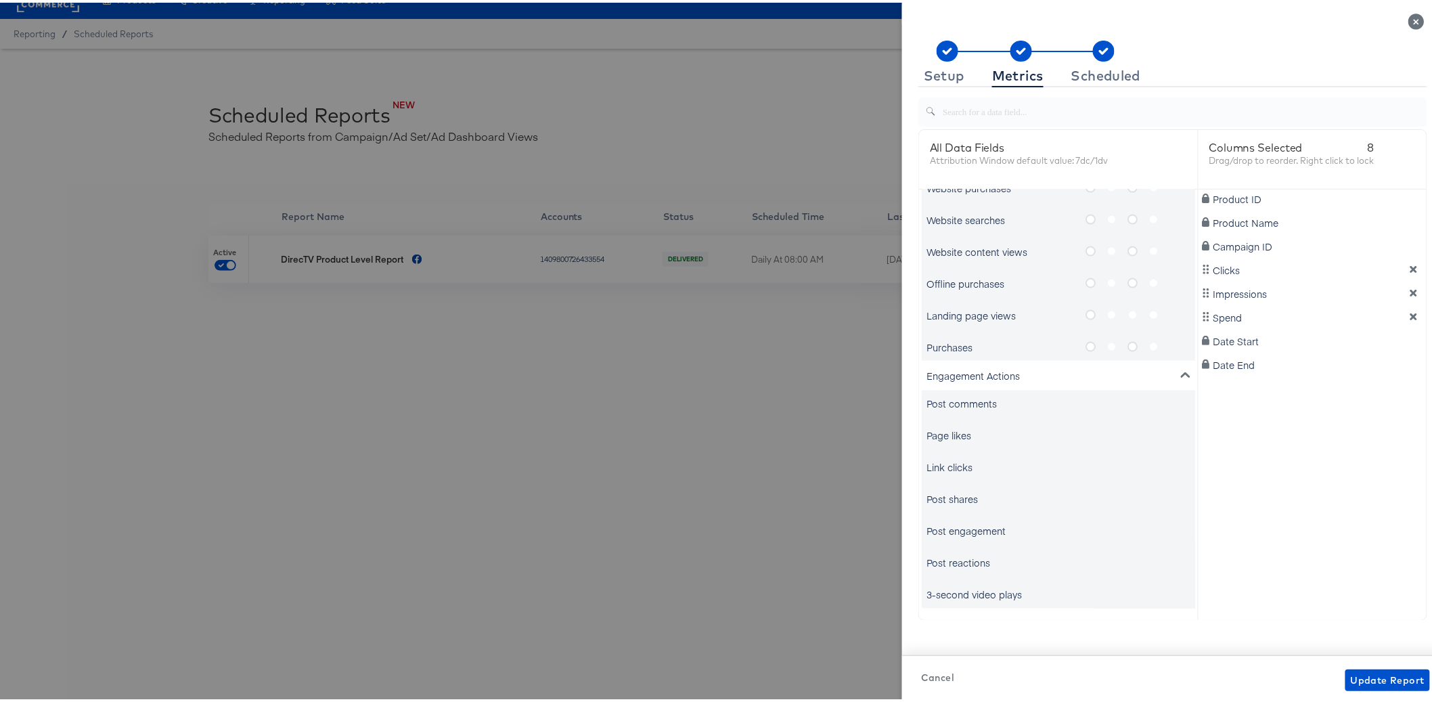
scroll to position [30, 0]
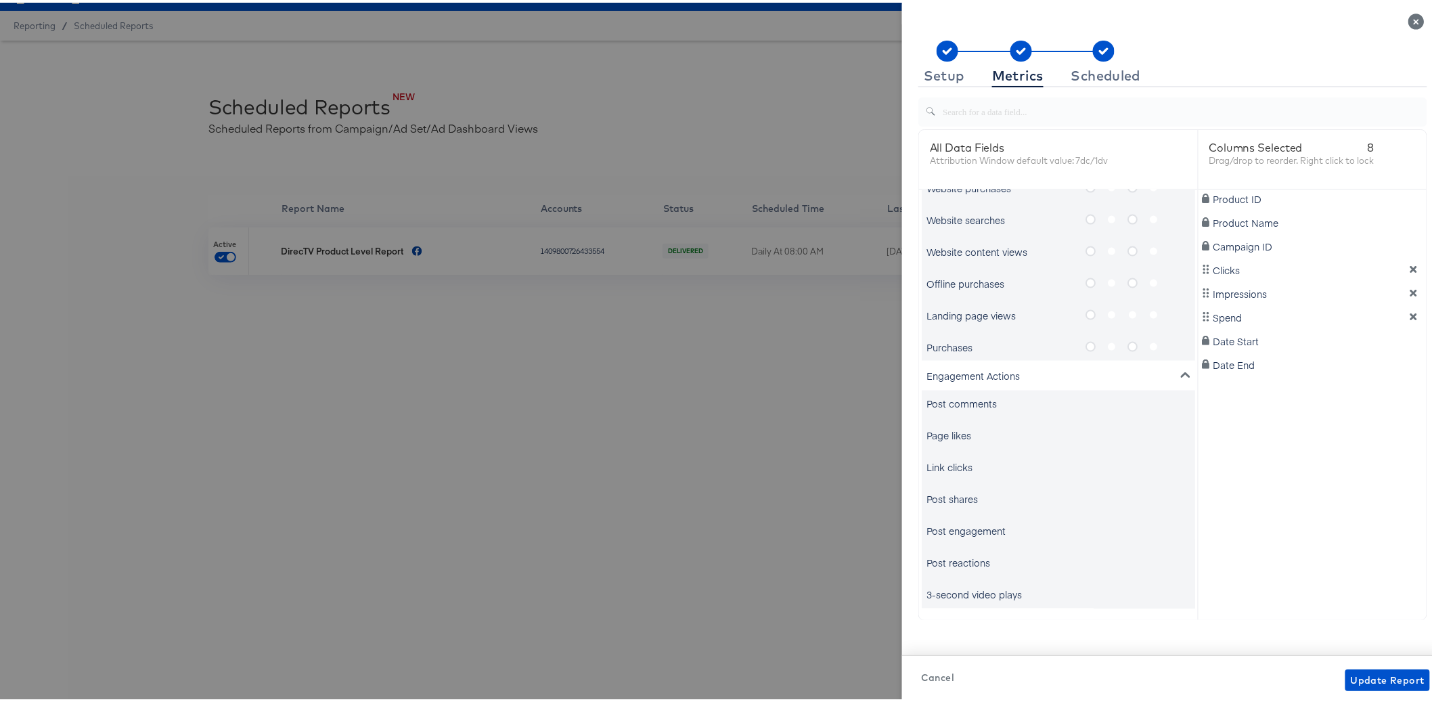
click at [951, 467] on div "Link clicks" at bounding box center [949, 465] width 46 height 14
click at [956, 465] on div "Link clicks" at bounding box center [949, 465] width 46 height 14
click at [1403, 270] on button "dimension-list" at bounding box center [1413, 266] width 20 height 9
click at [946, 462] on div "Link clicks" at bounding box center [949, 465] width 46 height 14
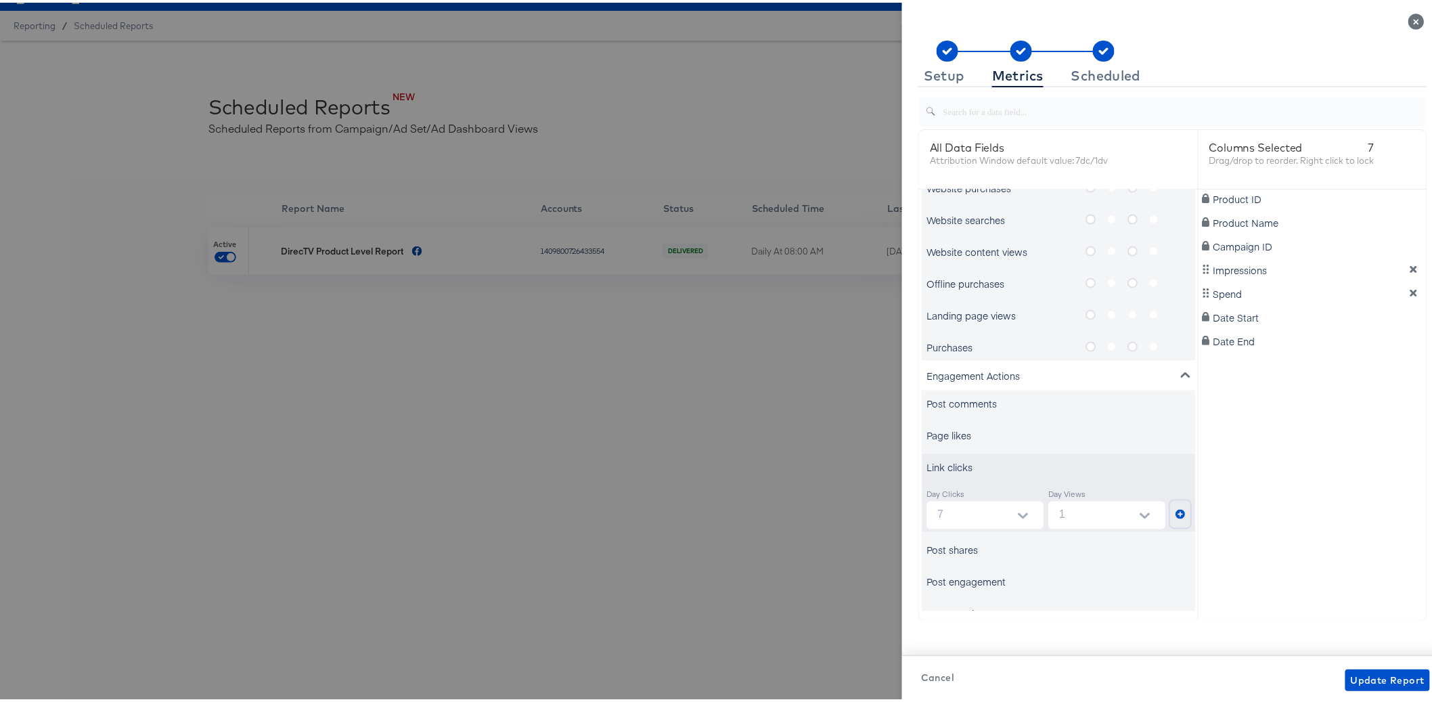
click at [1175, 513] on icon "metrics-list" at bounding box center [1179, 511] width 9 height 9
click at [958, 463] on div "Link clicks" at bounding box center [949, 465] width 46 height 14
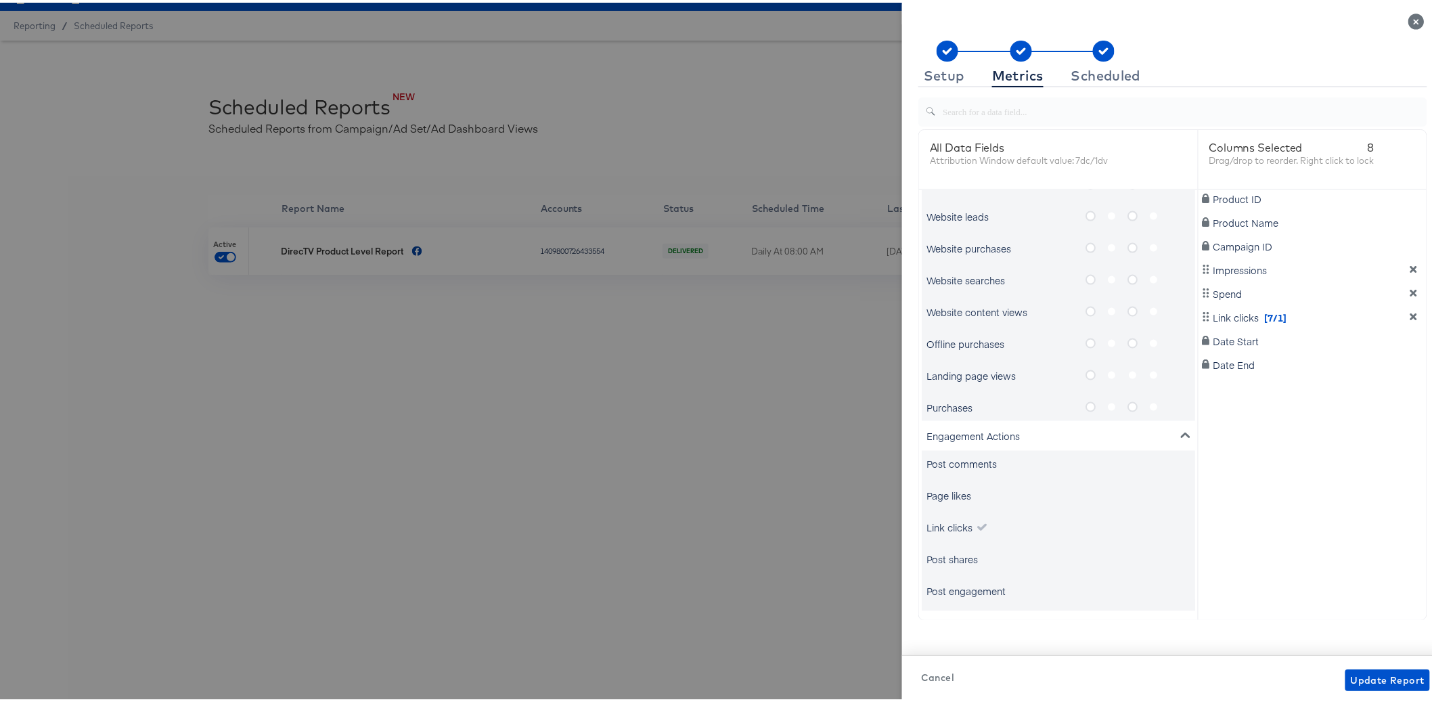
scroll to position [856, 0]
click at [962, 342] on div "Purchases" at bounding box center [1000, 345] width 149 height 14
click at [1150, 370] on div "Engagement Actions" at bounding box center [1057, 373] width 273 height 30
click at [1085, 401] on icon "metrics-list" at bounding box center [1090, 403] width 10 height 10
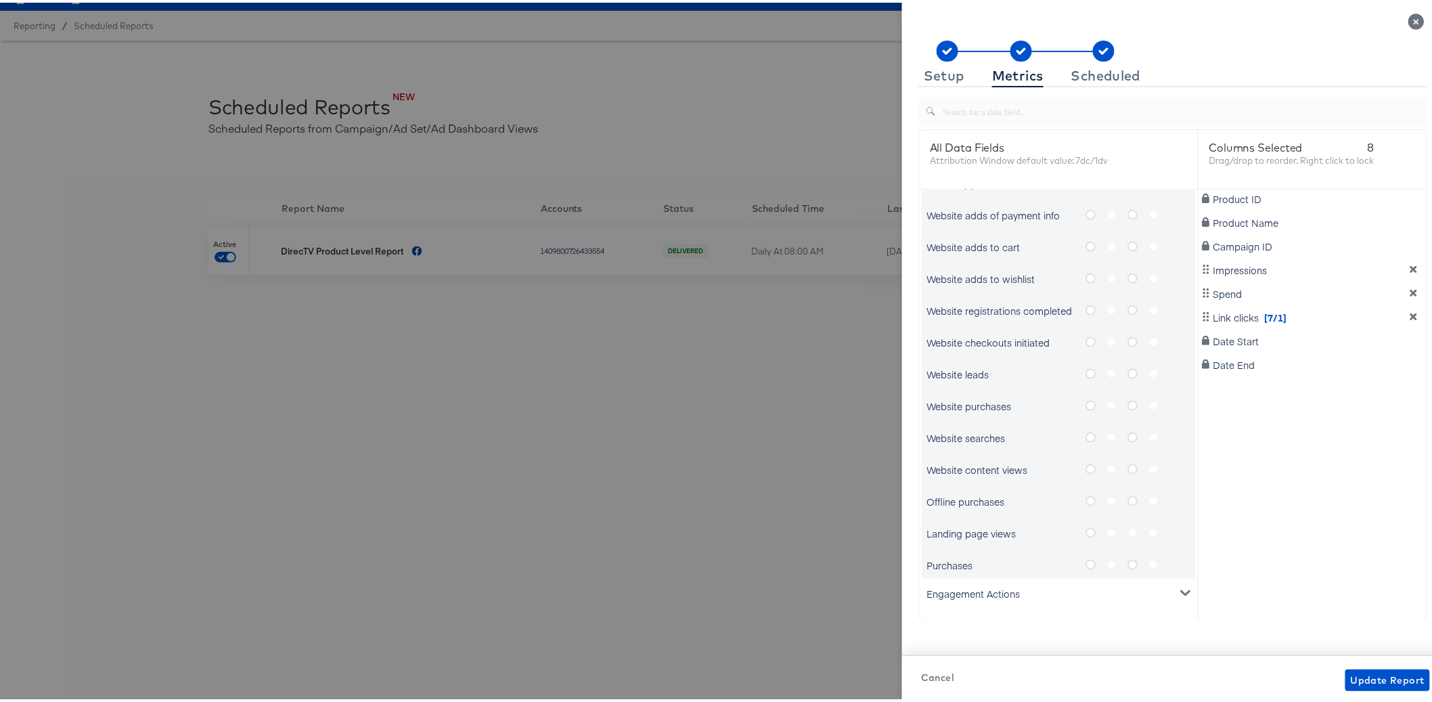
click at [0, 0] on input "metrics-list" at bounding box center [0, 0] width 0 height 0
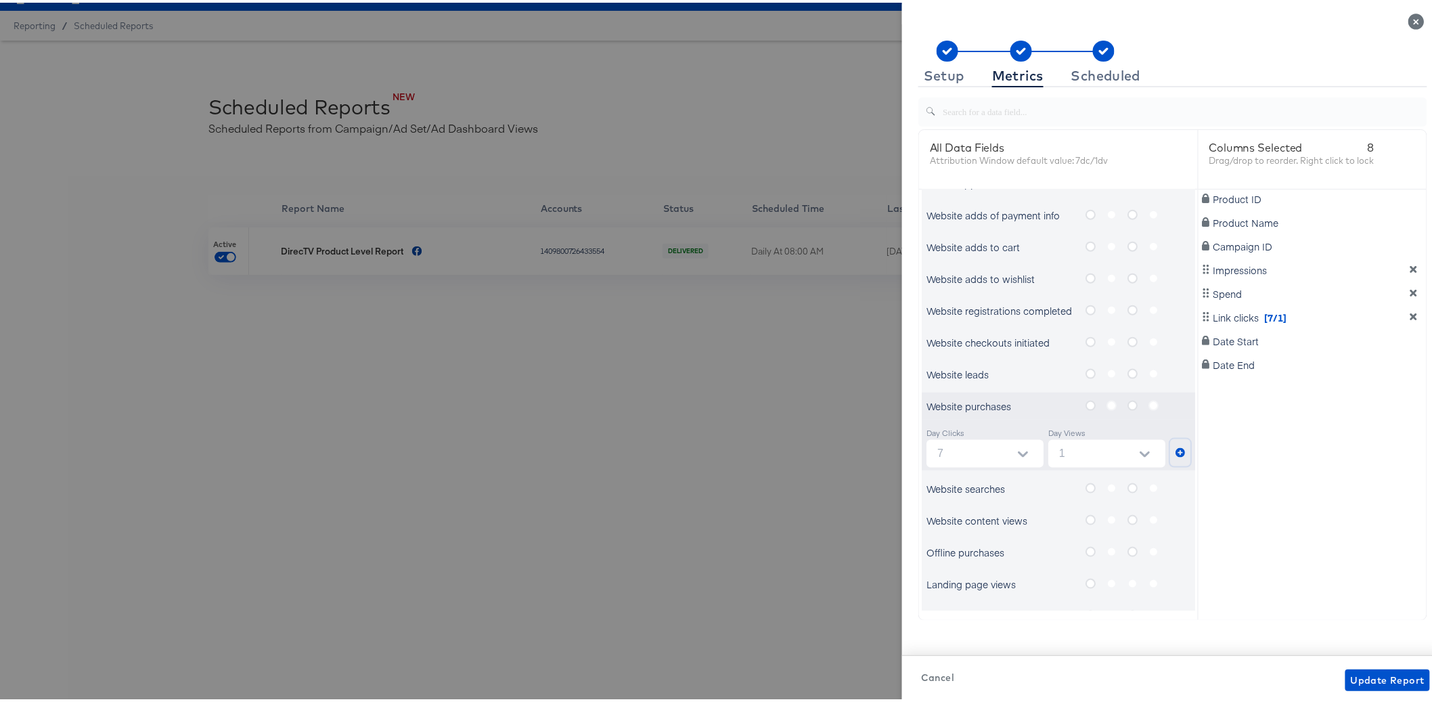
click at [1170, 449] on button "metrics-list" at bounding box center [1180, 449] width 20 height 27
click at [1106, 404] on label "metrics-list" at bounding box center [1116, 402] width 21 height 17
click at [1410, 338] on icon "dimension-list" at bounding box center [1413, 338] width 7 height 7
click at [1106, 402] on label "metrics-list" at bounding box center [1116, 402] width 21 height 17
click at [1106, 405] on label "metrics-list" at bounding box center [1116, 402] width 21 height 17
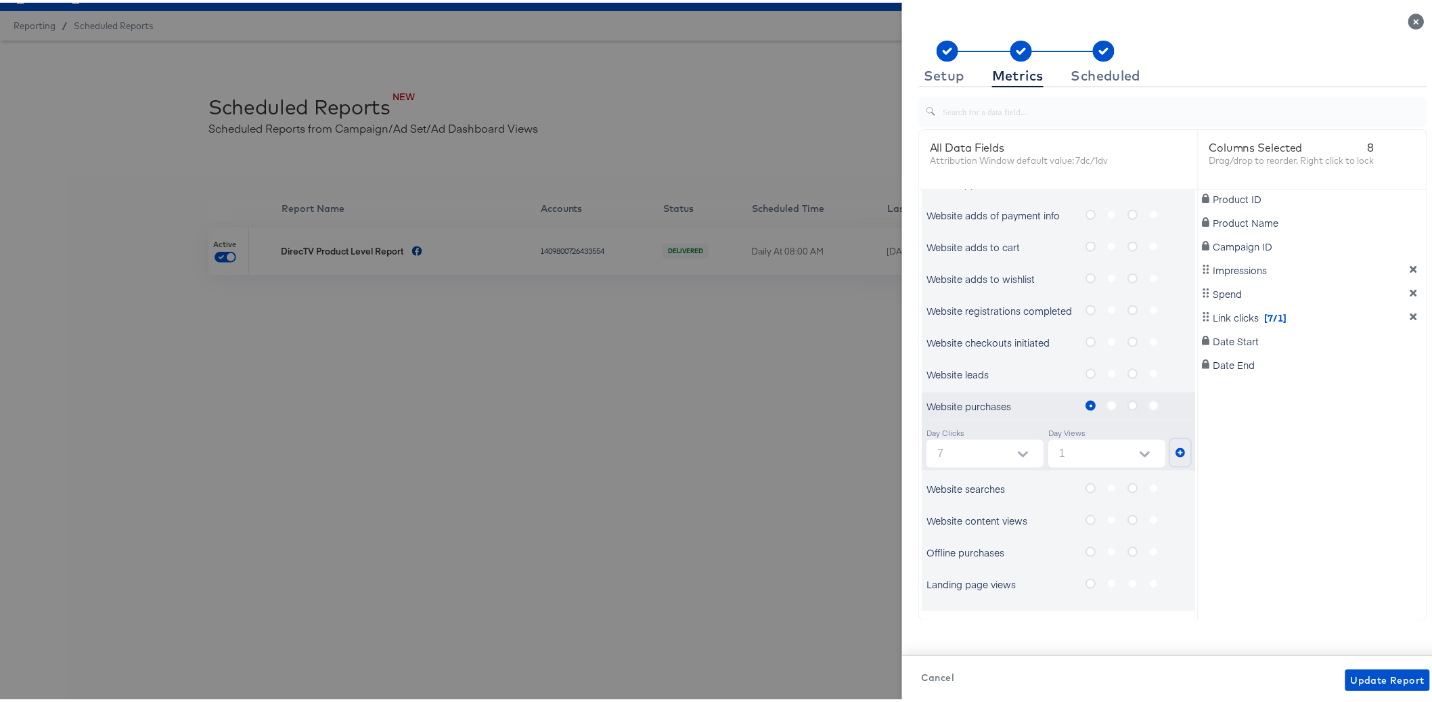
click at [1175, 451] on icon "metrics-list" at bounding box center [1179, 449] width 9 height 9
click at [1026, 407] on div "Website purchases" at bounding box center [1000, 403] width 149 height 14
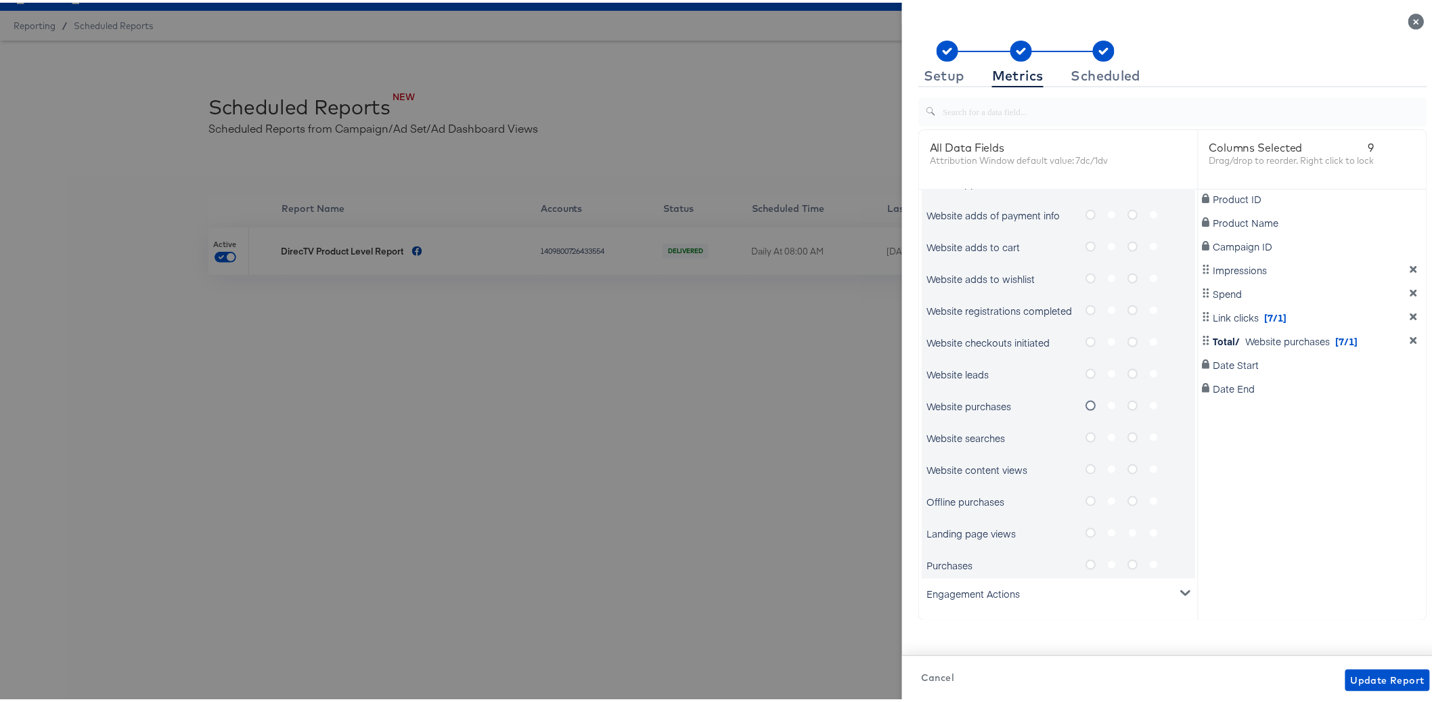
click at [1106, 403] on label "metrics-list" at bounding box center [1116, 402] width 21 height 17
click at [1106, 402] on label "metrics-list" at bounding box center [1116, 402] width 21 height 17
click at [978, 401] on div "Website purchases" at bounding box center [1000, 403] width 149 height 14
click at [1106, 403] on label "metrics-list" at bounding box center [1116, 402] width 21 height 17
click at [1127, 404] on icon "metrics-list" at bounding box center [1132, 403] width 10 height 10
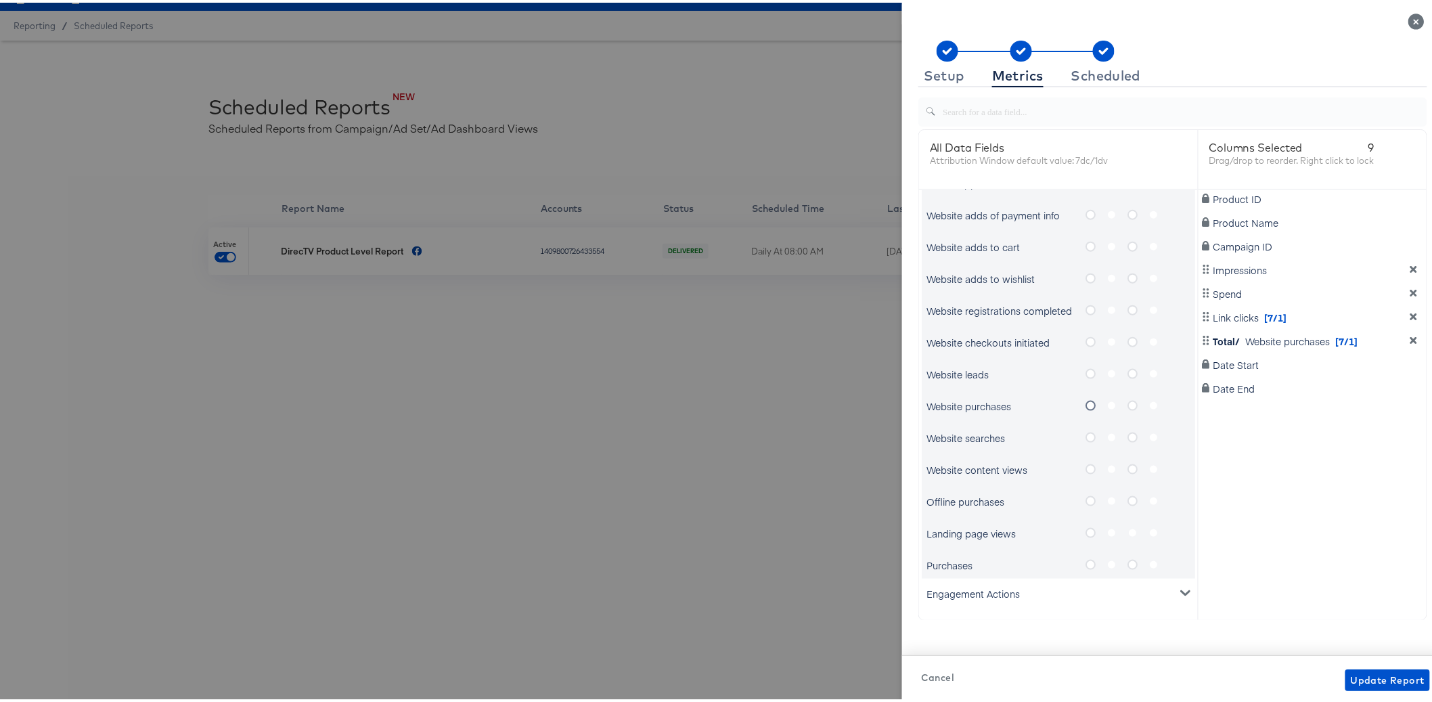
click at [0, 0] on input "metrics-list" at bounding box center [0, 0] width 0 height 0
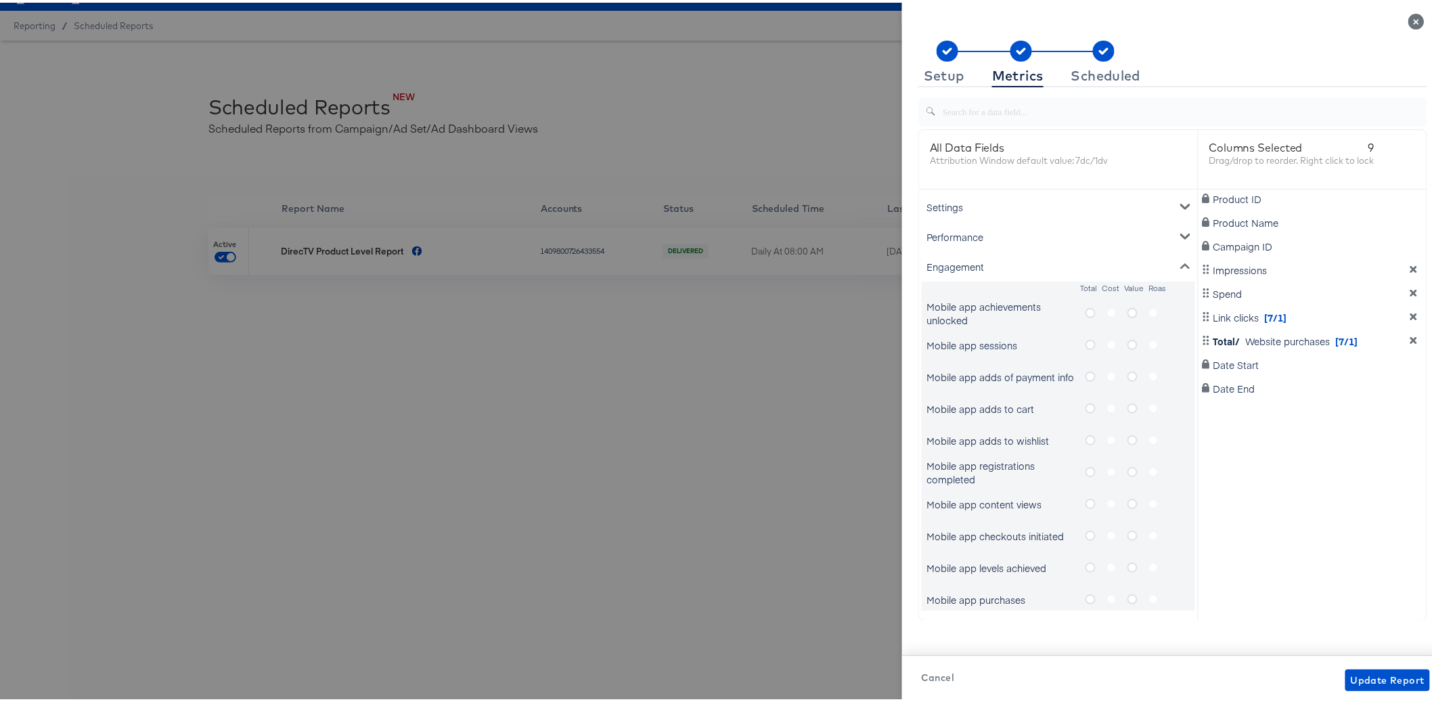
scroll to position [684, 0]
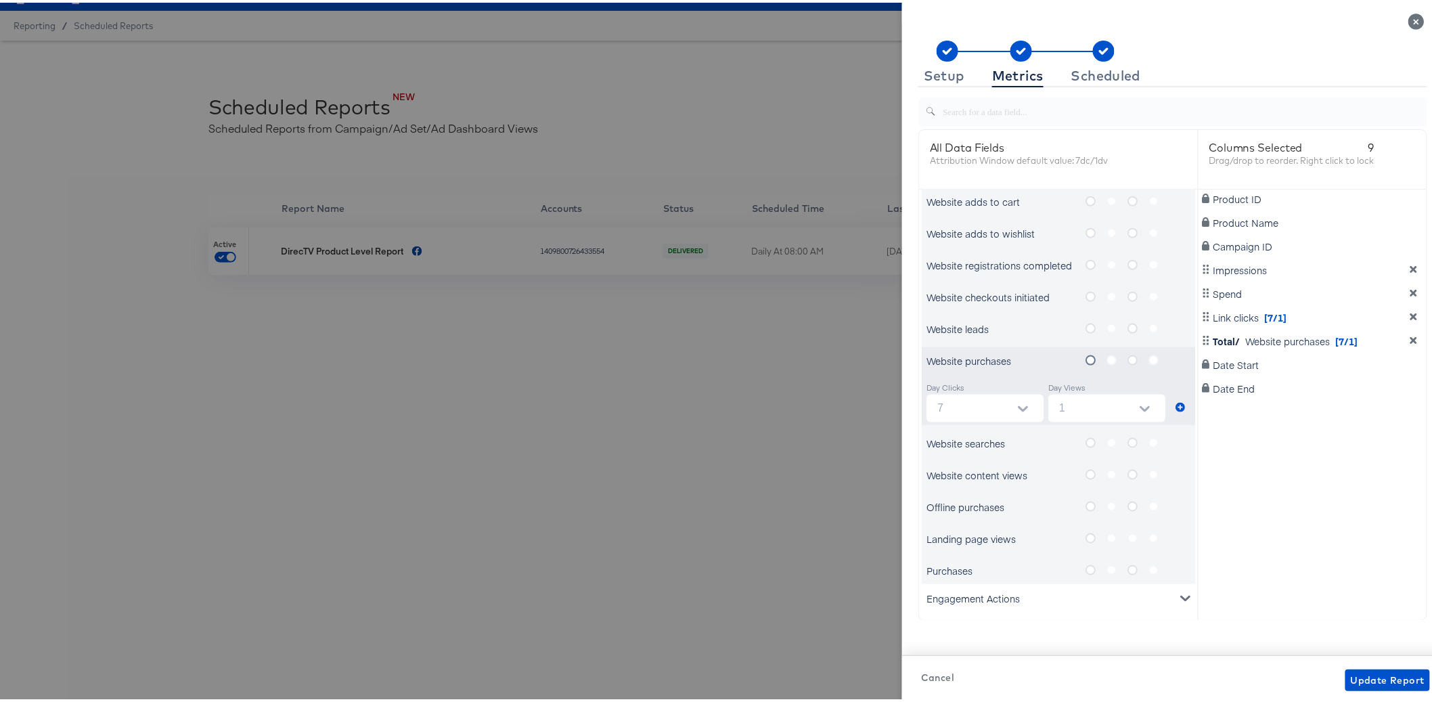
click at [1127, 358] on icon "metrics-list" at bounding box center [1132, 357] width 10 height 10
click at [0, 0] on input "metrics-list" at bounding box center [0, 0] width 0 height 0
click at [1273, 482] on div "Product ID Product Name Campaign ID Impressions Spend Link clicks [7/1] Total/ …" at bounding box center [1312, 397] width 229 height 421
click at [1085, 357] on icon "metrics-list" at bounding box center [1090, 357] width 10 height 10
click at [0, 0] on input "metrics-list" at bounding box center [0, 0] width 0 height 0
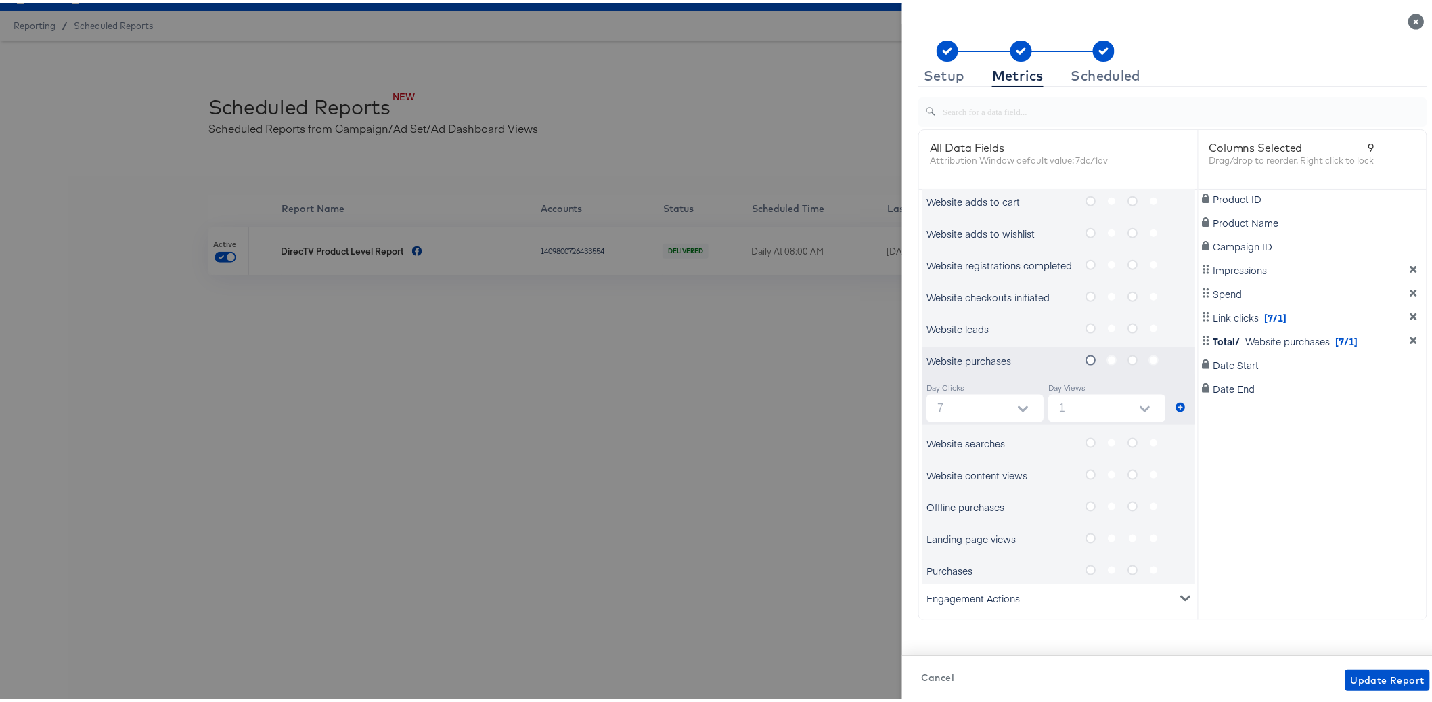
click at [1011, 356] on div "Website purchases" at bounding box center [1000, 358] width 149 height 14
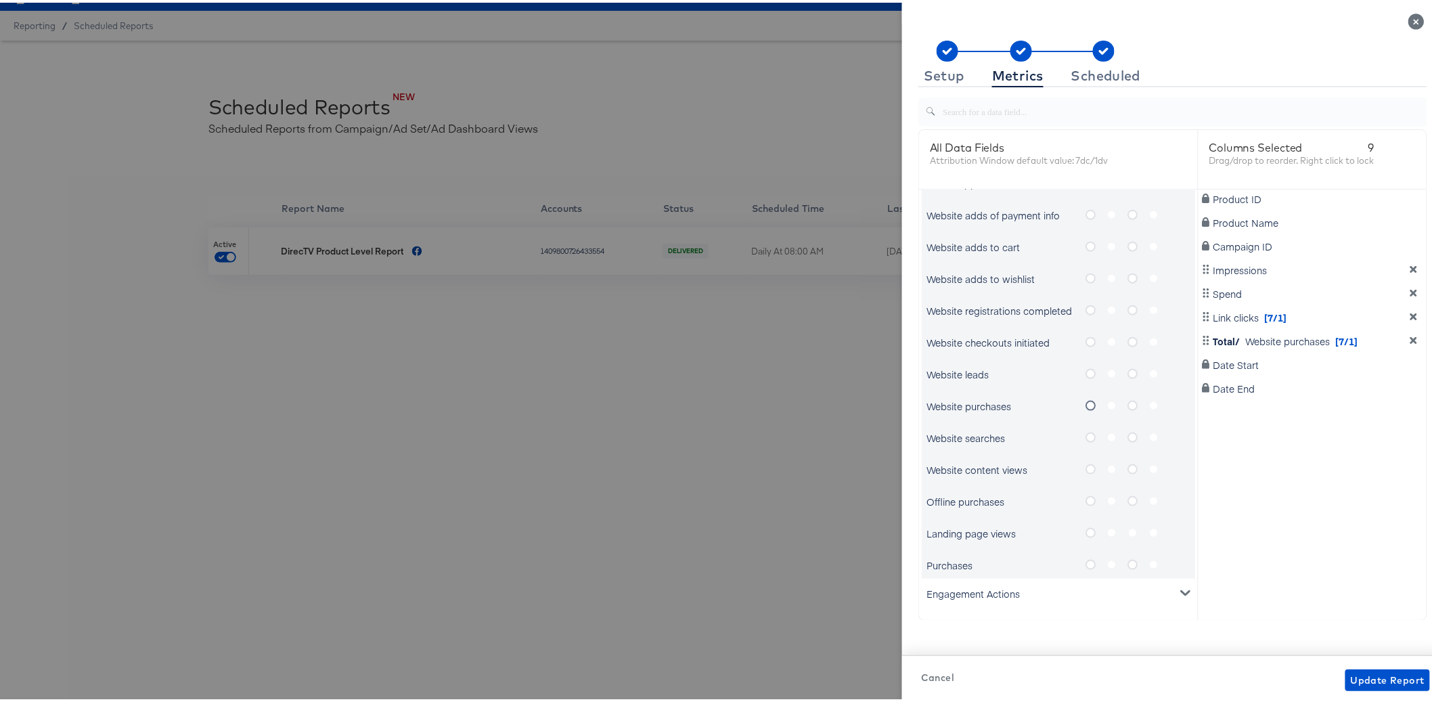
click at [1387, 551] on div "Product ID Product Name Campaign ID Impressions Spend Link clicks [7/1] Total/ …" at bounding box center [1312, 397] width 229 height 421
click at [1375, 676] on span "Update Report" at bounding box center [1387, 677] width 74 height 17
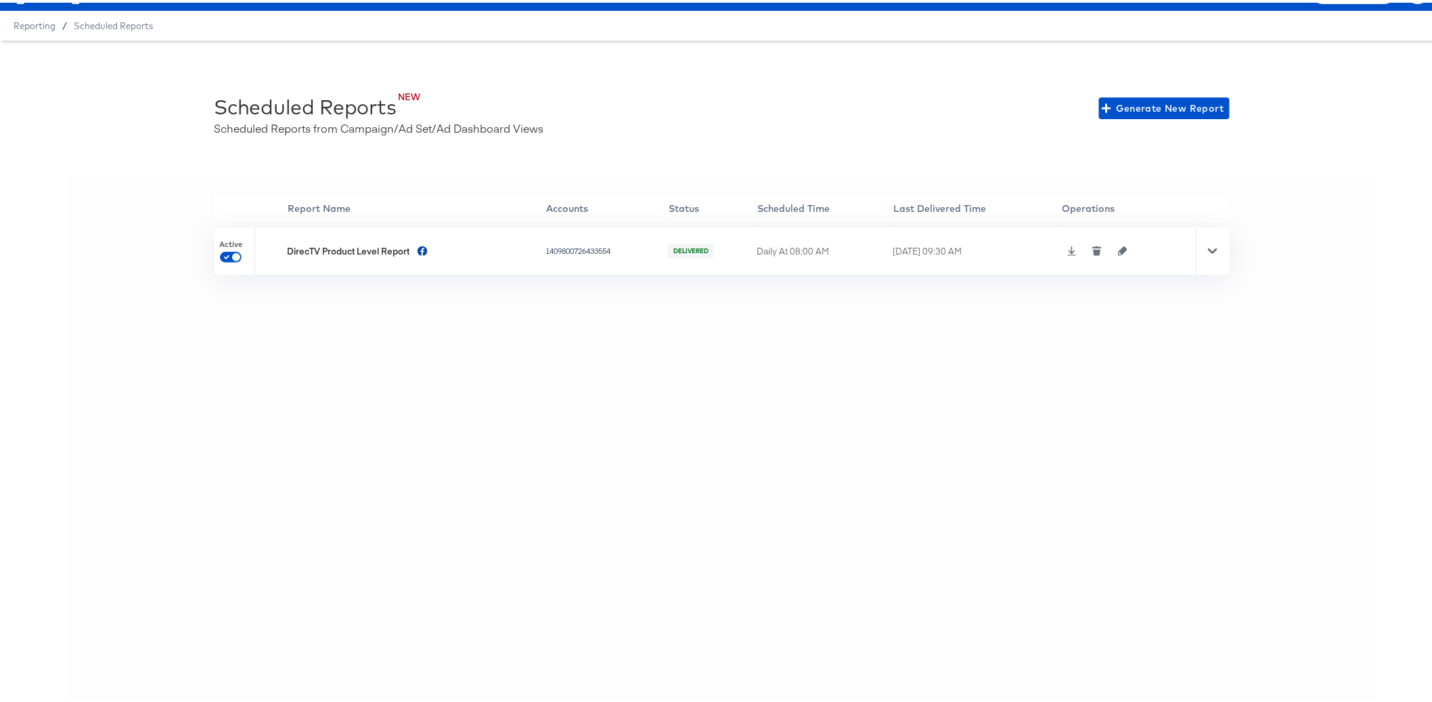
click at [614, 542] on div "'' Report Name Accounts Status Scheduled Time Last Delivered Time Operations Ac…" at bounding box center [722, 437] width 1308 height 528
click at [1201, 253] on div at bounding box center [1212, 248] width 34 height 47
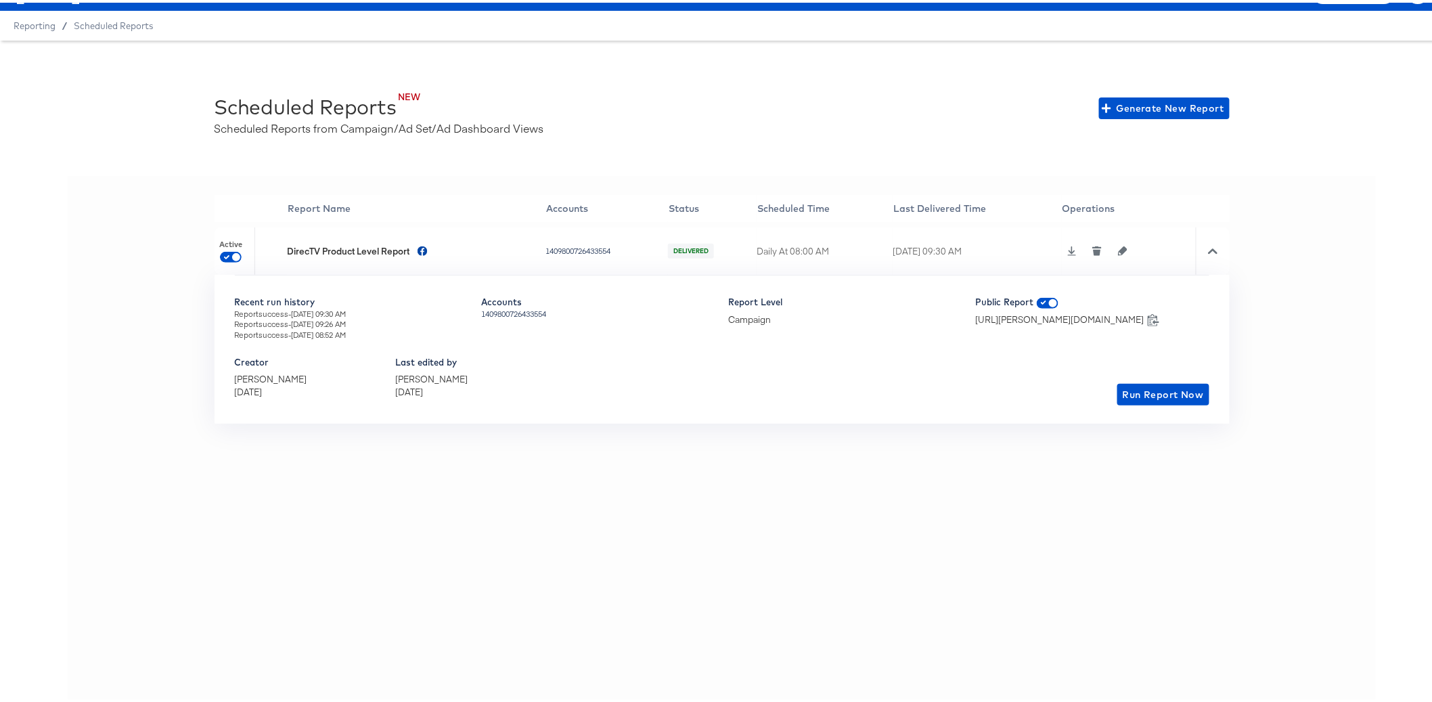
click at [1208, 250] on icon at bounding box center [1212, 248] width 9 height 9
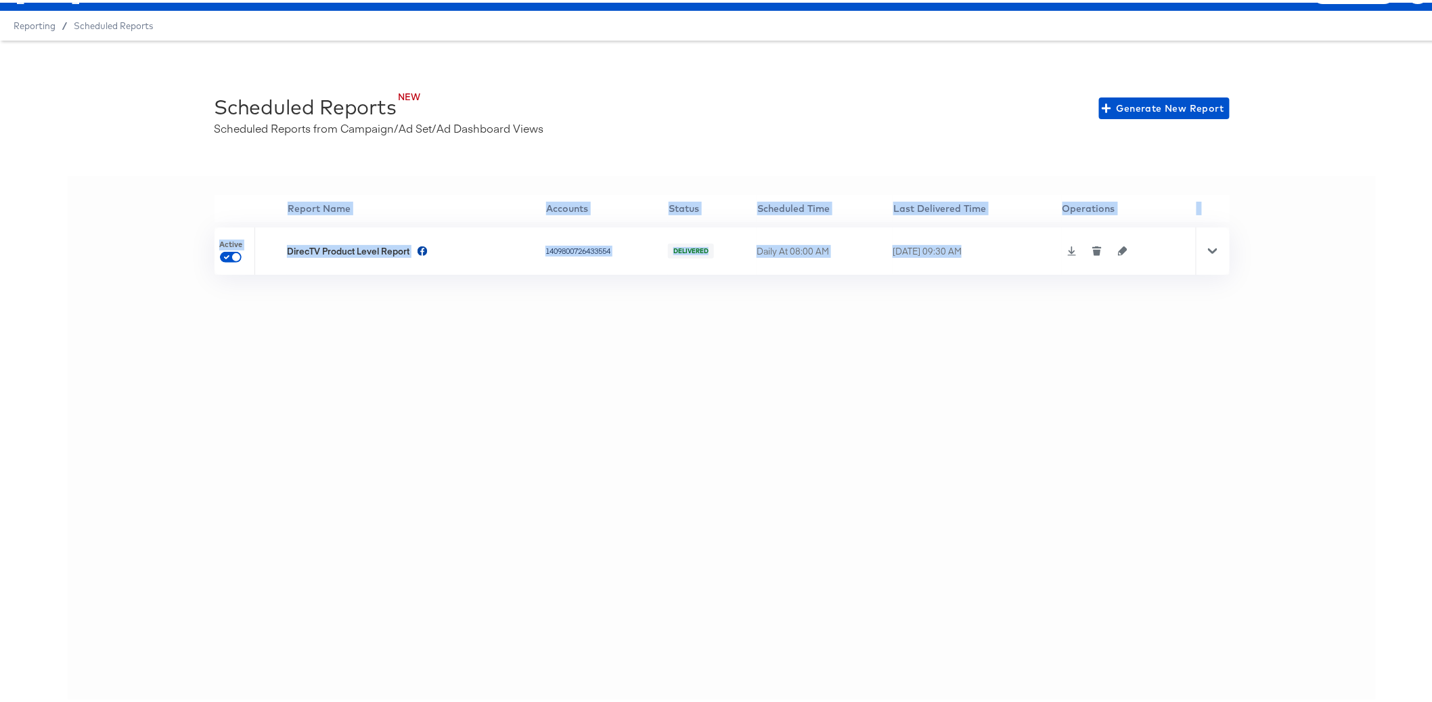
click at [1208, 250] on icon at bounding box center [1212, 248] width 9 height 9
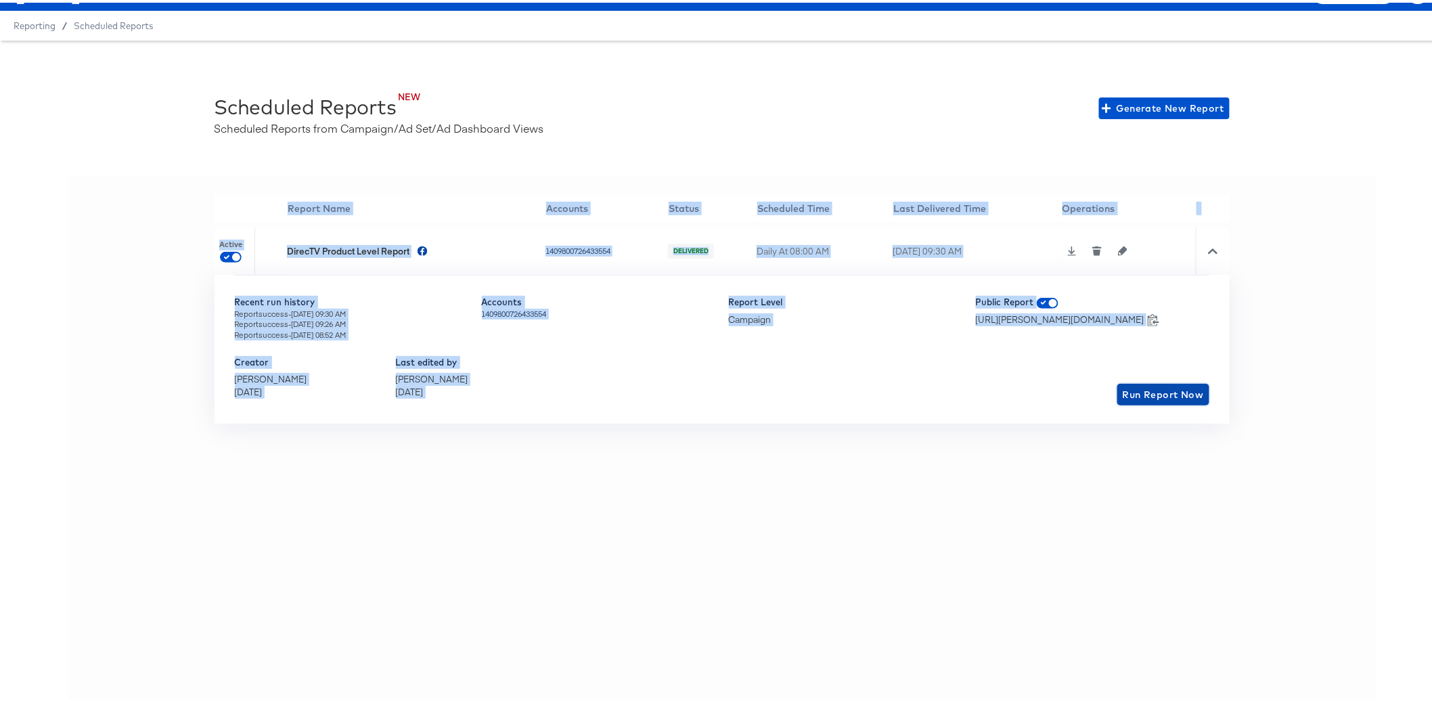
click at [1147, 395] on span "Run Report Now" at bounding box center [1162, 392] width 81 height 17
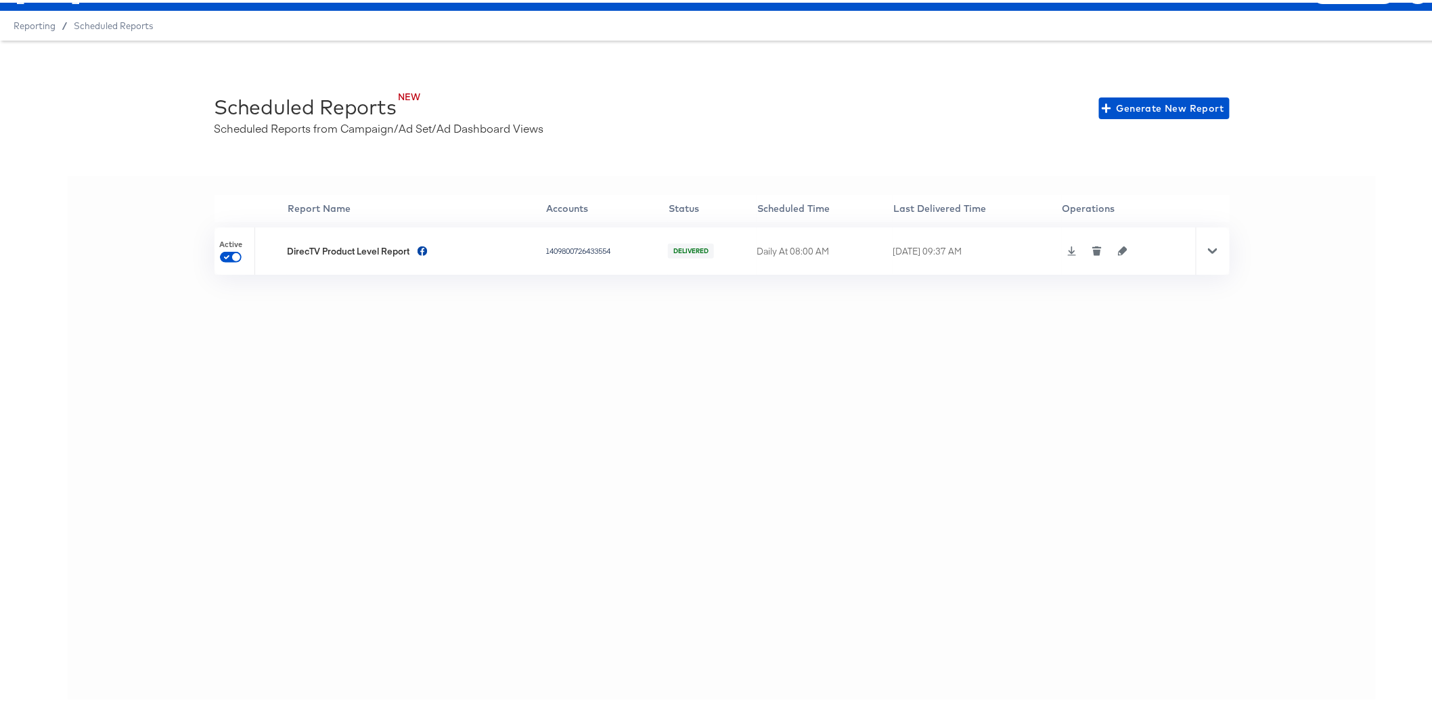
click at [1208, 252] on icon at bounding box center [1212, 248] width 9 height 9
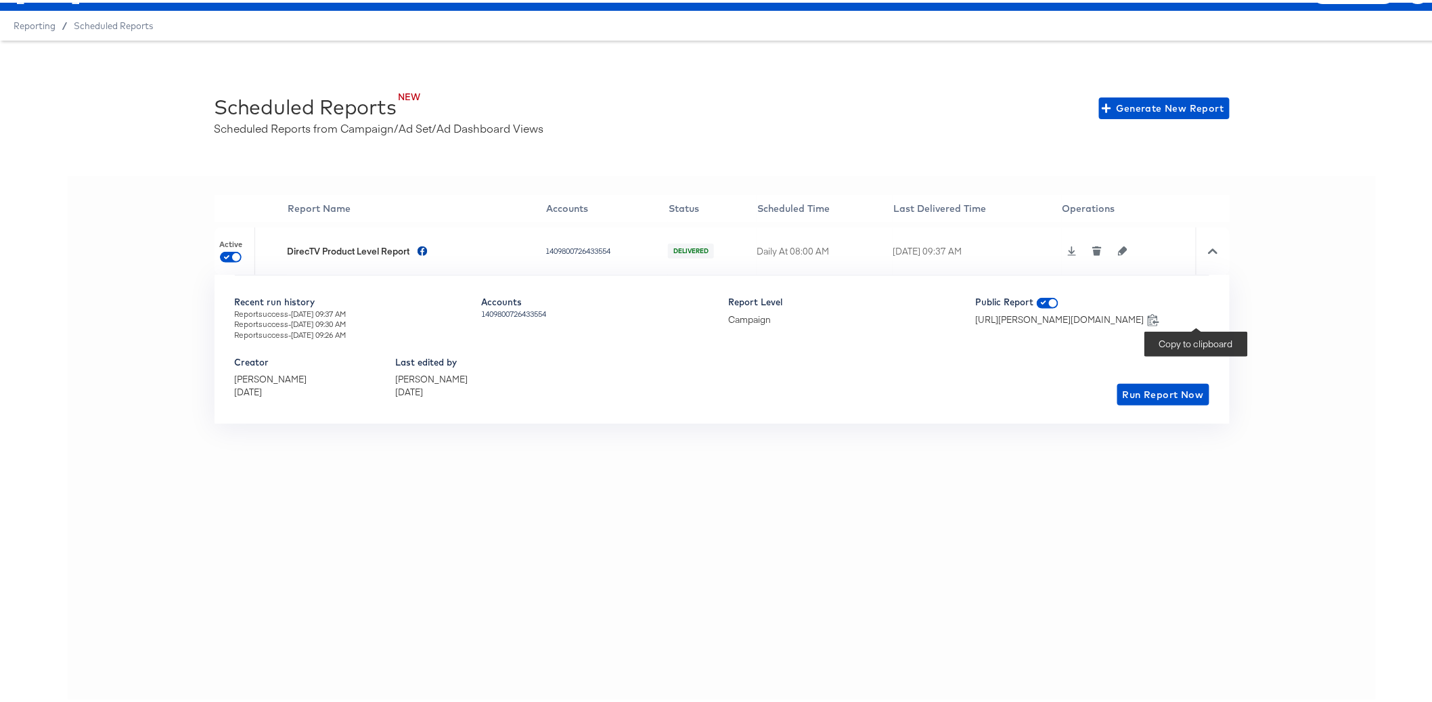
click at [1160, 316] on icon at bounding box center [1153, 317] width 13 height 13
click at [1338, 271] on div "'' Report Name Accounts Status Scheduled Time Last Delivered Time Operations Ac…" at bounding box center [722, 437] width 1308 height 528
click at [1128, 249] on button "button" at bounding box center [1122, 248] width 20 height 9
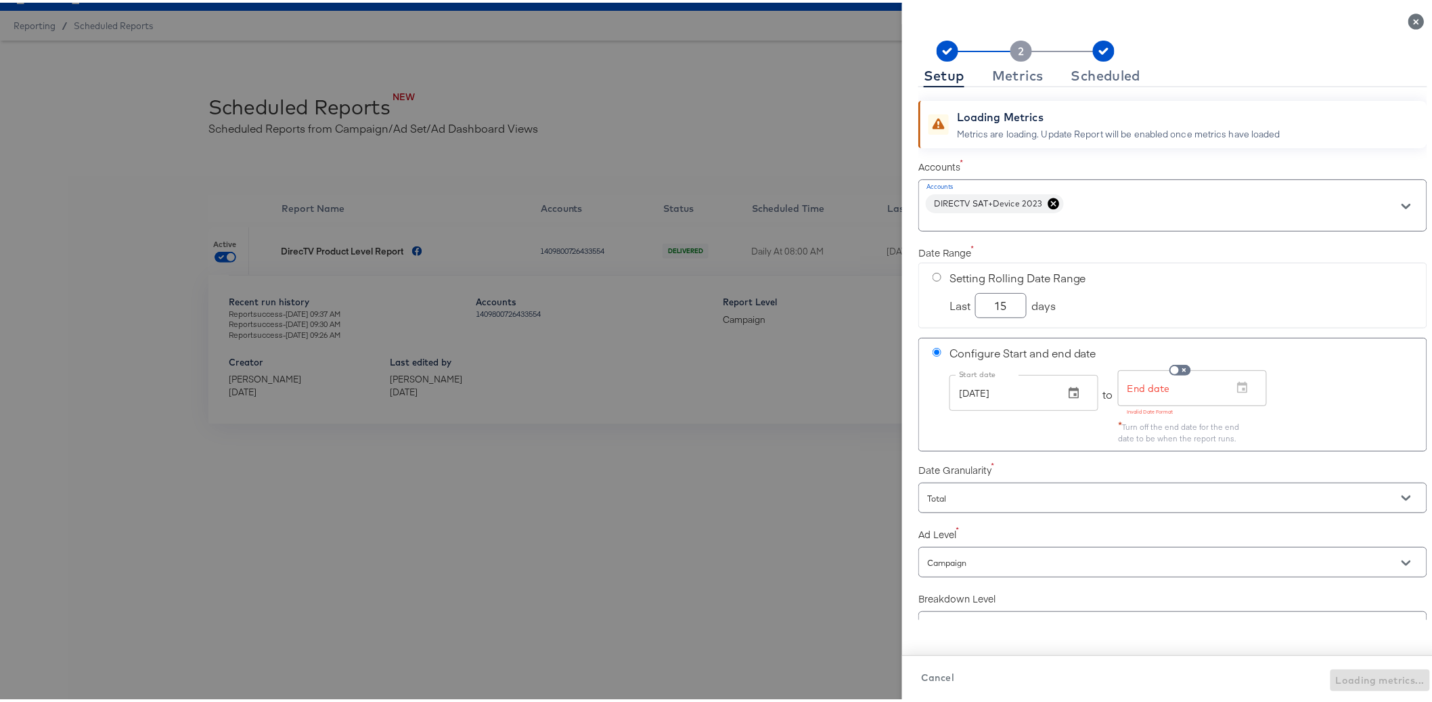
click at [1082, 131] on div "Metrics are loading. Update Report will be enabled once metrics have loaded" at bounding box center [1118, 131] width 323 height 13
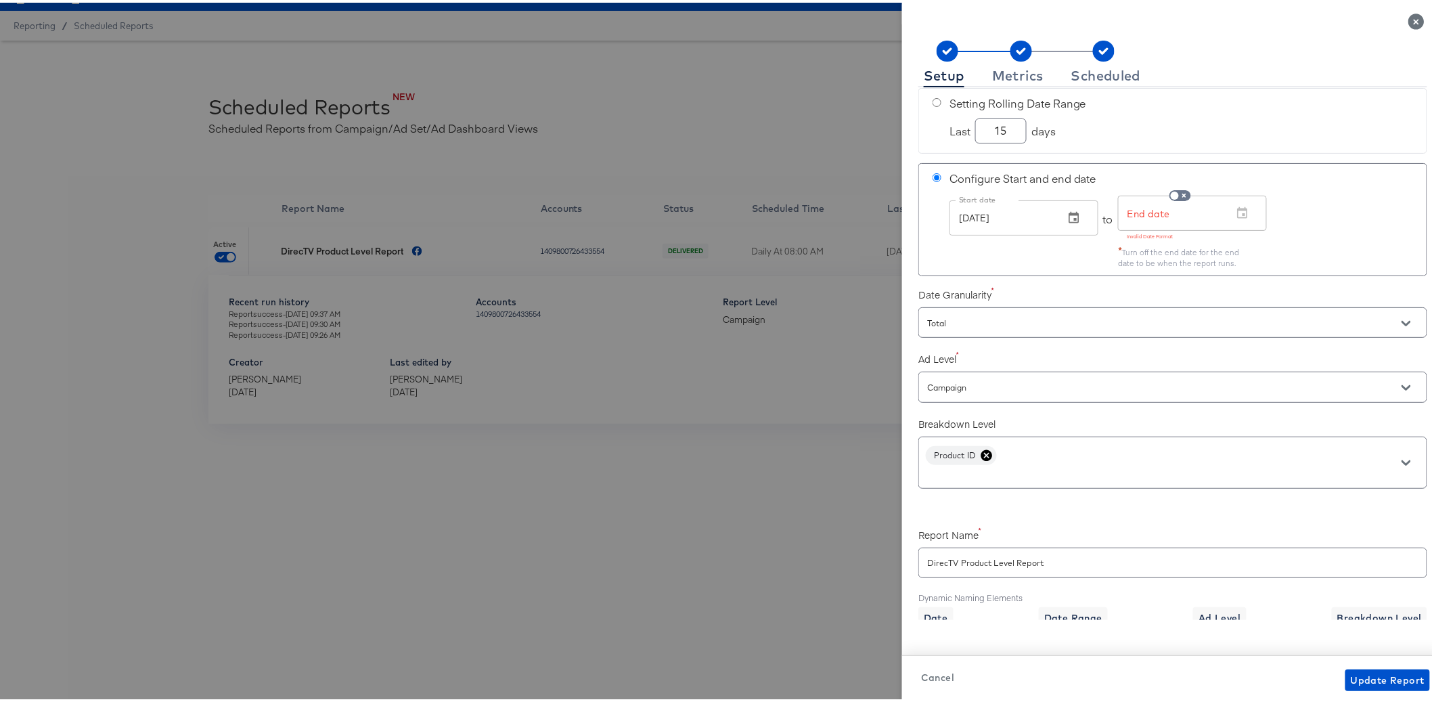
scroll to position [181, 0]
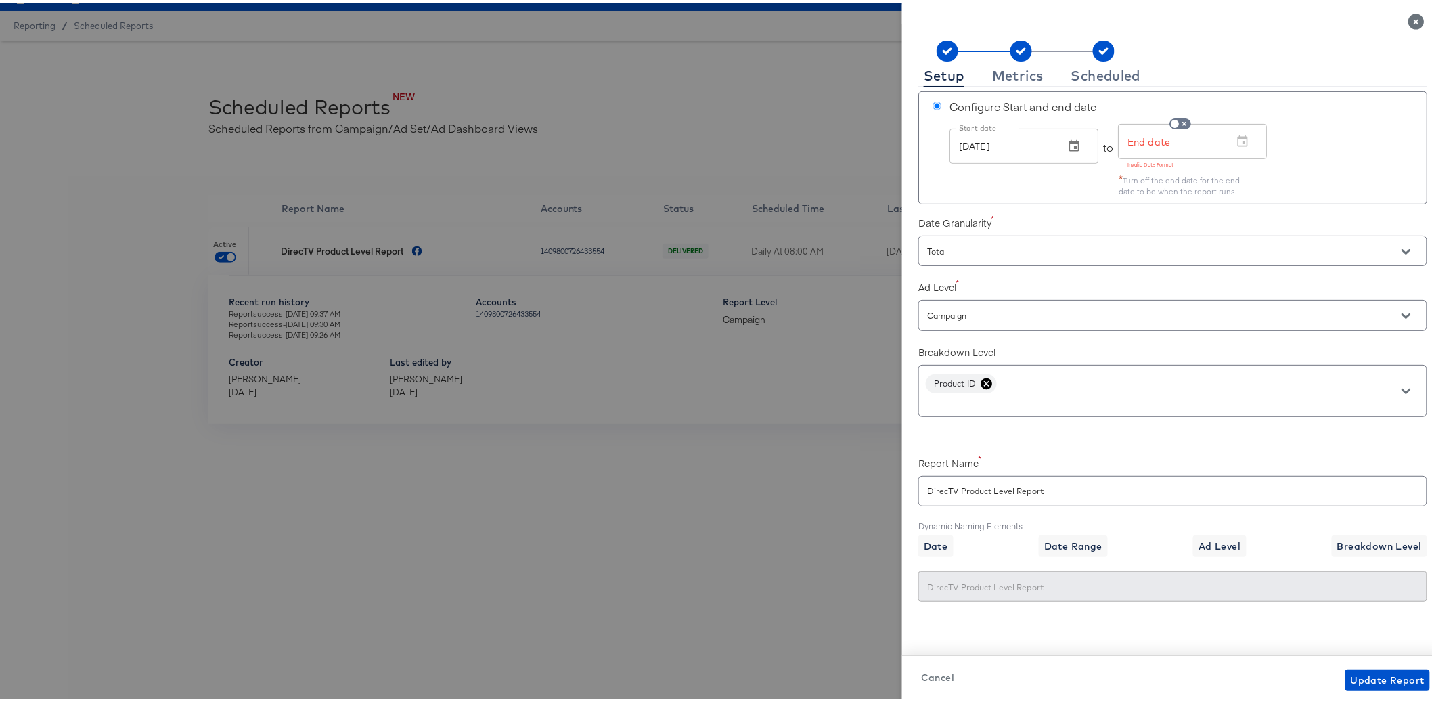
click at [1064, 246] on input "Total" at bounding box center [1153, 249] width 458 height 16
click at [1045, 216] on label "Date Granularity" at bounding box center [1172, 220] width 509 height 14
click at [1026, 328] on div "Campaign" at bounding box center [1172, 312] width 509 height 36
click at [1018, 307] on input "Campaign" at bounding box center [1153, 313] width 458 height 16
click at [1006, 283] on label "Ad Level" at bounding box center [1172, 284] width 509 height 14
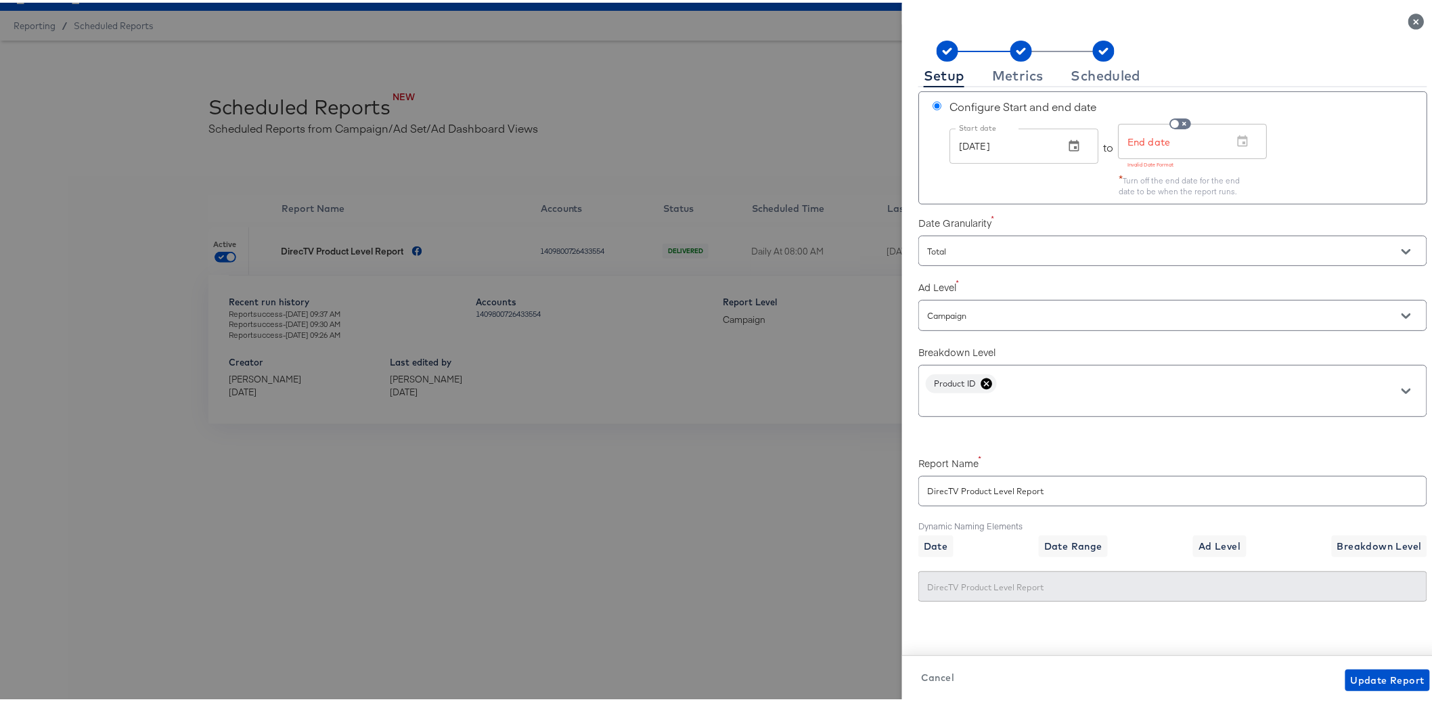
click at [1178, 384] on div "Product ID" at bounding box center [1172, 388] width 509 height 52
click at [1016, 68] on div "Metrics" at bounding box center [1017, 73] width 51 height 11
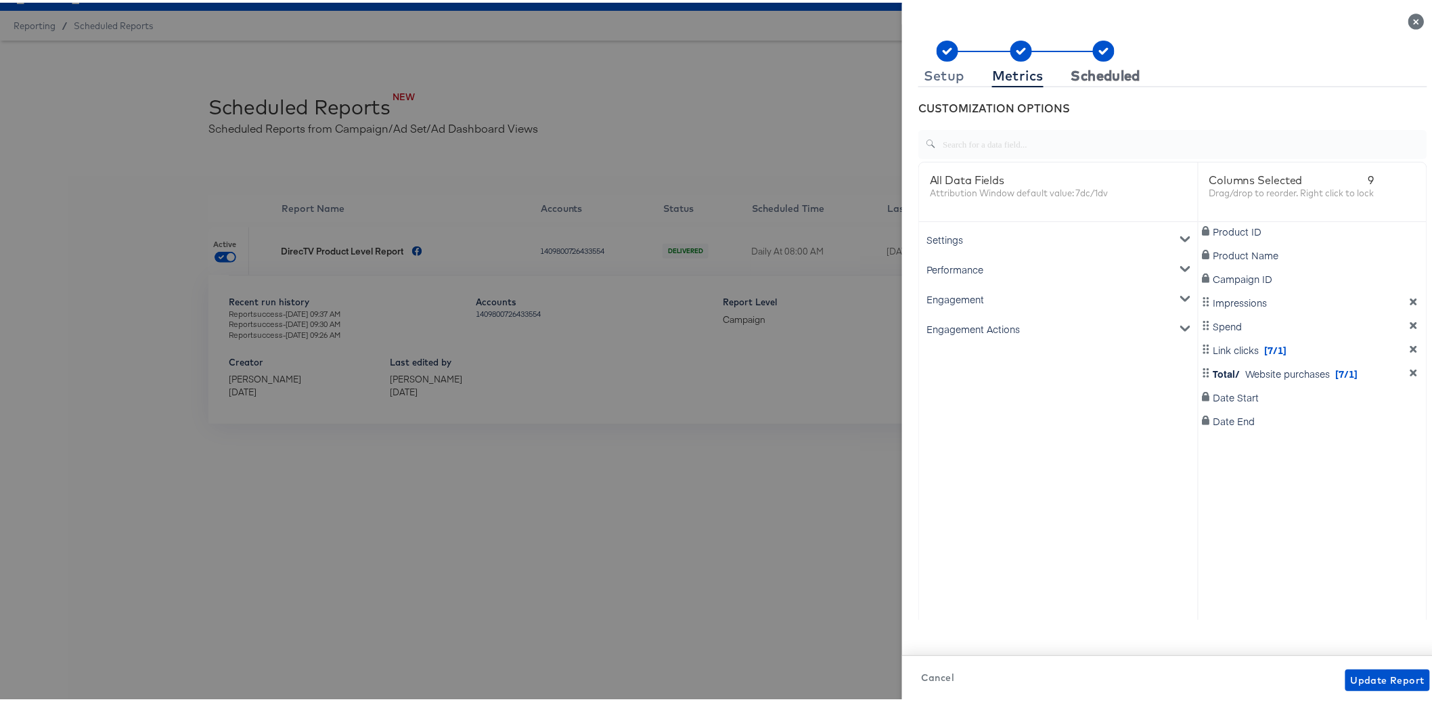
click at [1080, 62] on button "Scheduled" at bounding box center [1106, 73] width 81 height 22
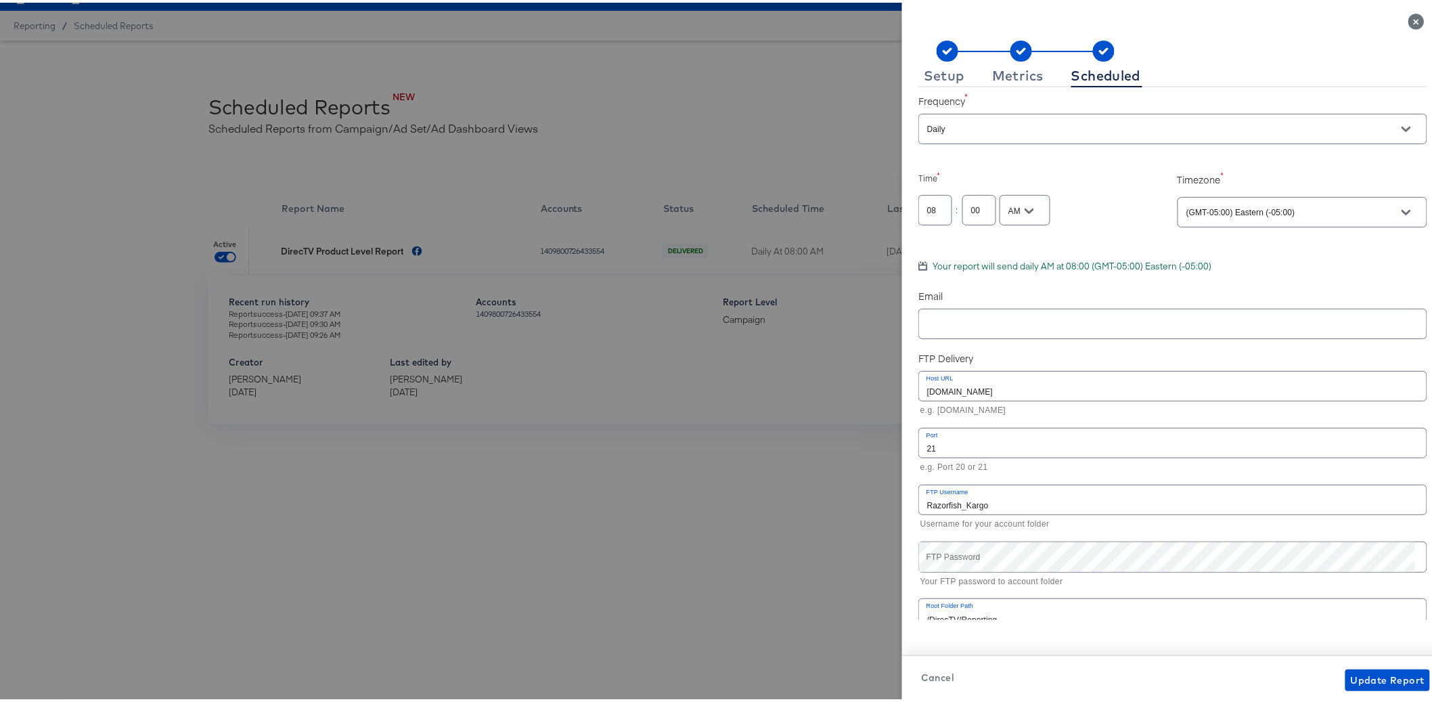
click at [1411, 18] on icon "Close" at bounding box center [1416, 19] width 16 height 16
